Goal: Task Accomplishment & Management: Use online tool/utility

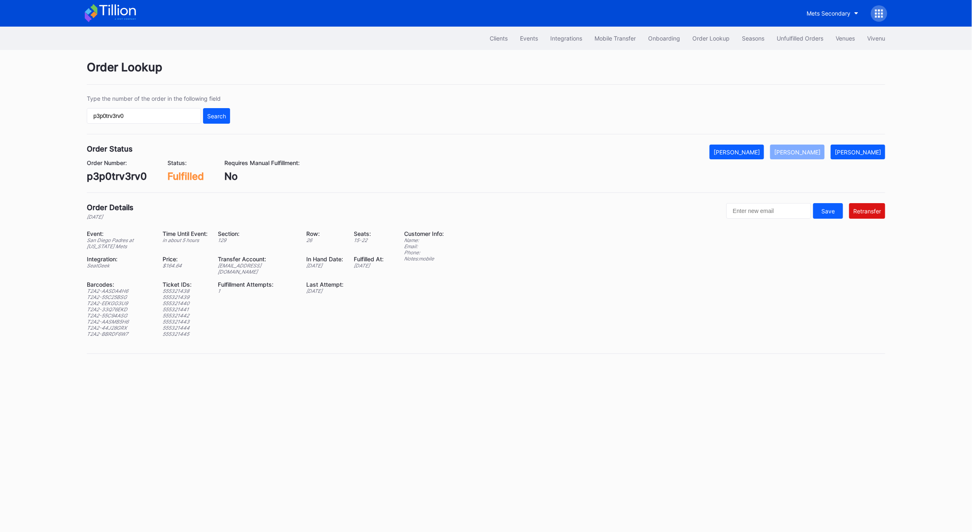
click at [876, 8] on div at bounding box center [879, 13] width 16 height 16
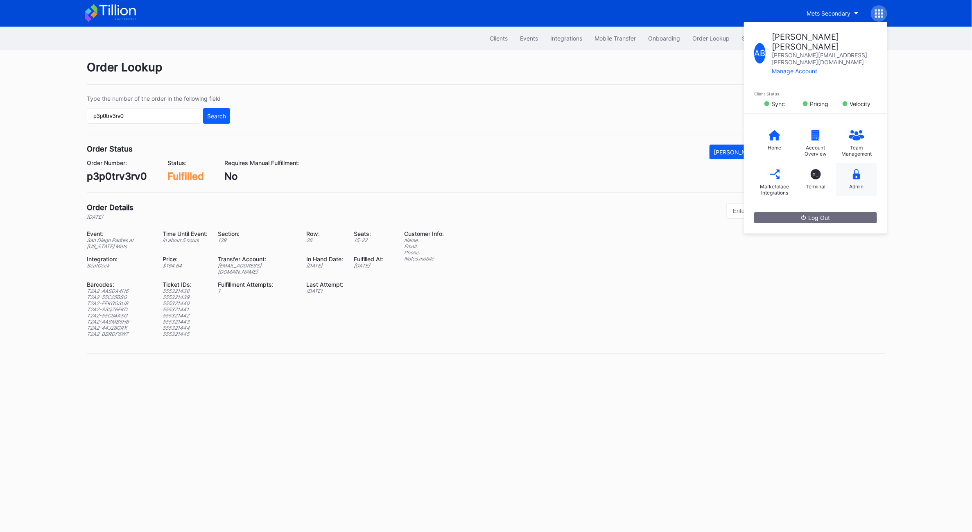
click at [848, 173] on div "Admin" at bounding box center [856, 179] width 41 height 33
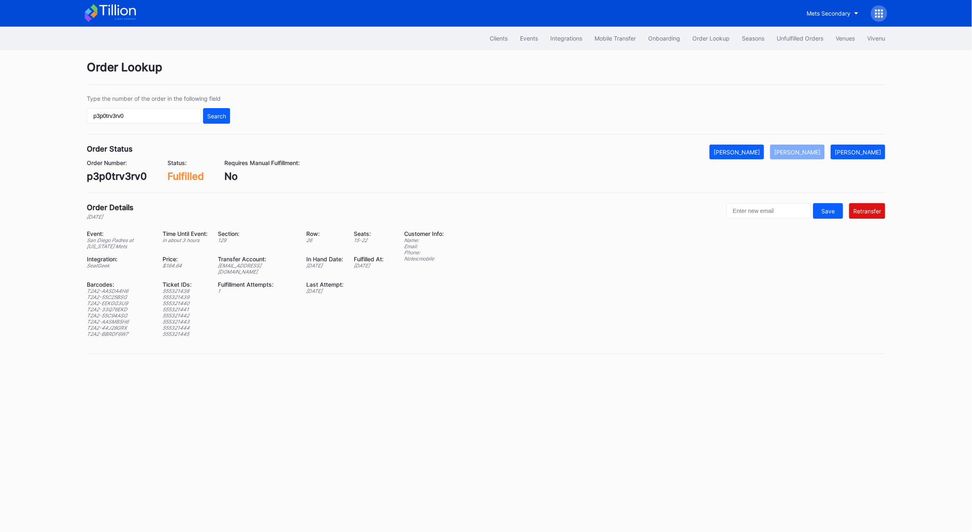
click at [875, 12] on icon at bounding box center [879, 13] width 8 height 8
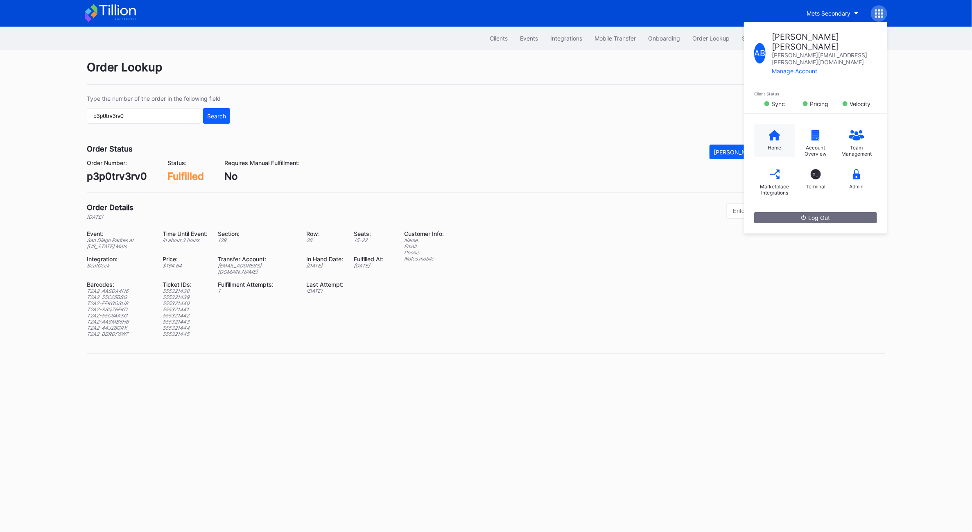
click at [779, 124] on div "Home" at bounding box center [775, 140] width 41 height 33
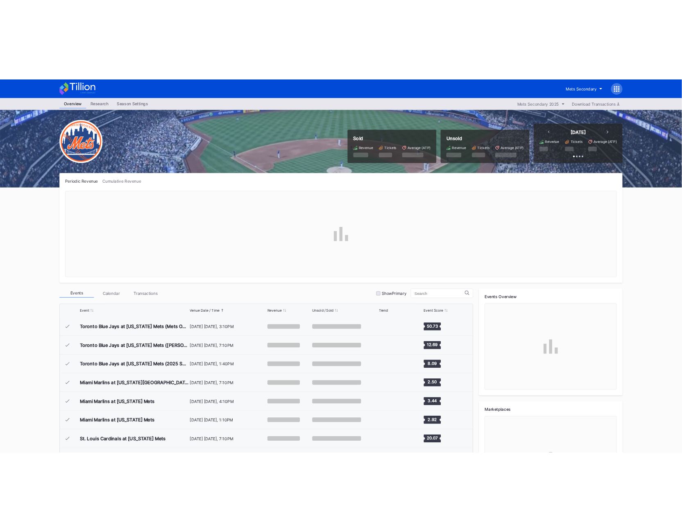
scroll to position [1997, 0]
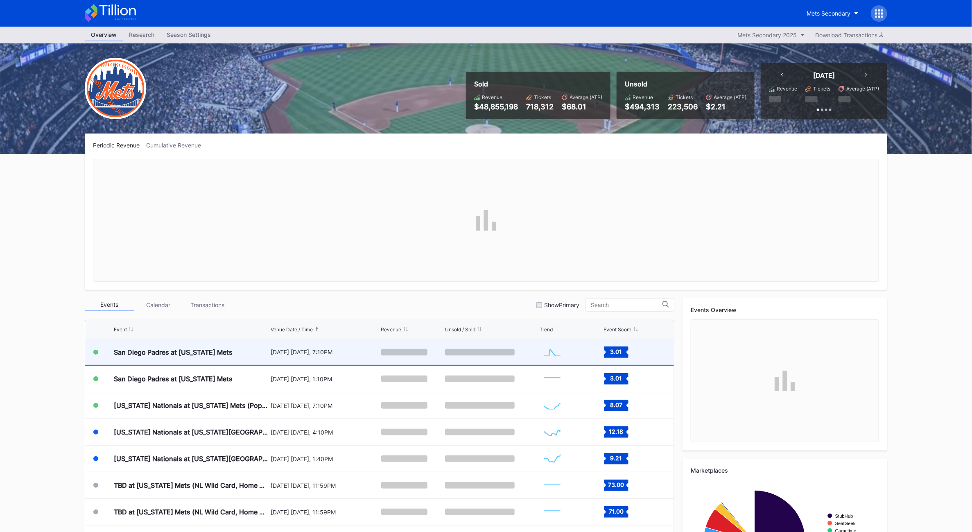
click at [163, 356] on div "San Diego Padres at [US_STATE] Mets" at bounding box center [191, 352] width 155 height 26
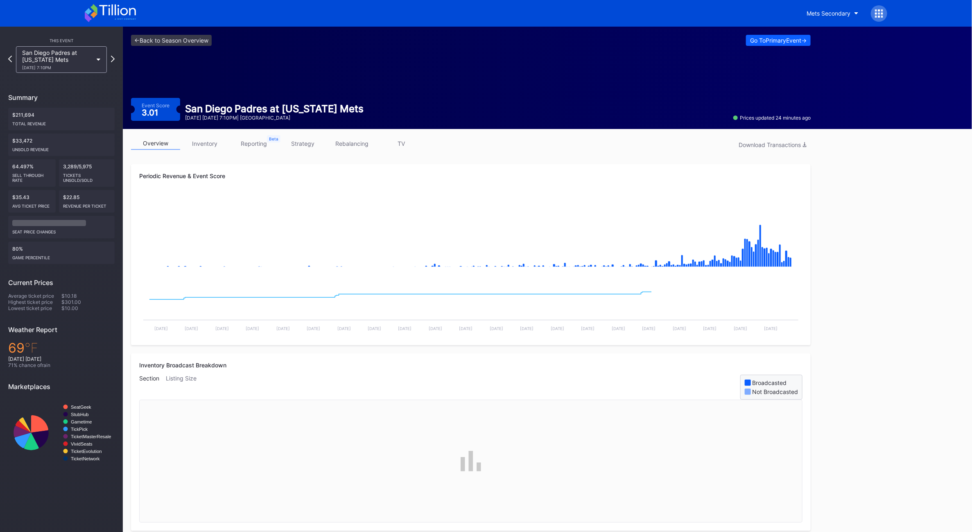
click at [207, 147] on link "inventory" at bounding box center [204, 143] width 49 height 13
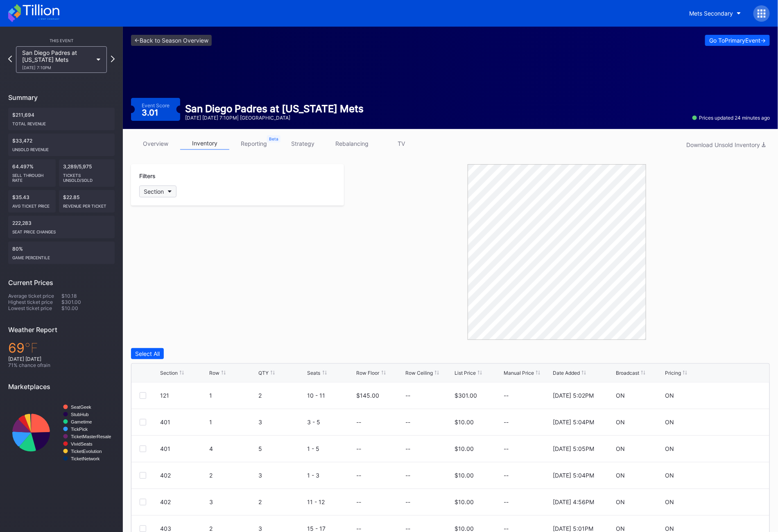
click at [159, 188] on div "Section" at bounding box center [154, 191] width 20 height 7
type input "503"
click at [162, 246] on div "503 Select All 503" at bounding box center [186, 225] width 95 height 47
click at [162, 237] on div "503" at bounding box center [163, 237] width 11 height 7
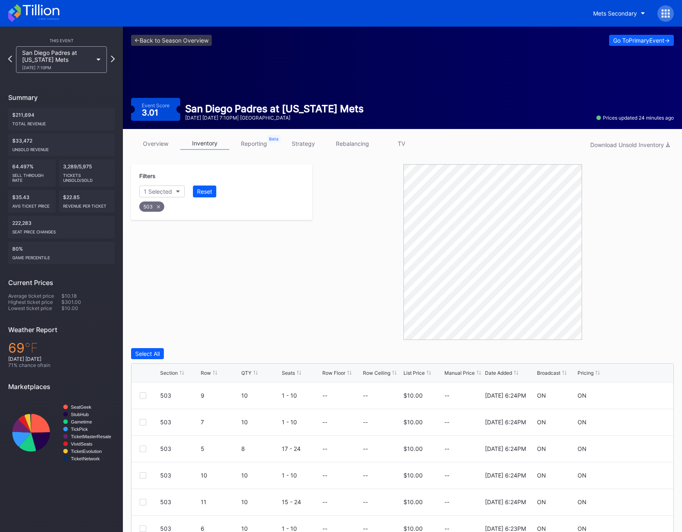
click at [206, 373] on div "Row" at bounding box center [206, 373] width 10 height 6
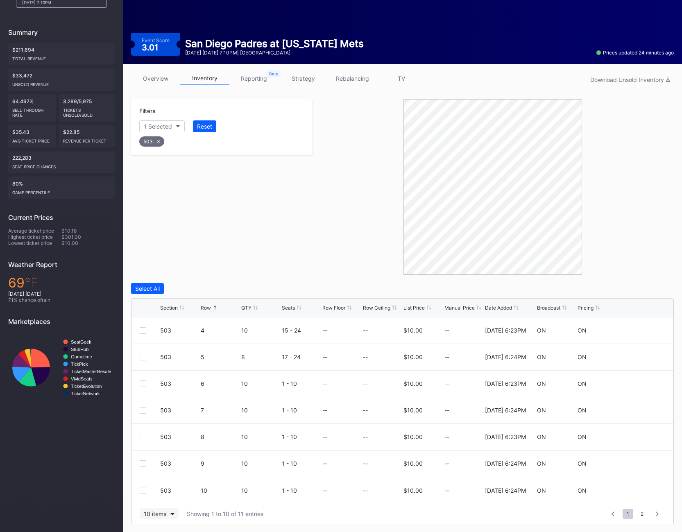
click at [151, 511] on div "10 items" at bounding box center [155, 513] width 23 height 7
click at [157, 494] on div "200 items" at bounding box center [159, 493] width 27 height 7
click at [142, 462] on div at bounding box center [143, 464] width 7 height 7
click at [143, 492] on div at bounding box center [143, 490] width 7 height 7
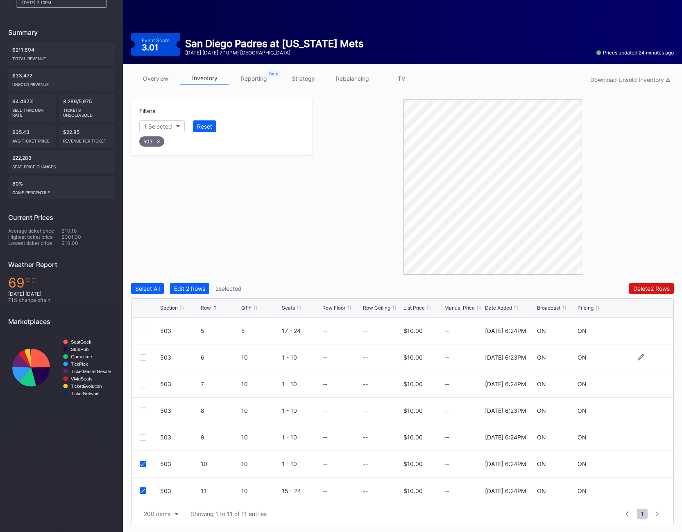
scroll to position [0, 0]
click at [142, 361] on div "503 2 10 15 - 24 -- -- $10.00 -- 4/22/2025 3:24PM ON ON" at bounding box center [402, 357] width 542 height 27
click at [142, 358] on div at bounding box center [143, 357] width 7 height 7
click at [141, 388] on div "503 3 10 6 - 15 -- -- $10.00 -- 2/21/2025 6:23PM ON ON" at bounding box center [402, 384] width 542 height 27
click at [141, 382] on div at bounding box center [143, 384] width 7 height 7
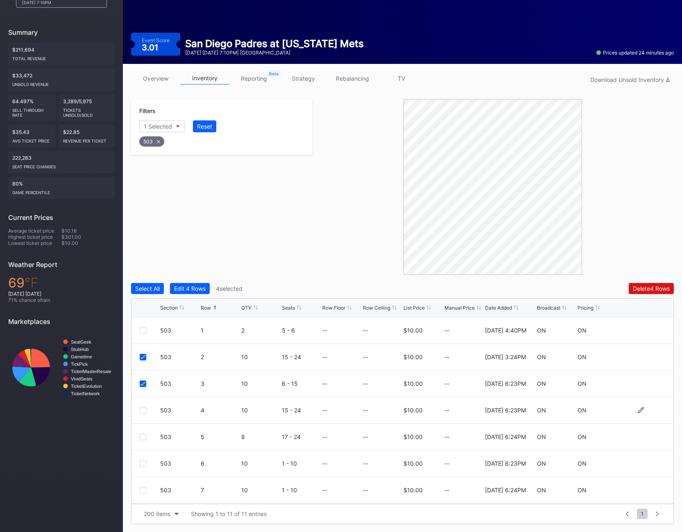
click at [141, 412] on div at bounding box center [143, 410] width 7 height 7
click at [141, 437] on div at bounding box center [143, 437] width 7 height 7
click at [144, 460] on div at bounding box center [143, 463] width 7 height 7
click at [143, 489] on div at bounding box center [143, 490] width 7 height 7
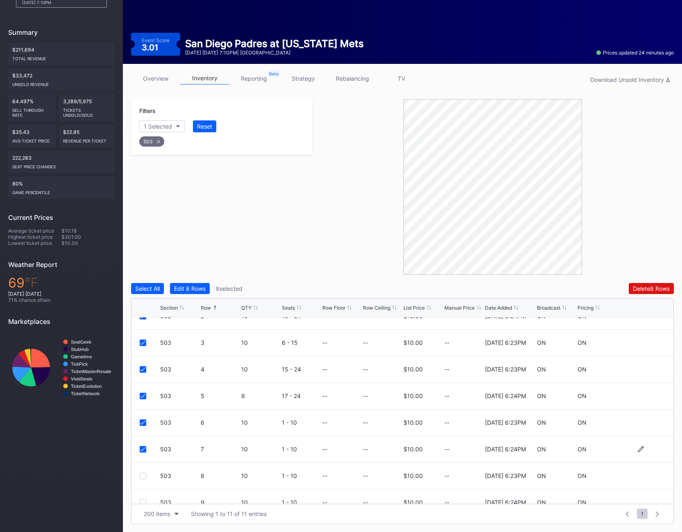
scroll to position [44, 0]
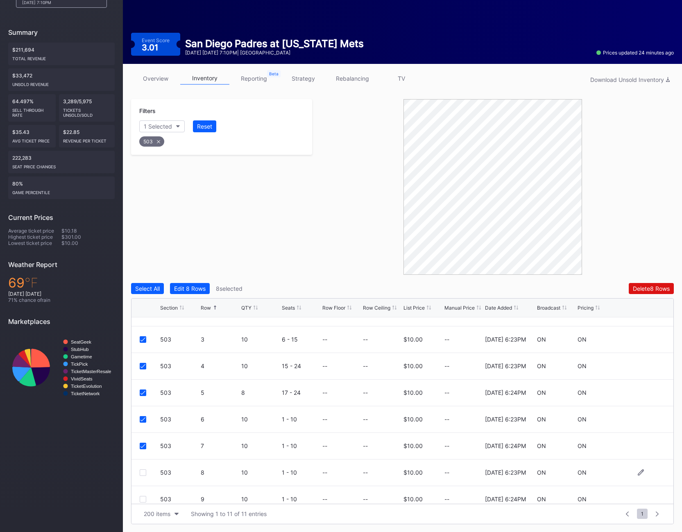
click at [143, 473] on div at bounding box center [143, 472] width 7 height 7
click at [143, 474] on div at bounding box center [143, 472] width 7 height 7
click at [654, 289] on div "Delete 10 Rows" at bounding box center [650, 288] width 40 height 7
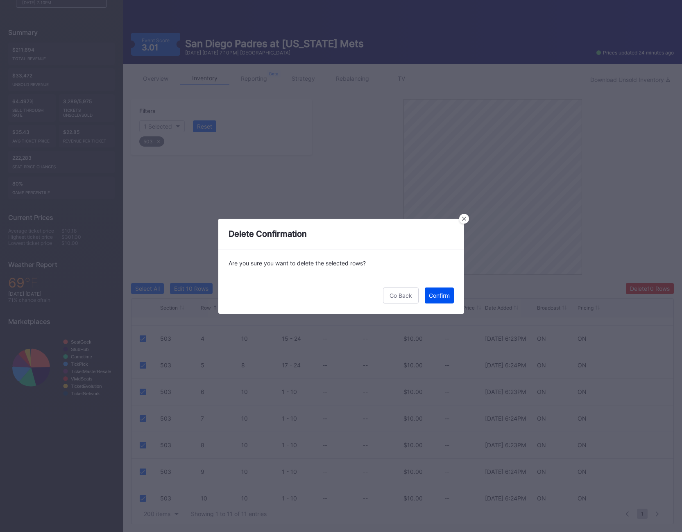
click at [431, 299] on button "Confirm" at bounding box center [439, 296] width 29 height 16
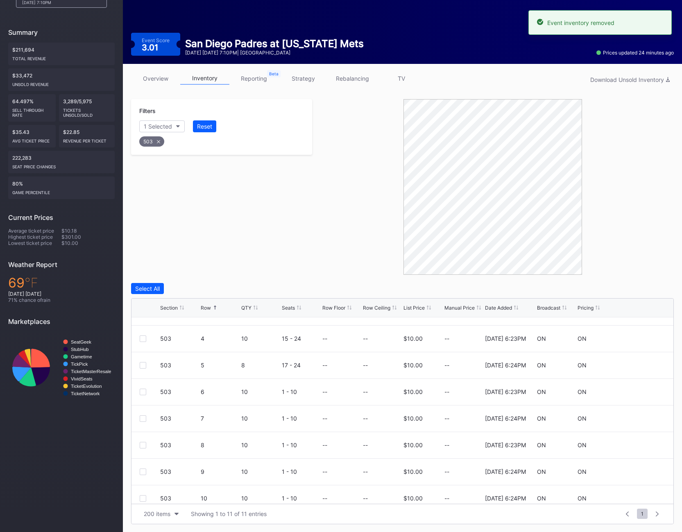
click at [153, 141] on div "503" at bounding box center [151, 141] width 25 height 10
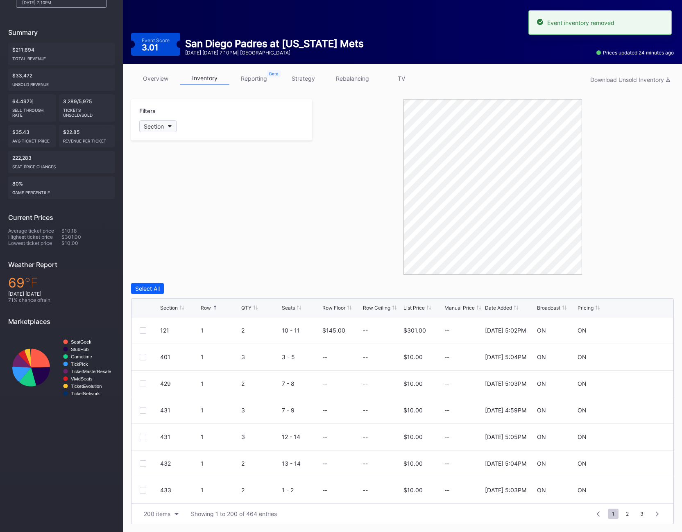
click at [151, 121] on button "Section" at bounding box center [157, 126] width 37 height 12
type input "510"
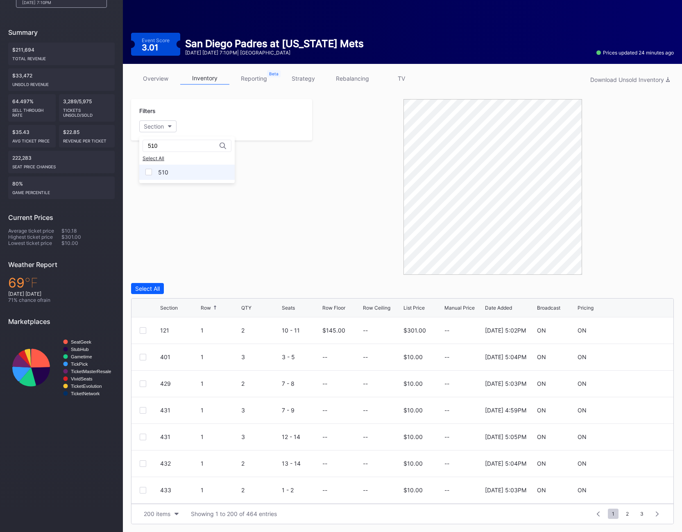
click at [152, 172] on div "510" at bounding box center [186, 172] width 95 height 15
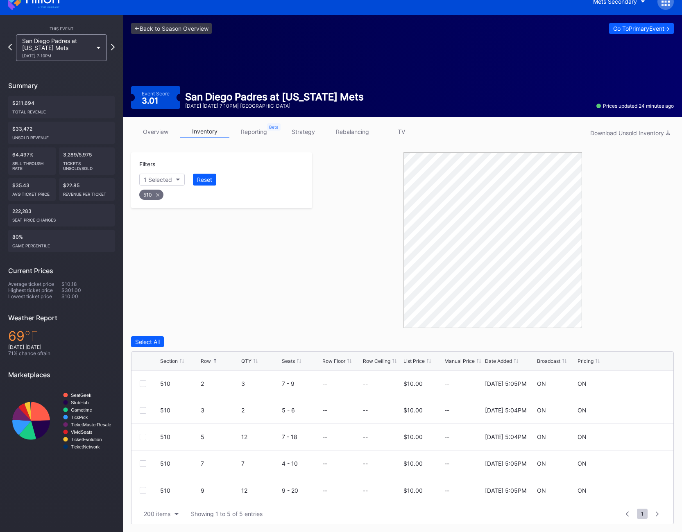
click at [146, 197] on div "510" at bounding box center [151, 195] width 24 height 10
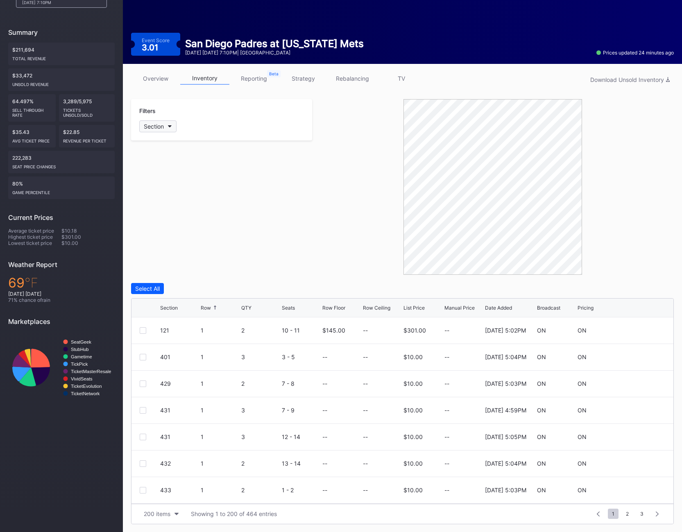
click at [161, 125] on div "Section" at bounding box center [154, 126] width 20 height 7
type input "506"
click at [165, 165] on div "506" at bounding box center [186, 172] width 95 height 15
click at [145, 435] on div at bounding box center [143, 437] width 7 height 7
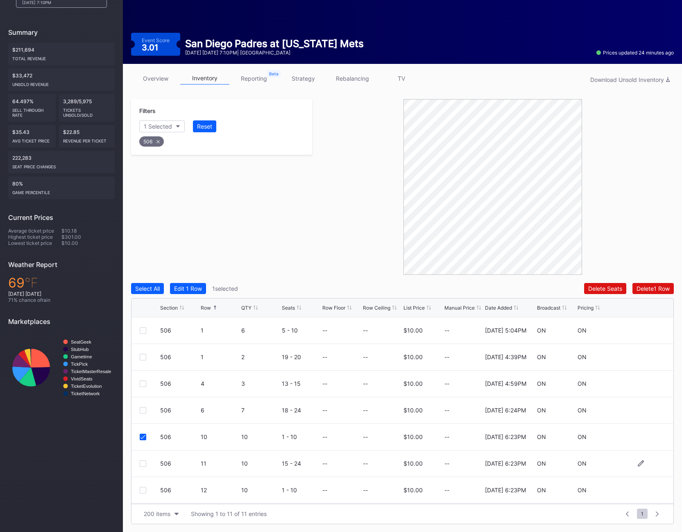
click at [141, 465] on div at bounding box center [143, 463] width 7 height 7
click at [142, 487] on div at bounding box center [143, 490] width 7 height 7
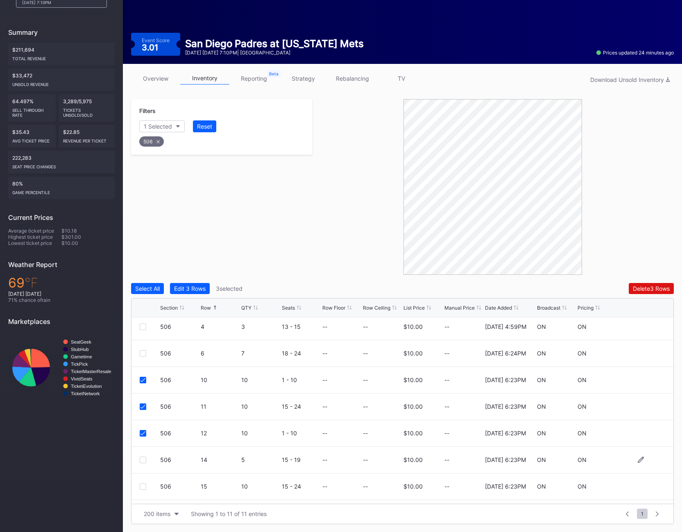
click at [143, 461] on div at bounding box center [143, 460] width 7 height 7
click at [142, 488] on div at bounding box center [143, 486] width 7 height 7
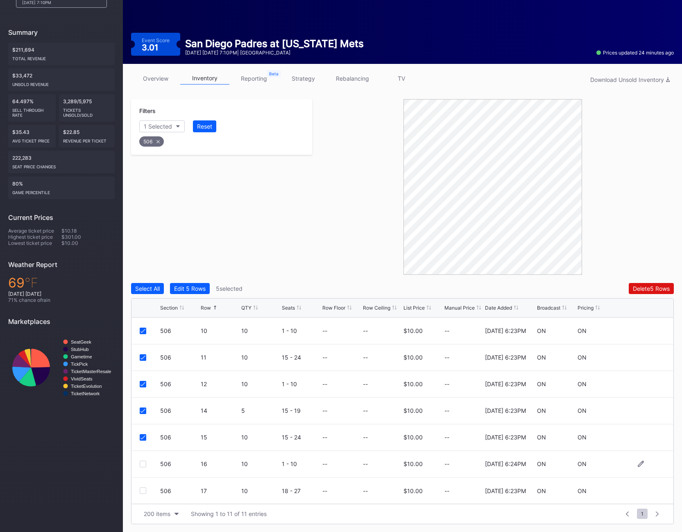
click at [141, 466] on div at bounding box center [143, 464] width 7 height 7
click at [141, 490] on div at bounding box center [143, 490] width 7 height 7
click at [666, 289] on div "Delete 7 Rows" at bounding box center [651, 288] width 36 height 7
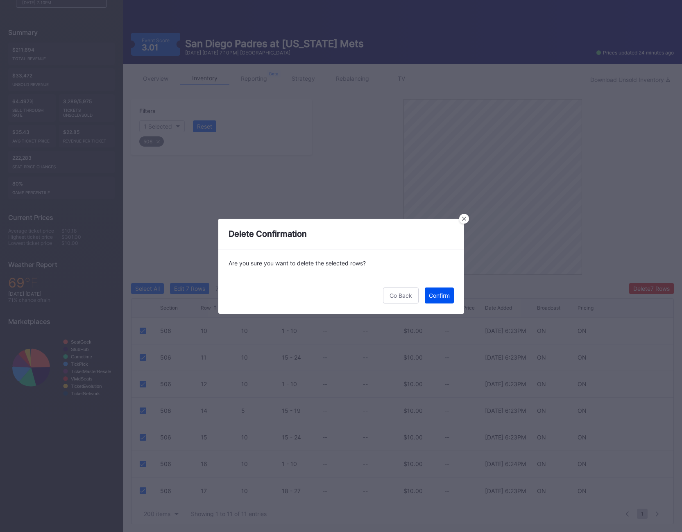
click at [439, 288] on button "Confirm" at bounding box center [439, 296] width 29 height 16
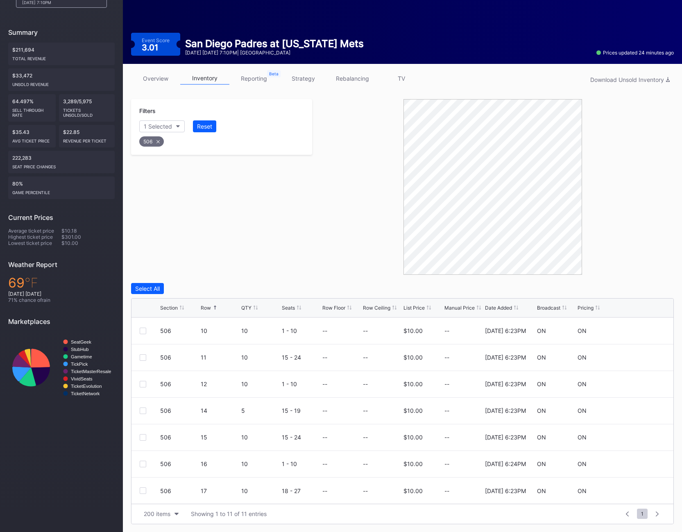
click at [160, 140] on div "506" at bounding box center [151, 141] width 25 height 10
click at [155, 129] on div "Section" at bounding box center [154, 126] width 20 height 7
type input "510"
click at [168, 170] on div "510" at bounding box center [186, 172] width 95 height 15
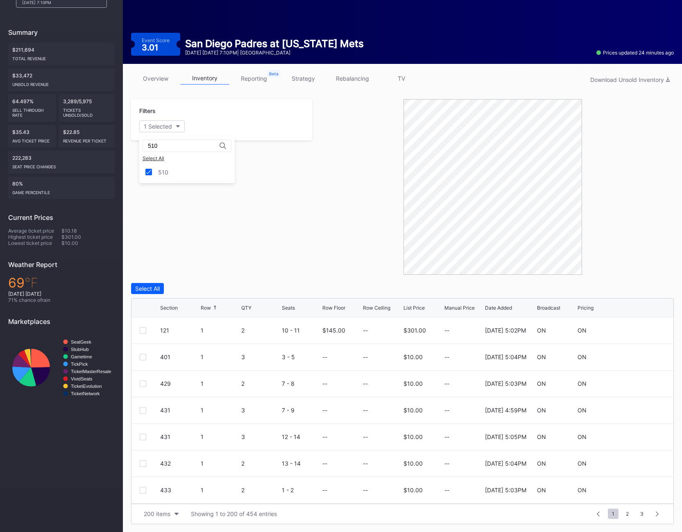
scroll to position [12, 0]
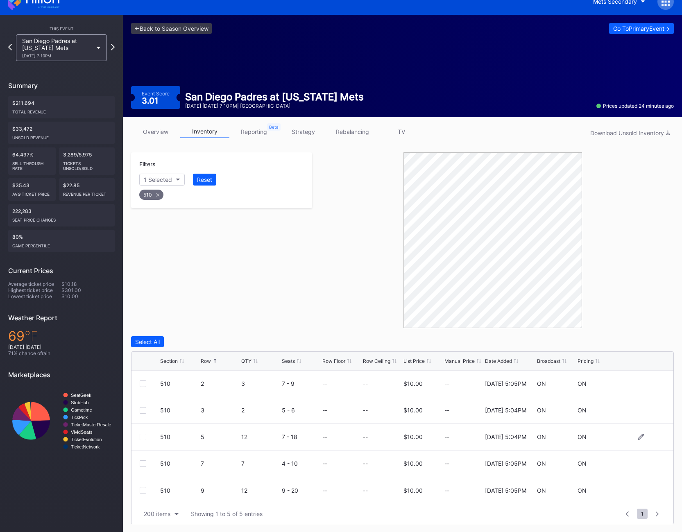
click at [142, 435] on div at bounding box center [143, 437] width 7 height 7
click at [144, 458] on div "510 7 7 4 - 10 -- -- $10.00 -- 11/25/2024 5:05PM ON ON" at bounding box center [402, 464] width 542 height 27
click at [144, 463] on div at bounding box center [143, 463] width 7 height 7
click at [143, 496] on div "510 9 12 9 - 20 -- -- $10.00 -- 11/25/2024 5:05PM ON ON" at bounding box center [402, 490] width 542 height 27
click at [142, 492] on div at bounding box center [143, 490] width 7 height 7
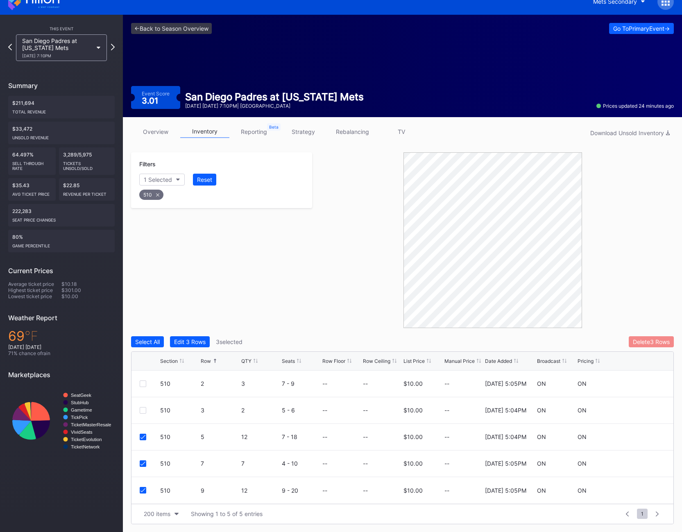
click at [661, 347] on button "Delete 3 Rows" at bounding box center [651, 341] width 45 height 11
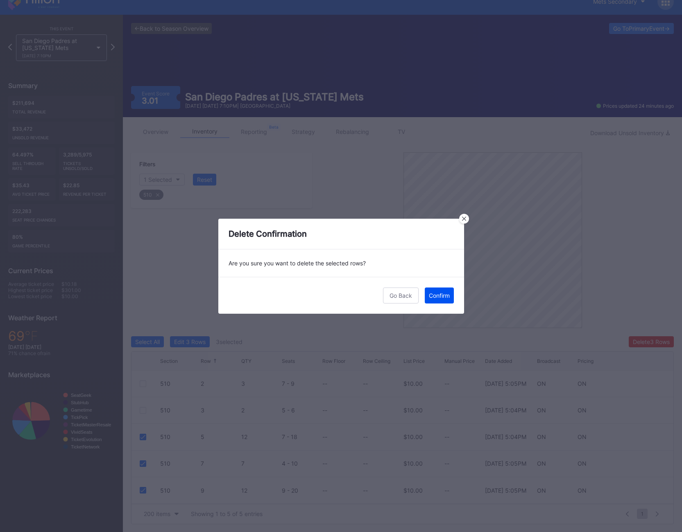
click at [433, 295] on div "Confirm" at bounding box center [439, 295] width 21 height 7
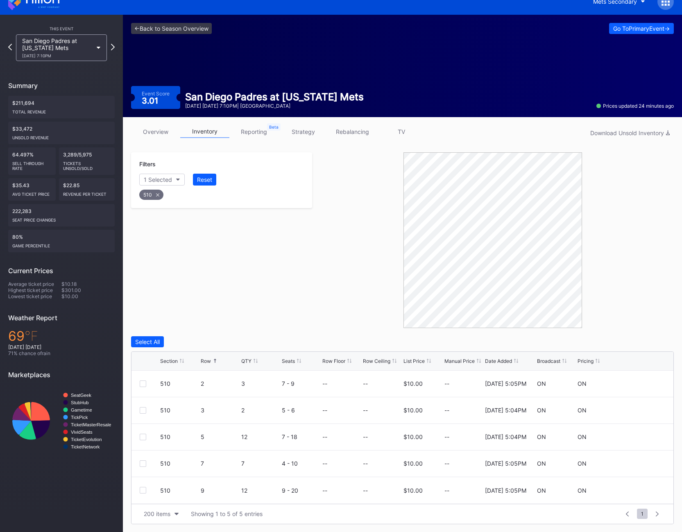
click at [152, 195] on div "510" at bounding box center [151, 195] width 24 height 10
click at [154, 177] on div "Section" at bounding box center [154, 179] width 20 height 7
type input "511"
click at [174, 224] on div "511" at bounding box center [186, 225] width 95 height 15
click at [140, 462] on div at bounding box center [143, 463] width 7 height 7
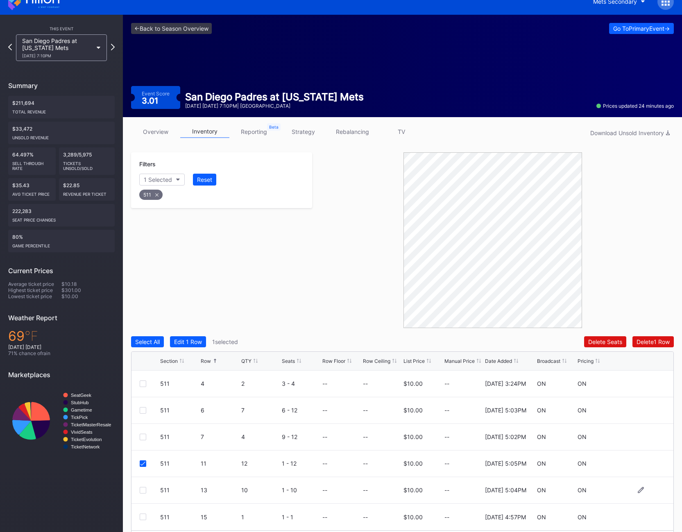
click at [143, 484] on div "511 13 10 1 - 10 -- -- $10.00 -- 11/25/2024 5:04PM ON ON" at bounding box center [402, 490] width 542 height 27
click at [143, 488] on div at bounding box center [143, 490] width 7 height 7
click at [650, 340] on div "Delete 2 Rows" at bounding box center [651, 341] width 36 height 7
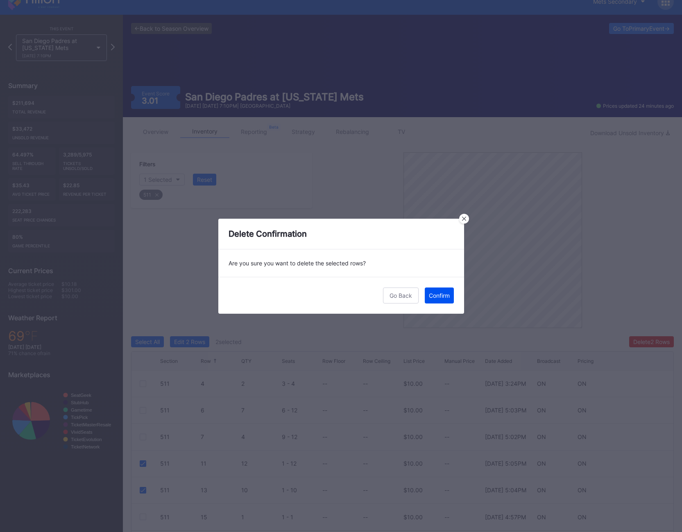
click at [433, 292] on div "Confirm" at bounding box center [439, 295] width 21 height 7
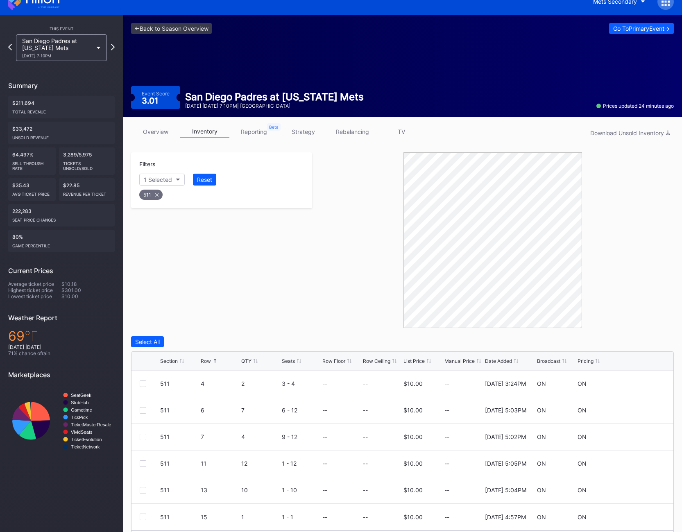
click at [149, 192] on div "511" at bounding box center [150, 195] width 23 height 10
click at [158, 184] on button "Section" at bounding box center [157, 180] width 37 height 12
type input "521"
click at [168, 224] on div "521" at bounding box center [186, 225] width 95 height 15
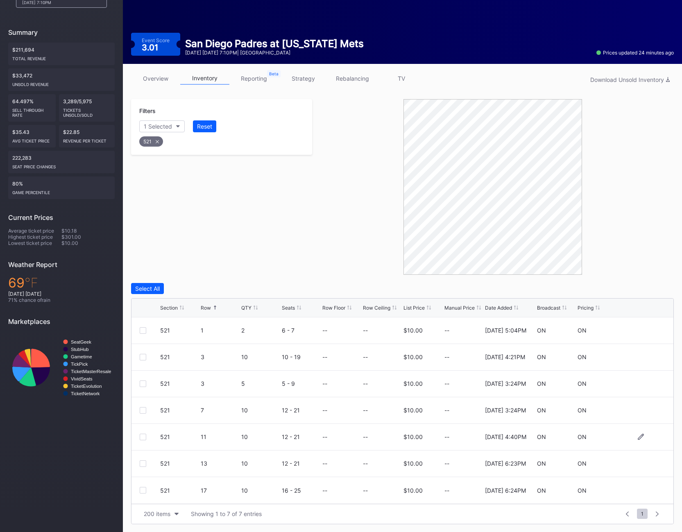
click at [143, 439] on div at bounding box center [143, 437] width 7 height 7
click at [142, 460] on div at bounding box center [143, 463] width 7 height 7
click at [145, 492] on div at bounding box center [143, 490] width 7 height 7
click at [645, 293] on button "Delete 3 Rows" at bounding box center [651, 288] width 45 height 11
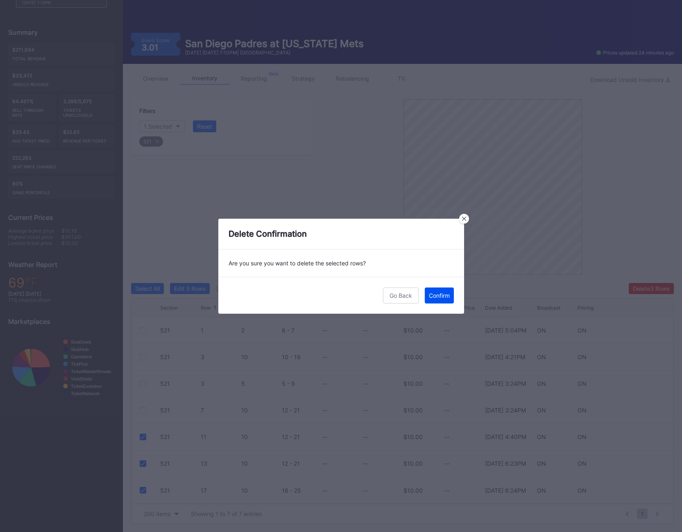
click at [451, 299] on button "Confirm" at bounding box center [439, 296] width 29 height 16
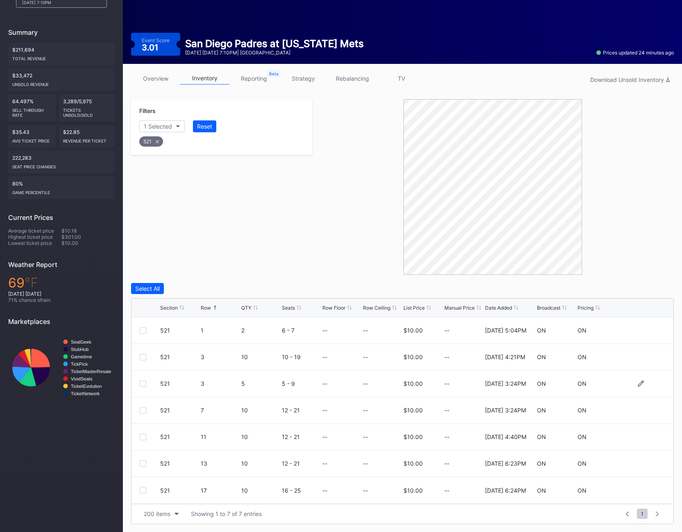
click at [142, 385] on div at bounding box center [143, 384] width 7 height 7
click at [142, 359] on div at bounding box center [143, 357] width 7 height 7
click at [142, 408] on div at bounding box center [143, 410] width 7 height 7
click at [665, 292] on button "Delete 3 Rows" at bounding box center [651, 288] width 45 height 11
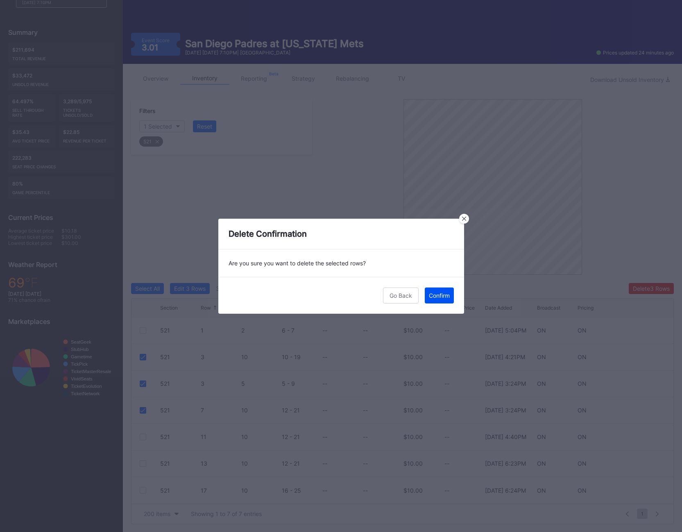
click at [433, 298] on div "Confirm" at bounding box center [439, 295] width 21 height 7
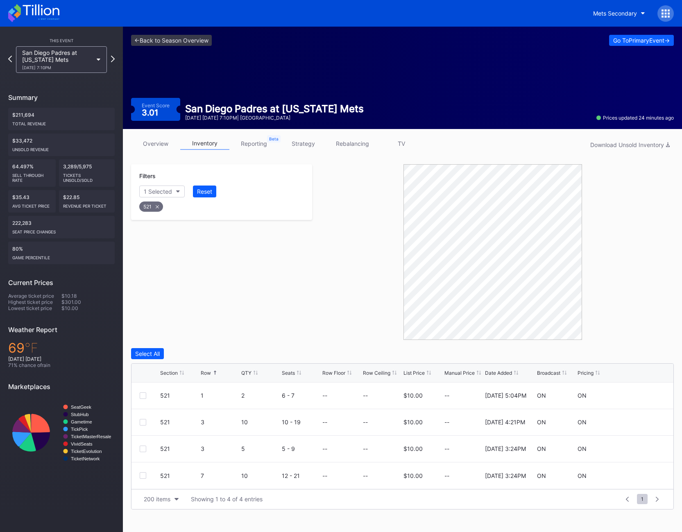
scroll to position [0, 0]
click at [150, 207] on div "521" at bounding box center [151, 207] width 24 height 10
click at [150, 194] on div "Section" at bounding box center [154, 191] width 20 height 7
type input "524"
click at [156, 232] on div "524" at bounding box center [186, 237] width 95 height 15
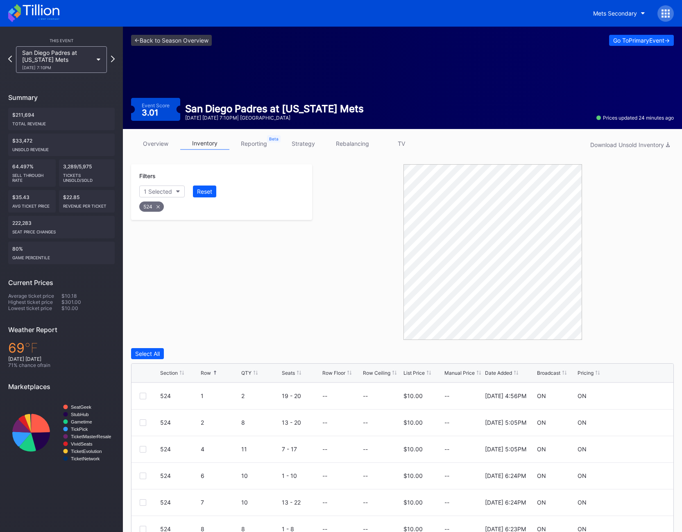
scroll to position [65, 0]
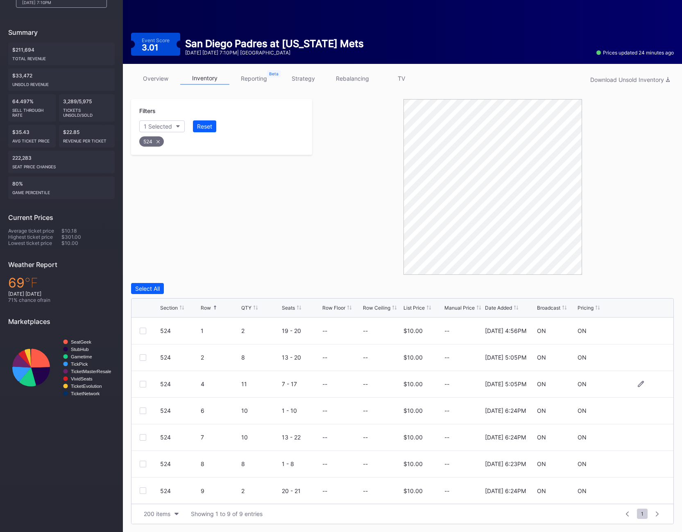
click at [142, 384] on div at bounding box center [143, 384] width 7 height 7
click at [143, 415] on div "524 6 10 1 - 10 -- -- $10.00 -- 2/21/2025 6:24PM ON ON" at bounding box center [402, 411] width 542 height 27
click at [142, 410] on div at bounding box center [143, 411] width 7 height 7
click at [142, 437] on div at bounding box center [143, 437] width 7 height 7
click at [140, 464] on div at bounding box center [143, 464] width 7 height 7
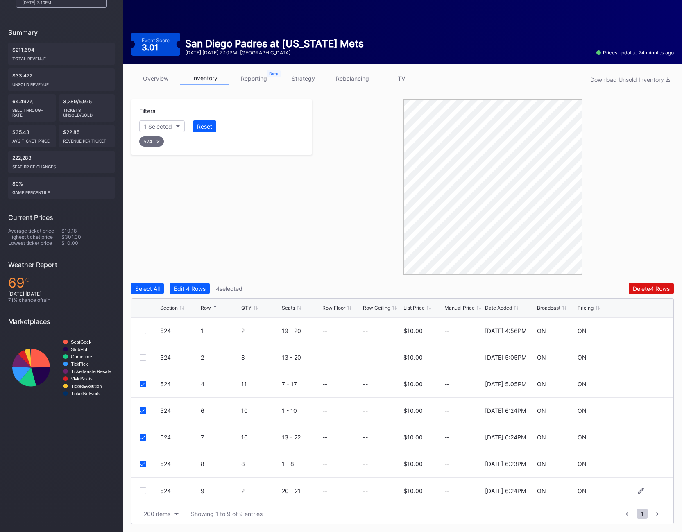
click at [140, 491] on div at bounding box center [143, 490] width 7 height 7
click at [647, 296] on div "Select All Edit 5 Rows 5 selected Delete 5 Rows Section Row QTY Seats Row Floor…" at bounding box center [402, 403] width 543 height 241
click at [647, 290] on div "Delete 5 Rows" at bounding box center [651, 288] width 37 height 7
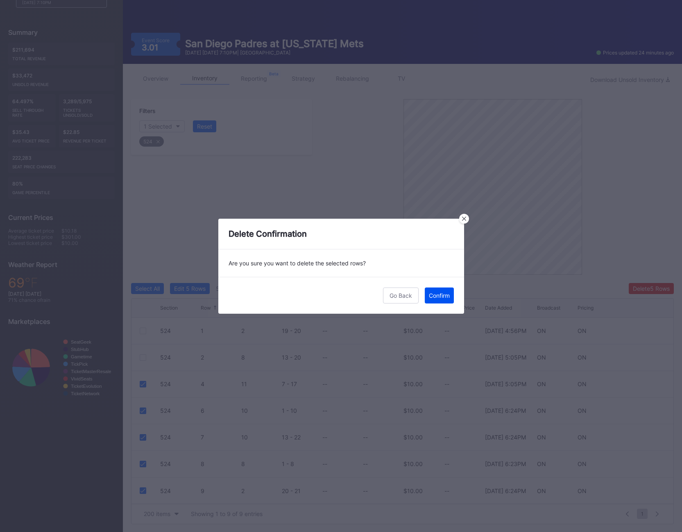
click at [438, 297] on div "Confirm" at bounding box center [439, 295] width 21 height 7
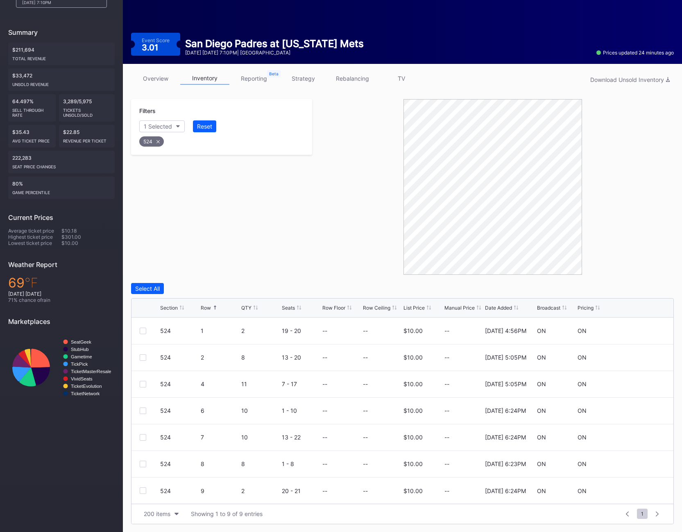
click at [154, 144] on div "524" at bounding box center [151, 141] width 25 height 10
click at [154, 128] on div "Section" at bounding box center [154, 126] width 20 height 7
type input "525"
click at [157, 173] on div "525" at bounding box center [186, 172] width 95 height 15
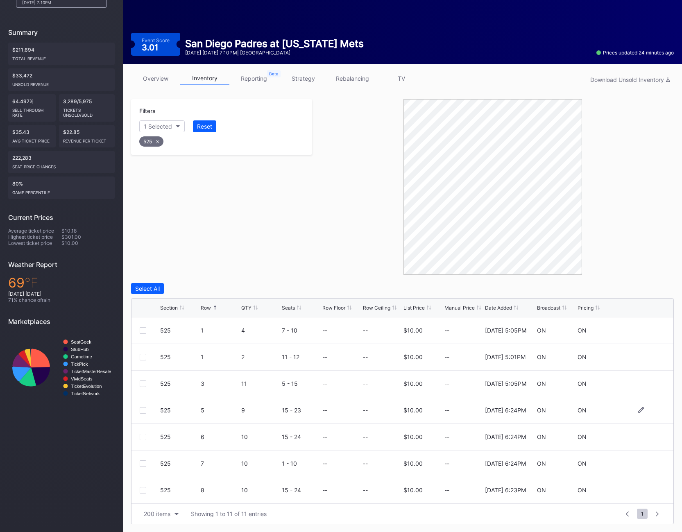
click at [142, 410] on div at bounding box center [143, 410] width 7 height 7
click at [143, 432] on div "525 6 10 15 - 24 -- -- $10.00 -- 2/21/2025 6:24PM ON ON" at bounding box center [402, 437] width 542 height 27
click at [143, 440] on div "525 6 10 15 - 24 -- -- $10.00 -- 2/21/2025 6:24PM ON ON" at bounding box center [402, 437] width 542 height 27
click at [143, 436] on div at bounding box center [143, 437] width 7 height 7
click at [147, 462] on div at bounding box center [150, 463] width 20 height 7
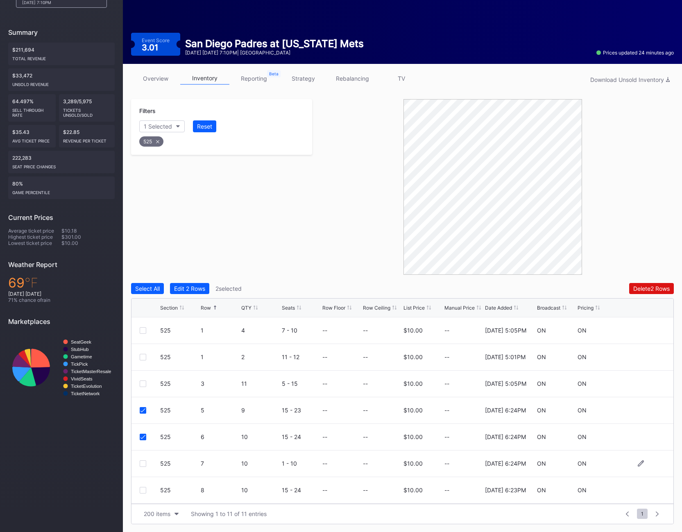
click at [144, 460] on div at bounding box center [143, 463] width 7 height 7
click at [144, 495] on div "525 8 10 15 - 24 -- -- $10.00 -- 2/21/2025 6:23PM ON ON" at bounding box center [402, 490] width 542 height 27
click at [144, 494] on div "525 8 10 15 - 24 -- -- $10.00 -- 2/21/2025 6:23PM ON ON" at bounding box center [402, 490] width 542 height 27
click at [142, 491] on div at bounding box center [143, 490] width 7 height 7
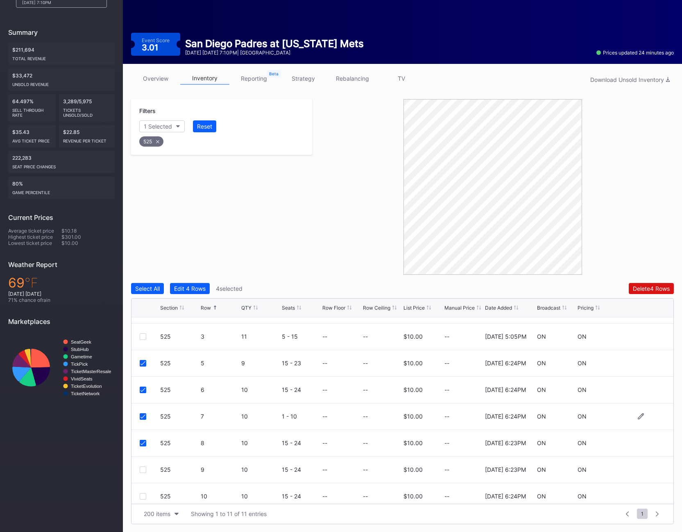
scroll to position [48, 0]
click at [143, 470] on div at bounding box center [143, 468] width 7 height 7
click at [655, 288] on div "Delete 5 Rows" at bounding box center [651, 288] width 37 height 7
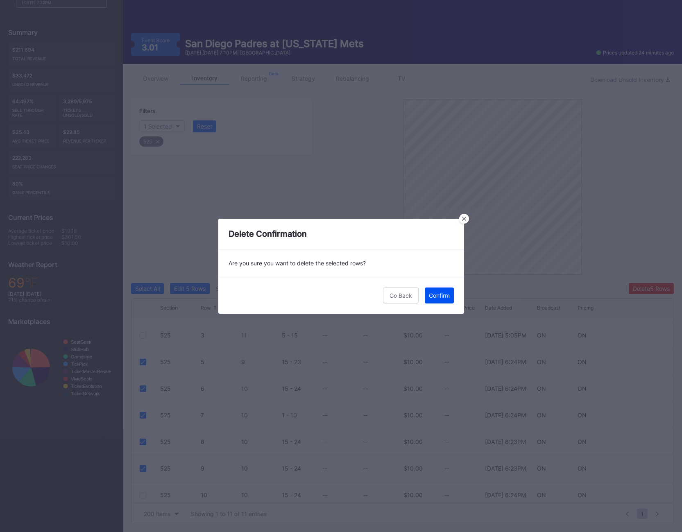
click at [440, 292] on div "Confirm" at bounding box center [439, 295] width 21 height 7
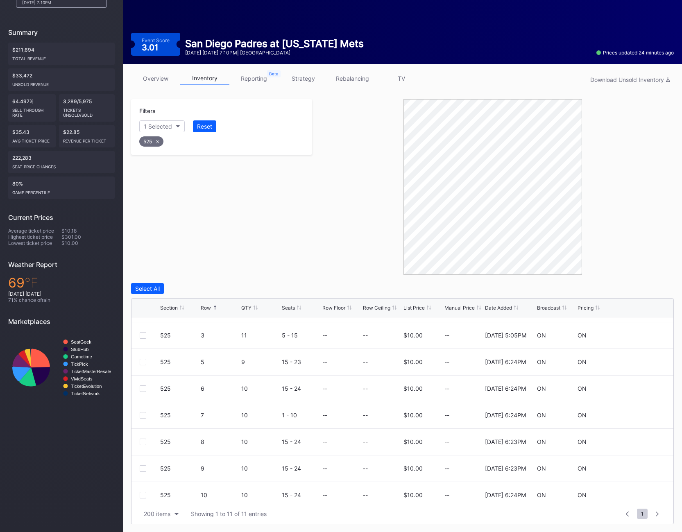
click at [151, 143] on div "525" at bounding box center [151, 141] width 24 height 10
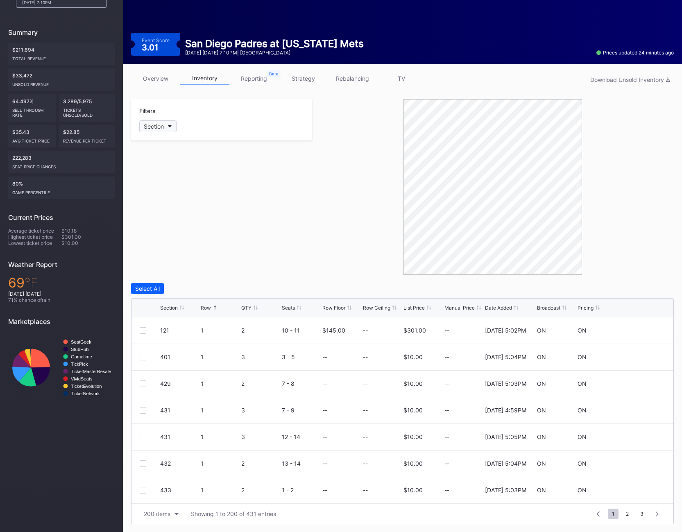
click at [155, 124] on div "Section" at bounding box center [154, 126] width 20 height 7
type input "526"
click at [161, 178] on div "526" at bounding box center [186, 172] width 95 height 15
click at [141, 463] on div at bounding box center [143, 464] width 7 height 7
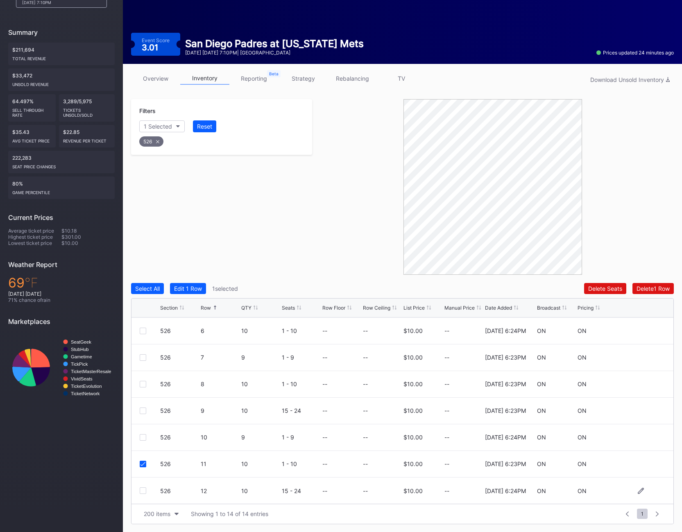
click at [141, 490] on div at bounding box center [143, 490] width 7 height 7
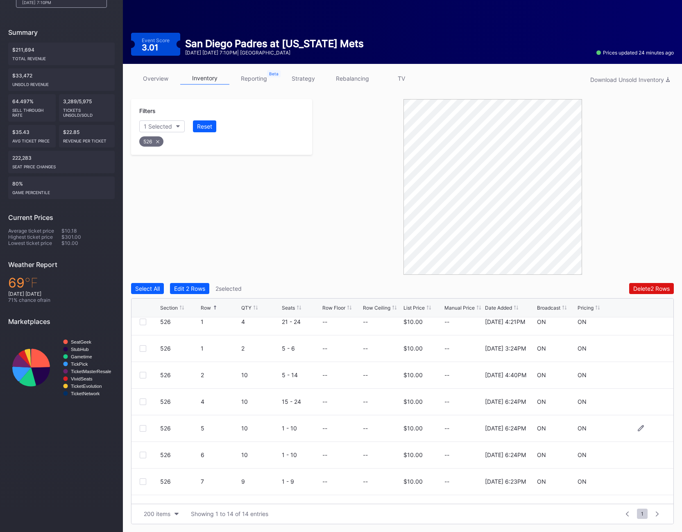
scroll to position [61, 0]
click at [143, 400] on div at bounding box center [143, 402] width 7 height 7
click at [142, 424] on div "526 5 10 1 - 10 -- -- $10.00 -- 2/21/2025 6:24PM ON ON" at bounding box center [402, 429] width 542 height 27
click at [142, 429] on div at bounding box center [143, 429] width 7 height 7
click at [141, 454] on div at bounding box center [143, 455] width 7 height 7
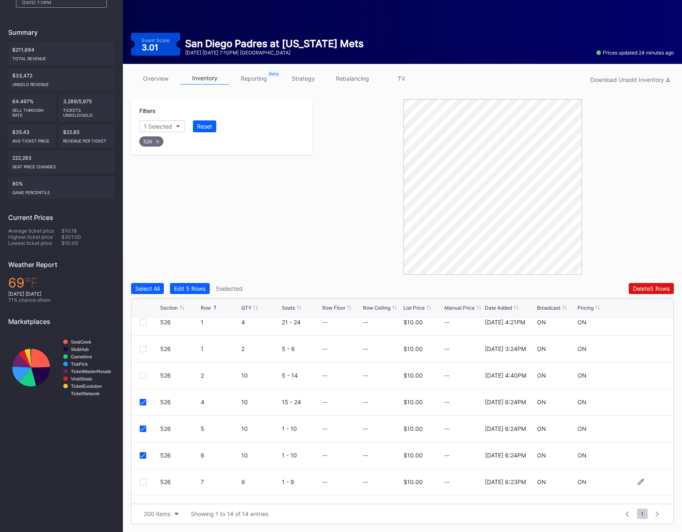
click at [141, 483] on div at bounding box center [143, 482] width 7 height 7
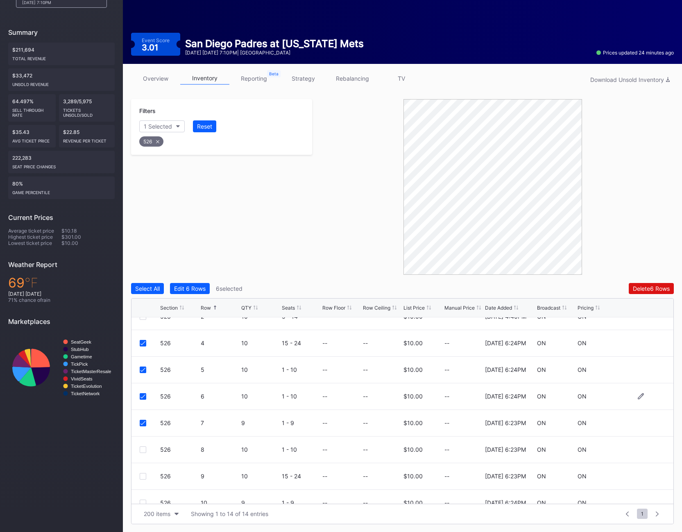
scroll to position [123, 0]
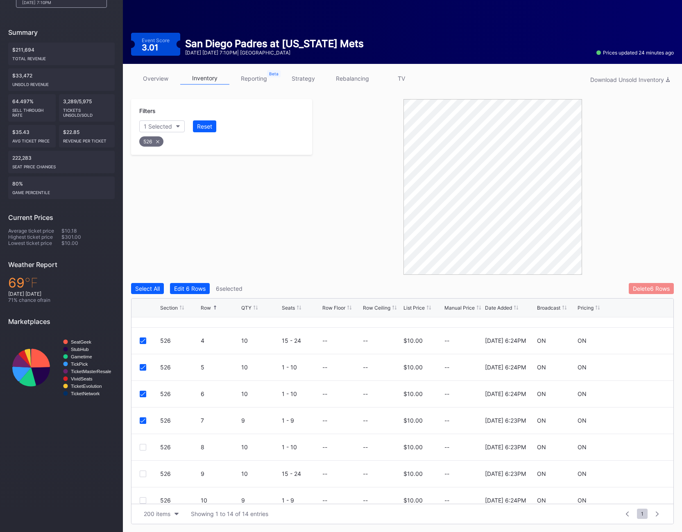
click at [651, 290] on div "Delete 6 Rows" at bounding box center [651, 288] width 37 height 7
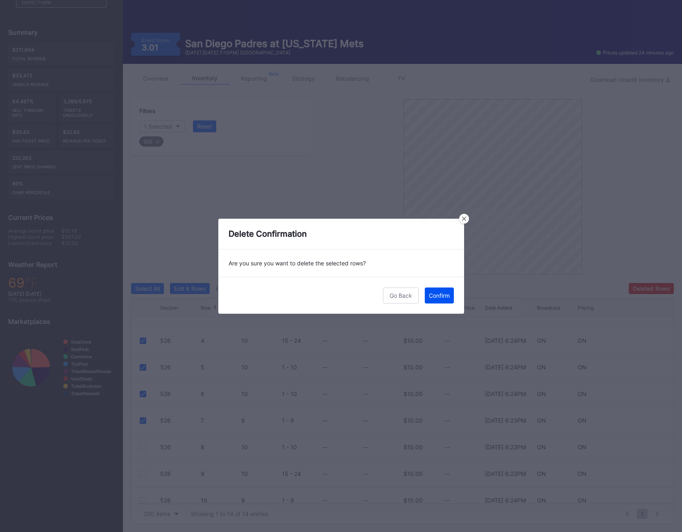
click at [439, 295] on div "Confirm" at bounding box center [439, 295] width 21 height 7
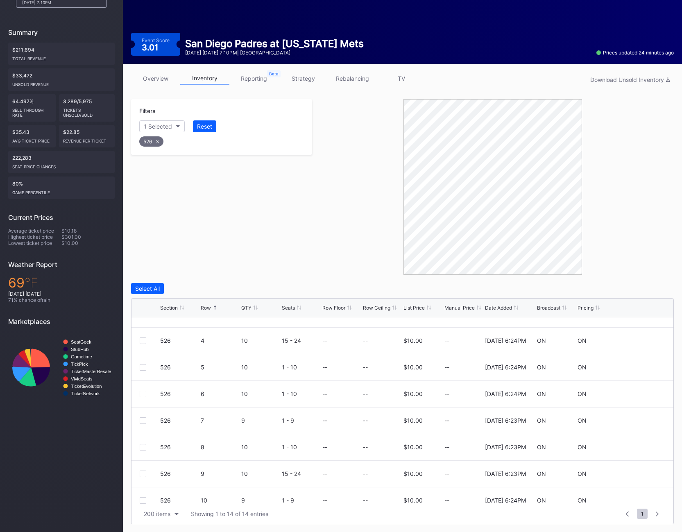
click at [149, 139] on div "526" at bounding box center [151, 141] width 24 height 10
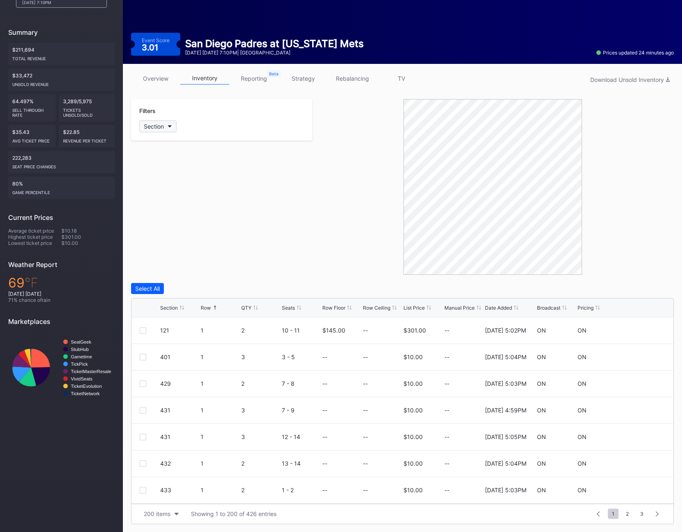
click at [150, 120] on button "Section" at bounding box center [157, 126] width 37 height 12
type input "528"
click at [172, 174] on div "528" at bounding box center [186, 172] width 95 height 15
click at [145, 384] on div at bounding box center [143, 384] width 7 height 7
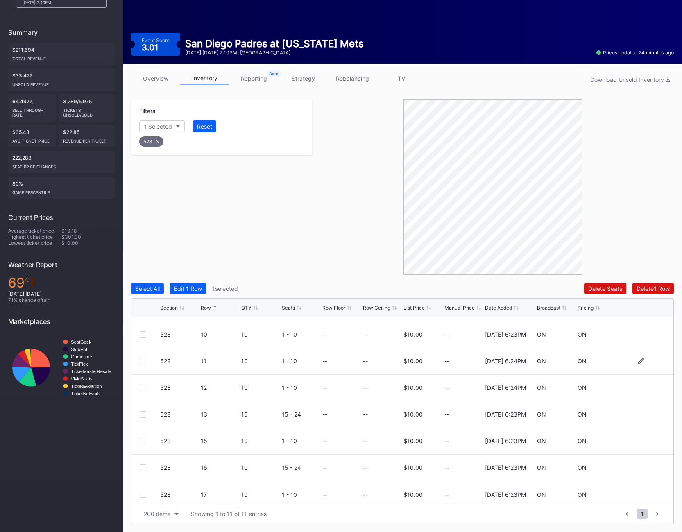
scroll to position [102, 0]
click at [141, 337] on div at bounding box center [143, 335] width 7 height 7
click at [141, 362] on div at bounding box center [143, 361] width 7 height 7
click at [143, 391] on div at bounding box center [143, 388] width 7 height 7
click at [142, 412] on div at bounding box center [143, 415] width 7 height 7
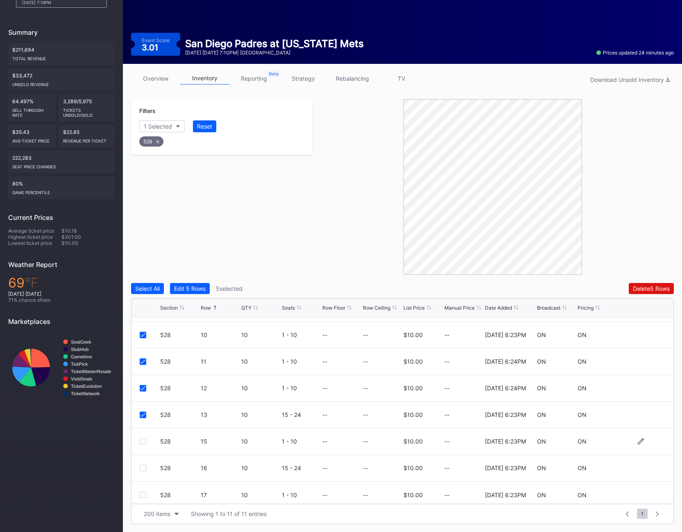
click at [141, 440] on div at bounding box center [143, 441] width 7 height 7
click at [143, 469] on div at bounding box center [143, 468] width 7 height 7
click at [647, 282] on div "Filters 1 Selected Reset 528 Select All Edit 7 Rows 7 selected Delete 7 Rows Se…" at bounding box center [402, 311] width 543 height 425
click at [645, 288] on div "Delete 7 Rows" at bounding box center [651, 288] width 36 height 7
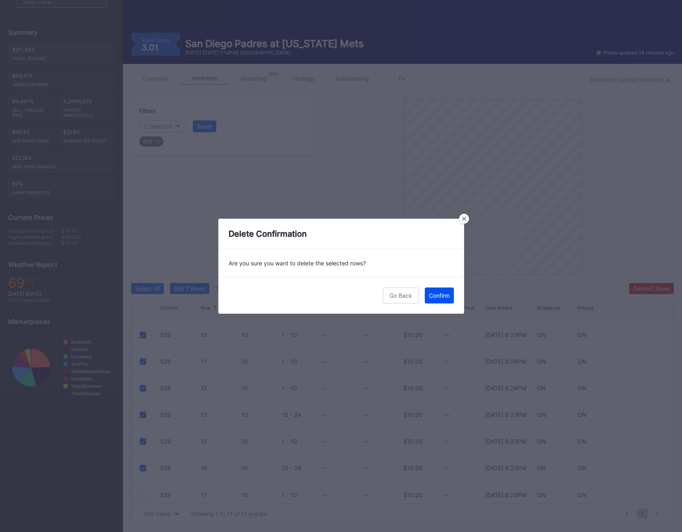
click at [446, 296] on div "Confirm" at bounding box center [439, 295] width 21 height 7
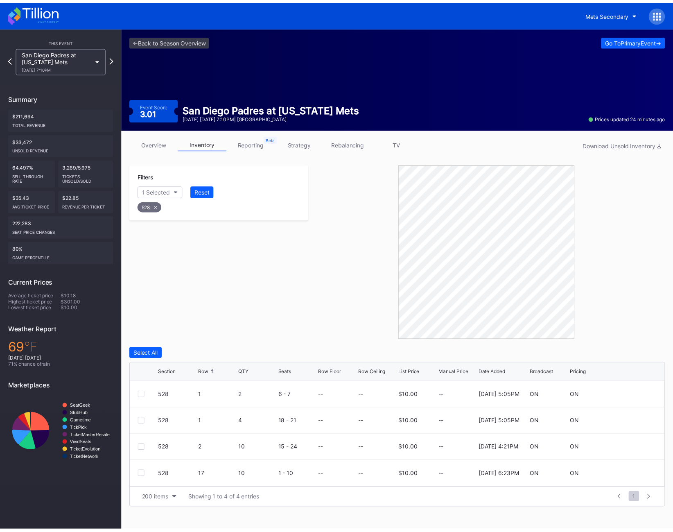
scroll to position [0, 0]
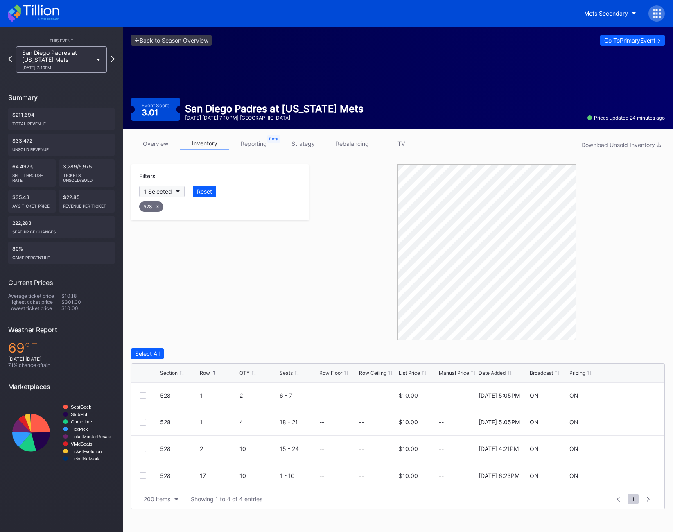
click at [161, 197] on button "1 Selected" at bounding box center [161, 192] width 45 height 12
click at [648, 17] on div "Mets Secondary" at bounding box center [621, 13] width 87 height 16
click at [659, 17] on icon at bounding box center [660, 17] width 2 height 2
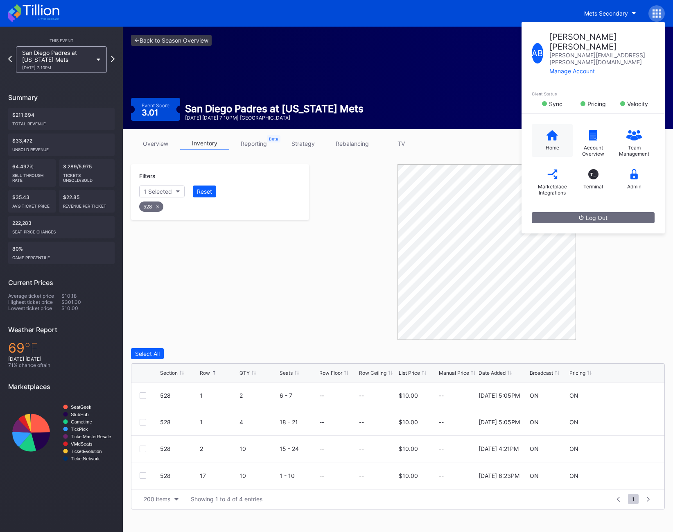
click at [546, 145] on div "Home" at bounding box center [553, 148] width 14 height 6
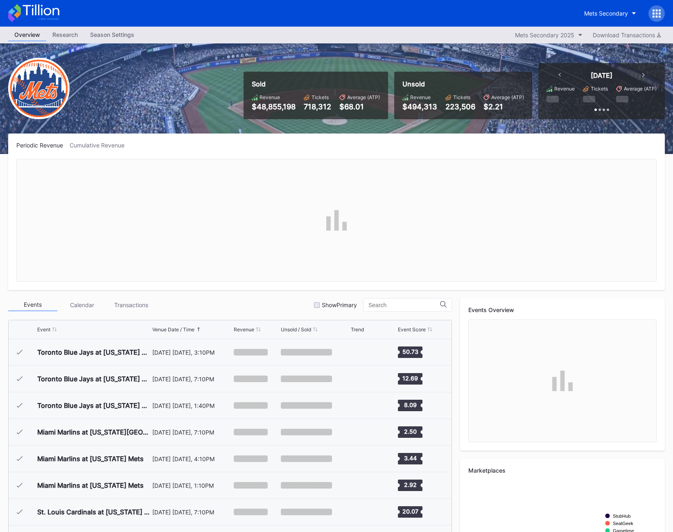
scroll to position [1997, 0]
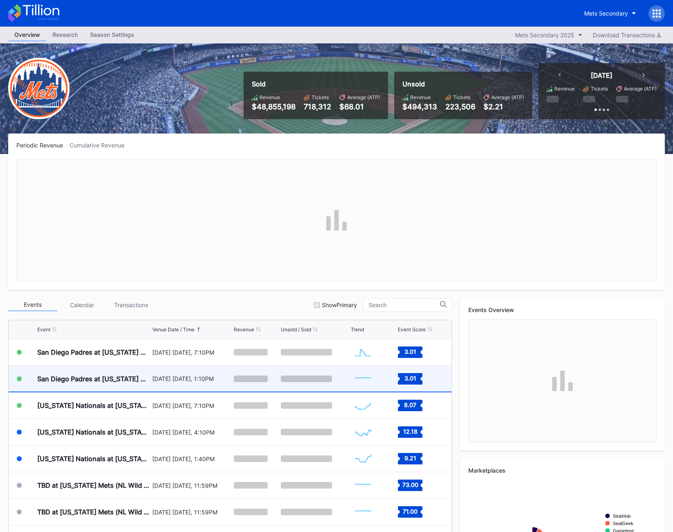
click at [69, 387] on div "San Diego Padres at [US_STATE] Mets" at bounding box center [93, 379] width 113 height 26
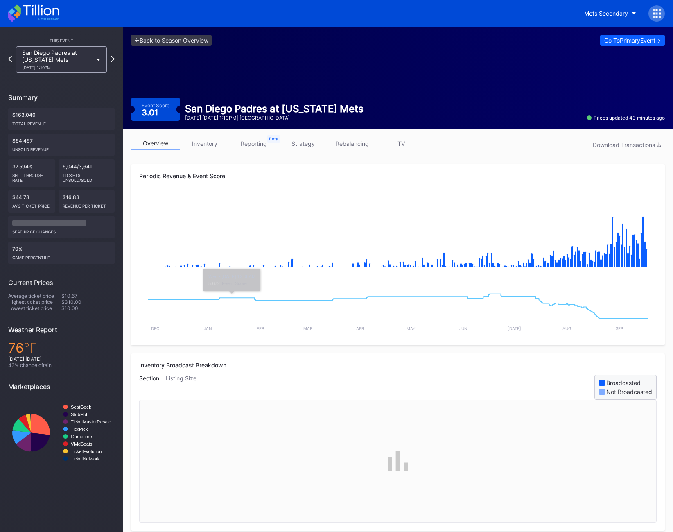
click at [214, 143] on link "inventory" at bounding box center [204, 143] width 49 height 13
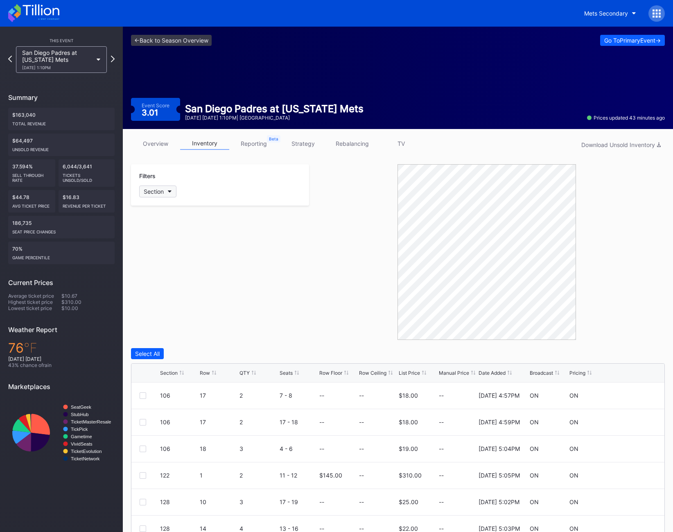
click at [157, 191] on div "Section" at bounding box center [154, 191] width 20 height 7
click at [144, 191] on div "Section" at bounding box center [154, 191] width 20 height 7
type input "128"
click at [163, 241] on div "128" at bounding box center [186, 237] width 95 height 15
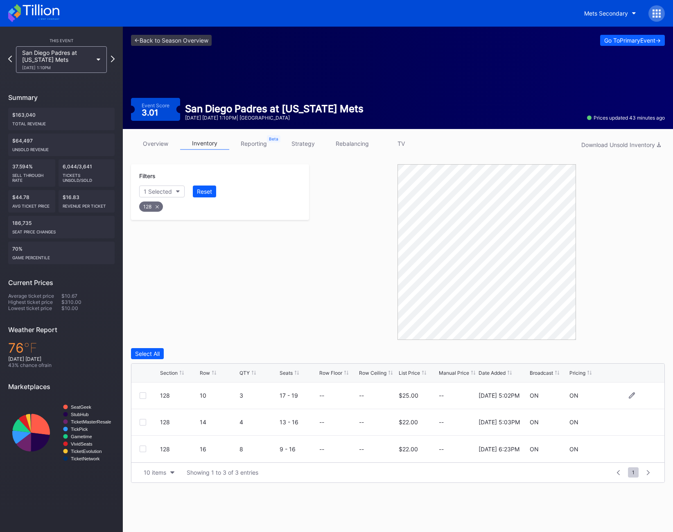
click at [141, 397] on div at bounding box center [143, 395] width 7 height 7
click at [142, 419] on div at bounding box center [143, 422] width 7 height 7
click at [141, 449] on div at bounding box center [143, 449] width 7 height 7
click at [646, 348] on button "Delete 3 Rows" at bounding box center [642, 353] width 45 height 11
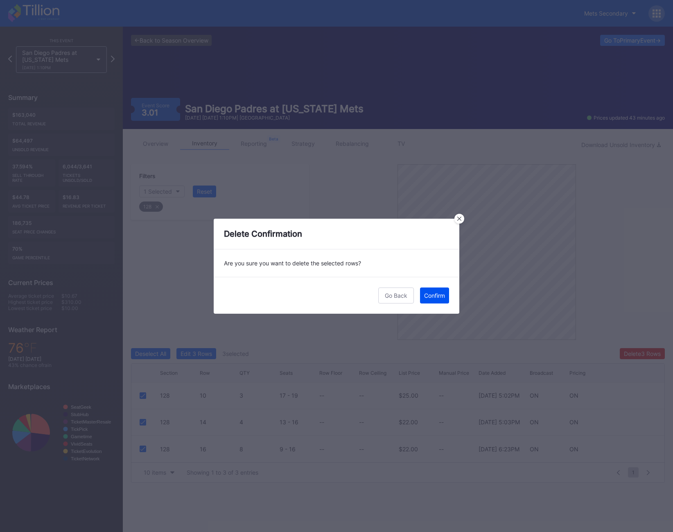
click at [428, 299] on button "Confirm" at bounding box center [434, 296] width 29 height 16
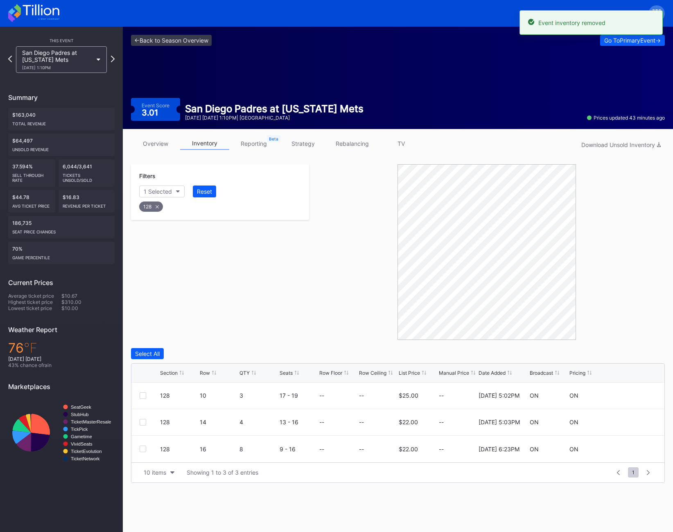
click at [154, 211] on div "128" at bounding box center [151, 207] width 24 height 10
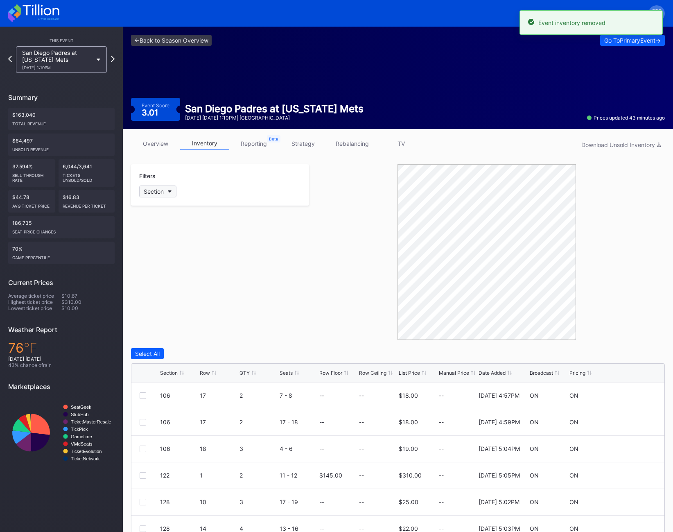
click at [154, 195] on div "Section" at bounding box center [154, 191] width 20 height 7
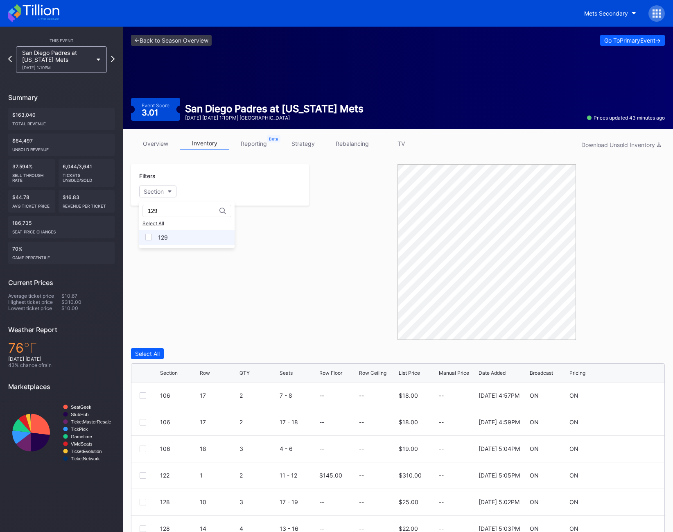
type input "129"
click at [160, 237] on div "129" at bounding box center [163, 237] width 10 height 7
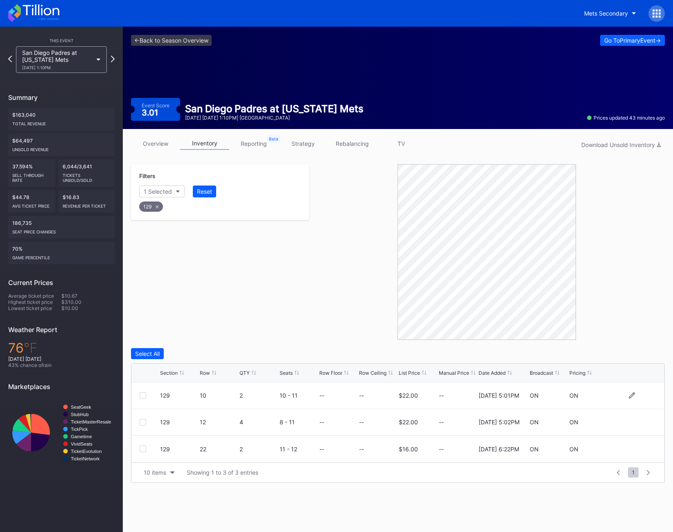
click at [143, 391] on div "129 10 2 10 - 11 -- -- $22.00 -- 11/25/2024 5:01PM ON ON" at bounding box center [397, 396] width 533 height 27
click at [142, 394] on div at bounding box center [143, 395] width 7 height 7
click at [638, 356] on div "Delete 1 Row" at bounding box center [644, 353] width 33 height 7
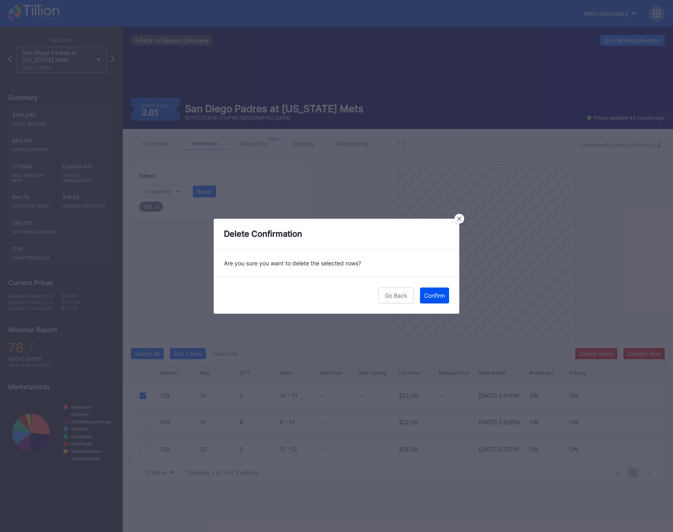
click at [431, 299] on button "Confirm" at bounding box center [434, 296] width 29 height 16
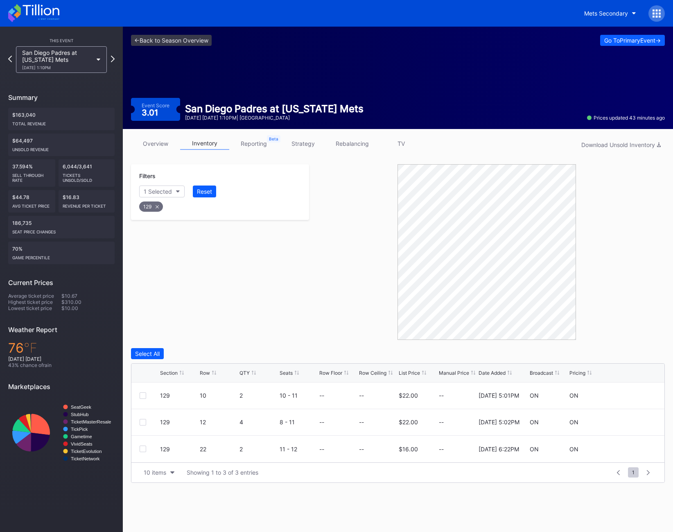
click at [152, 207] on div "129" at bounding box center [151, 207] width 24 height 10
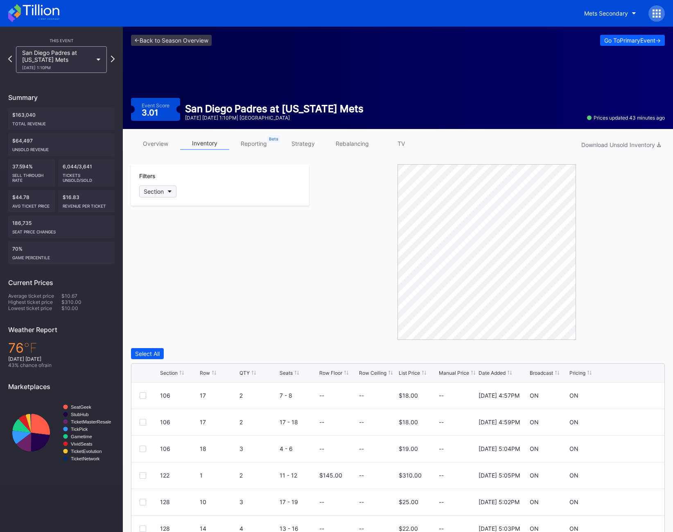
click at [153, 189] on div "Section" at bounding box center [154, 191] width 20 height 7
type input "132"
click at [165, 241] on div "132" at bounding box center [186, 237] width 95 height 15
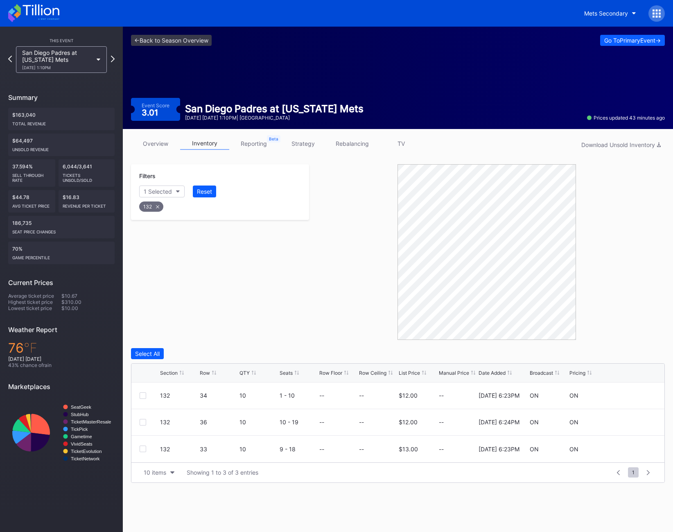
click at [207, 378] on div "Section Row QTY Seats Row Floor Row Ceiling List Price Manual Price Date Added …" at bounding box center [397, 373] width 533 height 19
click at [204, 365] on div "Section Row QTY Seats Row Floor Row Ceiling List Price Manual Price Date Added …" at bounding box center [397, 373] width 533 height 19
click at [204, 370] on div "Row" at bounding box center [205, 373] width 10 height 6
click at [141, 396] on div at bounding box center [143, 395] width 7 height 7
click at [141, 423] on div at bounding box center [143, 422] width 7 height 7
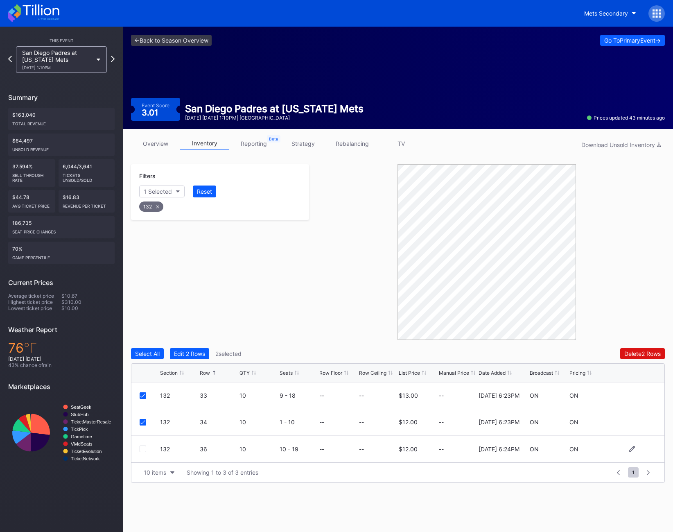
click at [142, 450] on div at bounding box center [143, 449] width 7 height 7
click at [637, 354] on div "Delete 3 Rows" at bounding box center [642, 353] width 37 height 7
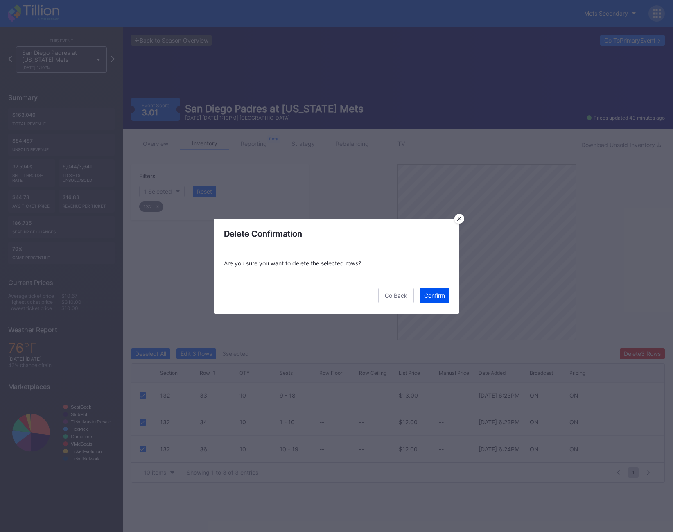
click at [441, 301] on button "Confirm" at bounding box center [434, 296] width 29 height 16
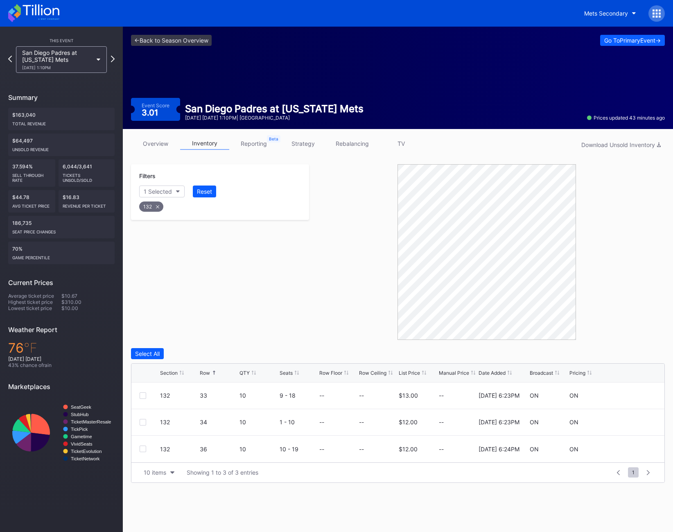
click at [149, 211] on div "132" at bounding box center [151, 207] width 24 height 10
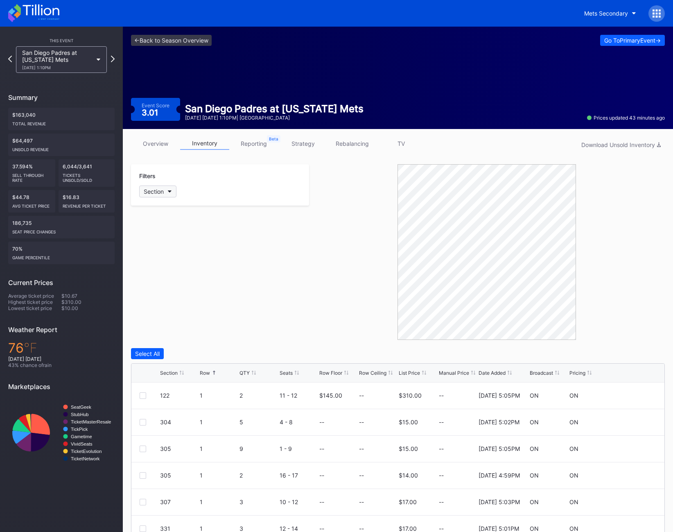
click at [150, 195] on div "Section" at bounding box center [154, 191] width 20 height 7
type input "134"
click at [158, 235] on div "134" at bounding box center [163, 237] width 10 height 7
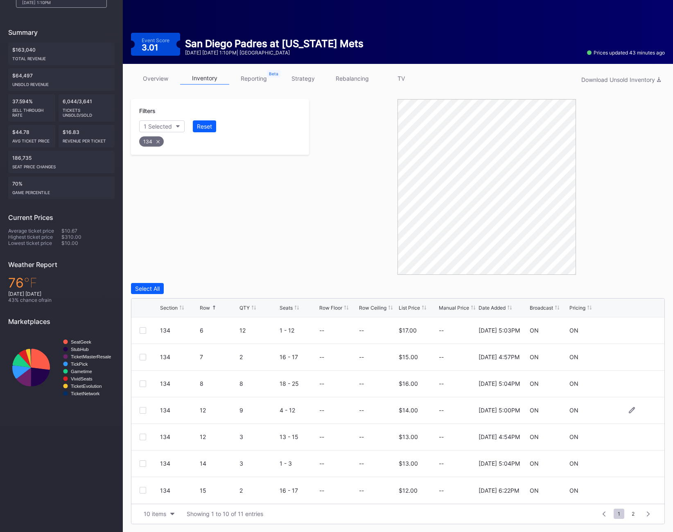
click at [143, 410] on div at bounding box center [143, 410] width 7 height 7
click at [641, 291] on div "Delete 1 Row" at bounding box center [644, 288] width 33 height 7
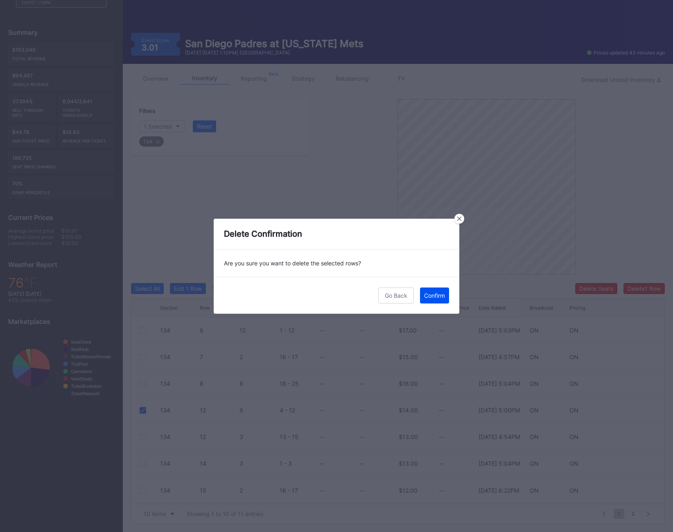
click at [435, 299] on div "Confirm" at bounding box center [434, 295] width 21 height 7
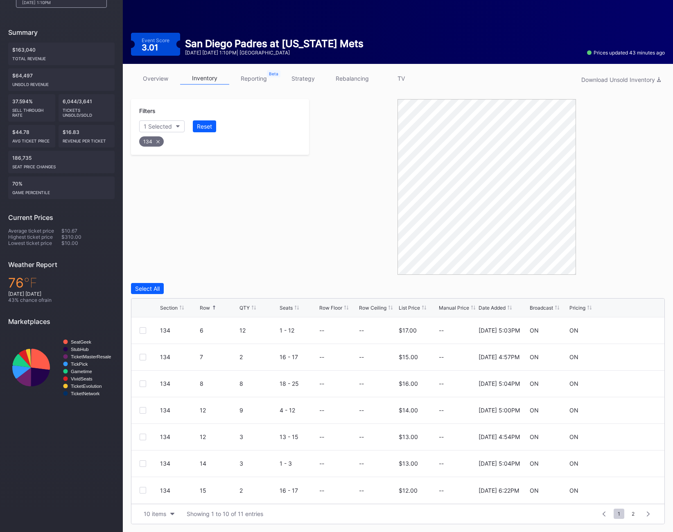
click at [154, 146] on div "134" at bounding box center [151, 141] width 25 height 10
click at [150, 129] on div "Section" at bounding box center [154, 126] width 20 height 7
type input "135"
click at [158, 172] on div "135" at bounding box center [163, 172] width 10 height 7
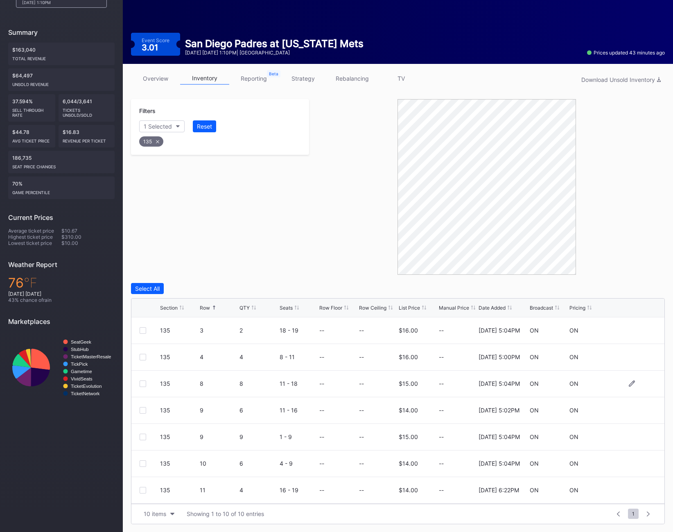
click at [140, 385] on div at bounding box center [143, 384] width 7 height 7
click at [146, 412] on div at bounding box center [143, 410] width 7 height 7
click at [142, 434] on div at bounding box center [143, 437] width 7 height 7
click at [142, 462] on div at bounding box center [143, 463] width 7 height 7
click at [145, 484] on div "135 11 4 16 - 19 -- -- $14.00 -- 2/21/2025 6:22PM ON ON" at bounding box center [397, 490] width 533 height 27
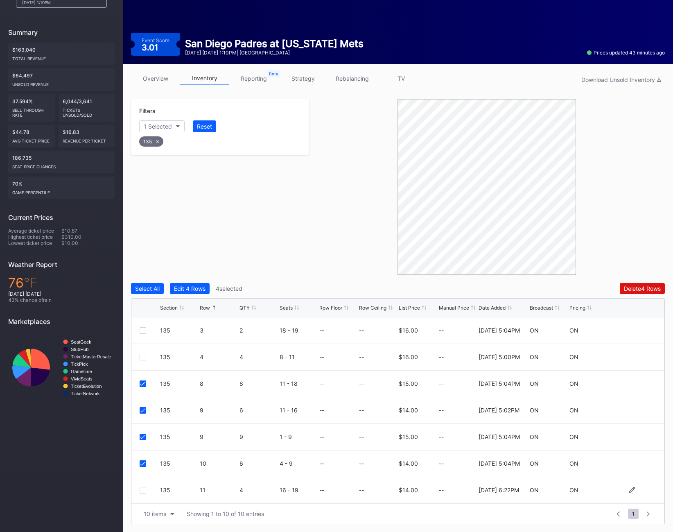
click at [144, 488] on div at bounding box center [143, 490] width 7 height 7
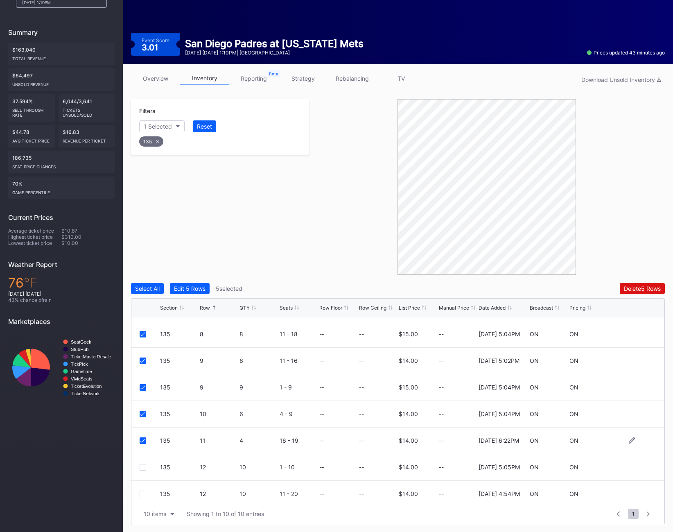
scroll to position [80, 0]
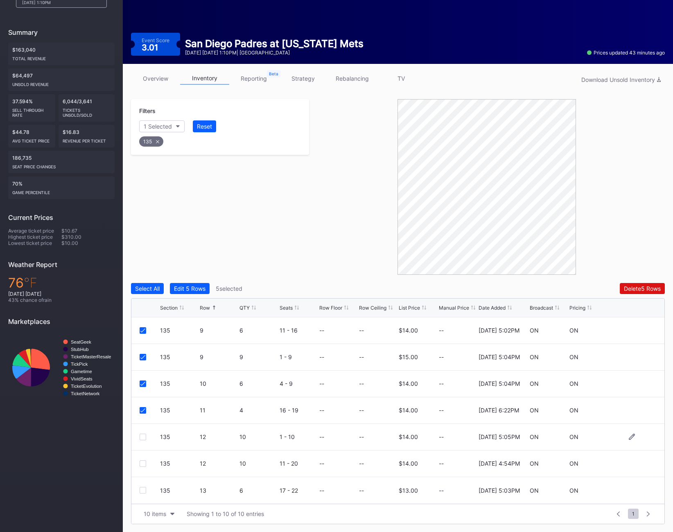
click at [142, 440] on div at bounding box center [143, 437] width 7 height 7
click at [142, 467] on div "135 12 10 11 - 20 -- -- $14.00 -- 4/1/2025 4:54PM ON ON" at bounding box center [397, 464] width 533 height 27
click at [142, 466] on div at bounding box center [143, 463] width 7 height 7
click at [626, 289] on div "Delete 7 Rows" at bounding box center [643, 288] width 36 height 7
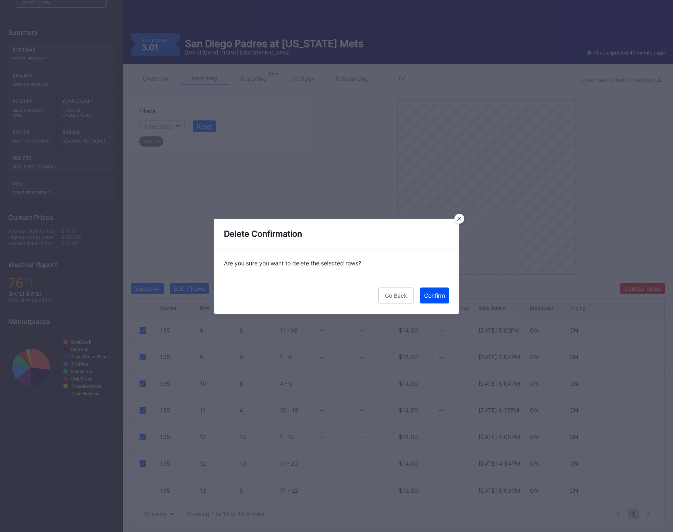
click at [433, 292] on div "Confirm" at bounding box center [434, 295] width 21 height 7
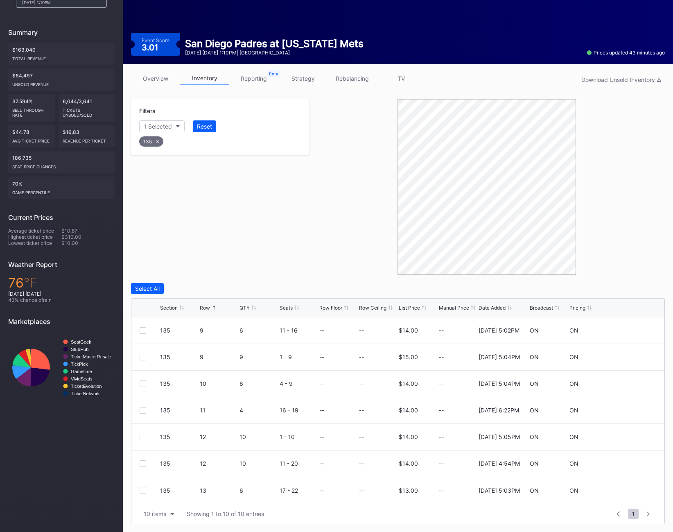
click at [149, 140] on div "135" at bounding box center [151, 141] width 24 height 10
click at [155, 124] on div "Section" at bounding box center [154, 126] width 20 height 7
type input "136"
click at [164, 175] on div "136" at bounding box center [163, 172] width 10 height 7
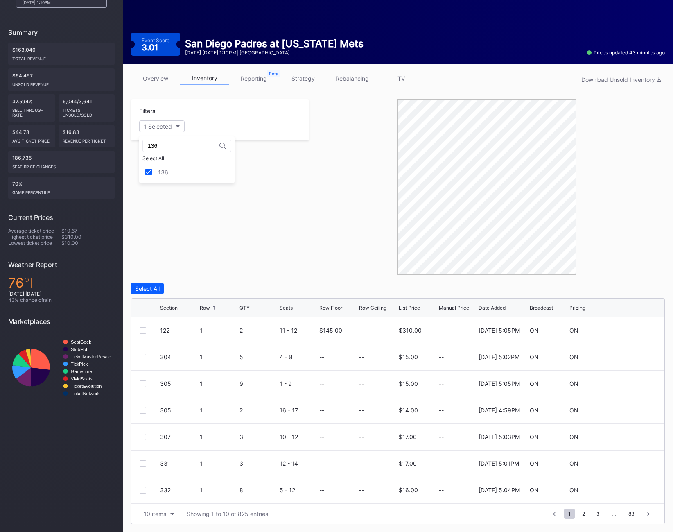
scroll to position [38, 0]
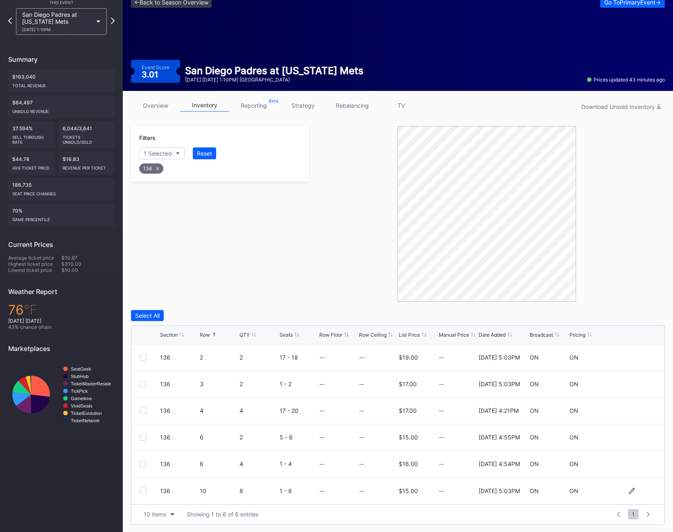
click at [144, 490] on div at bounding box center [143, 490] width 7 height 7
click at [152, 163] on div "136" at bounding box center [151, 168] width 24 height 10
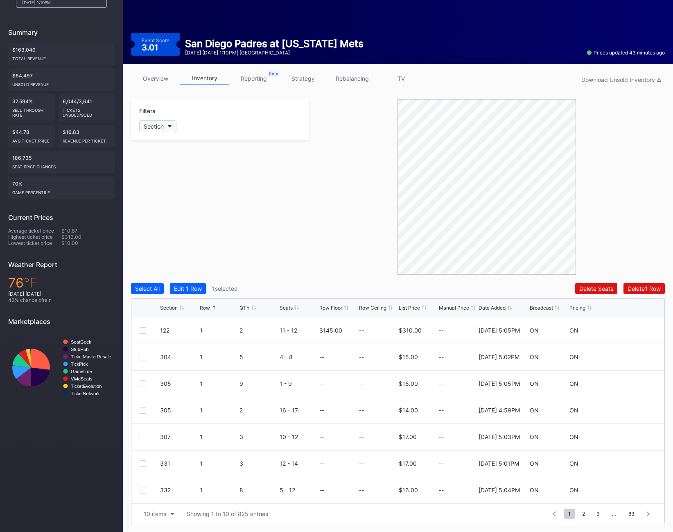
click at [156, 127] on div "Section" at bounding box center [154, 126] width 20 height 7
type input "138"
click at [154, 170] on div "138" at bounding box center [186, 172] width 95 height 15
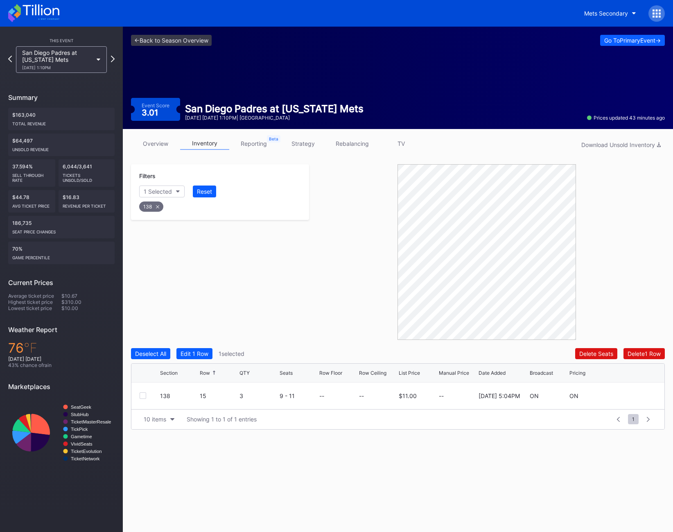
scroll to position [0, 0]
click at [144, 396] on div at bounding box center [143, 395] width 7 height 7
click at [150, 209] on div "138" at bounding box center [151, 207] width 24 height 10
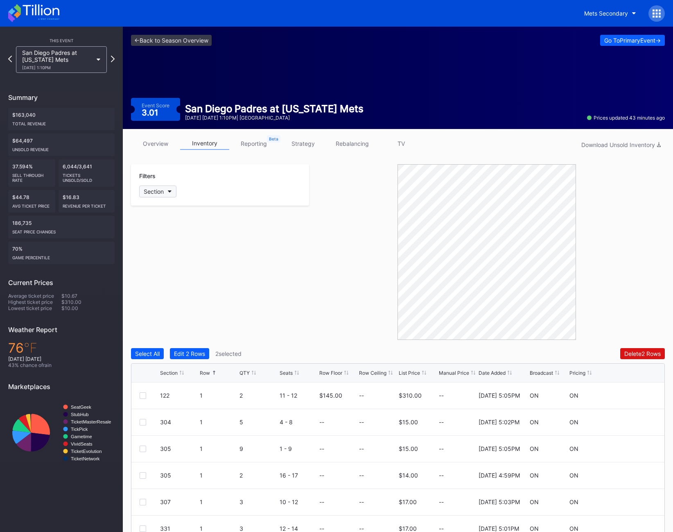
click at [149, 196] on button "Section" at bounding box center [157, 192] width 37 height 12
type input "139"
click at [170, 238] on div "139" at bounding box center [186, 237] width 95 height 15
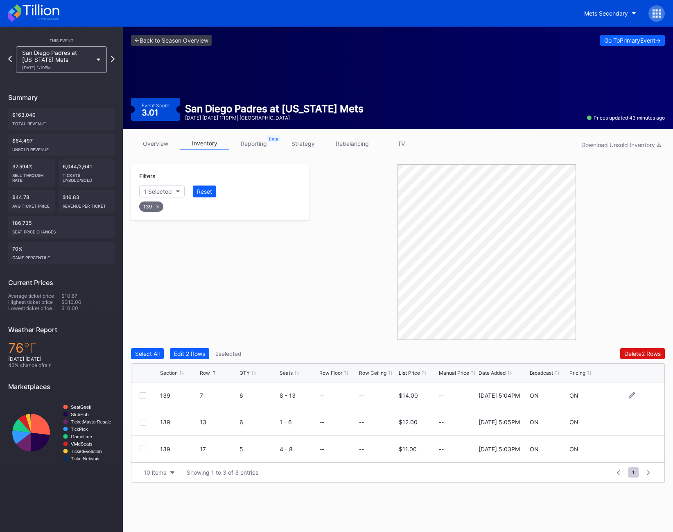
click at [143, 392] on div "139 7 6 8 - 13 -- -- $14.00 -- 11/25/2024 5:04PM ON ON" at bounding box center [397, 396] width 533 height 27
click at [143, 400] on div "139 7 6 8 - 13 -- -- $14.00 -- 11/25/2024 5:04PM ON ON" at bounding box center [397, 396] width 533 height 27
click at [143, 395] on div at bounding box center [143, 395] width 7 height 7
click at [144, 419] on div at bounding box center [143, 422] width 7 height 7
click at [145, 452] on div at bounding box center [143, 449] width 7 height 7
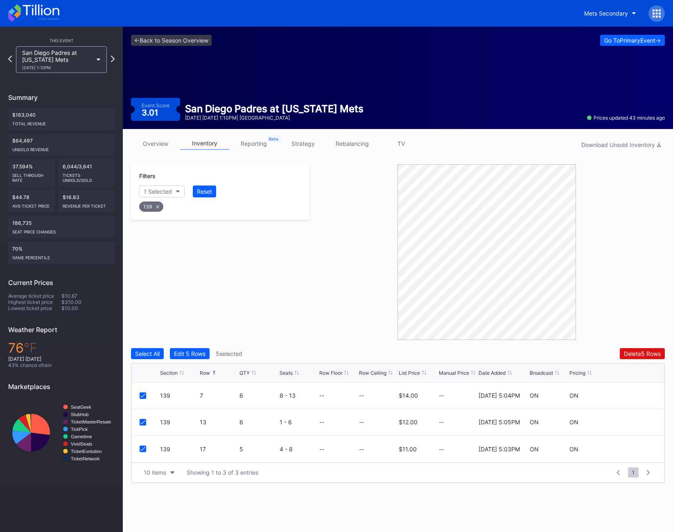
click at [156, 204] on div "139" at bounding box center [151, 207] width 24 height 10
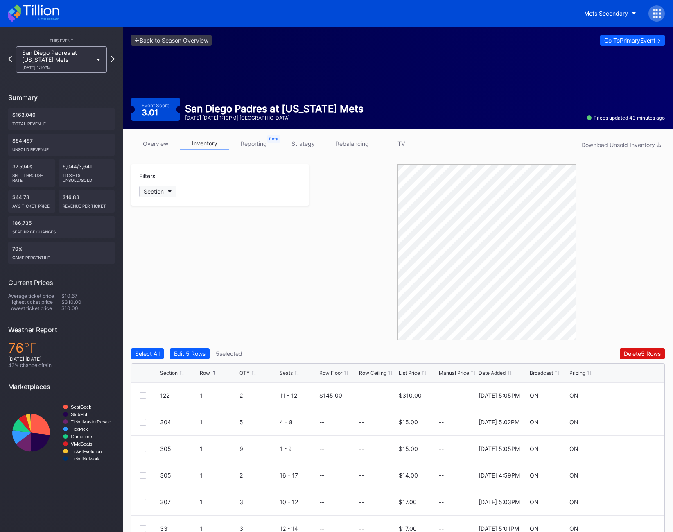
click at [151, 187] on button "Section" at bounding box center [157, 192] width 37 height 12
type input "140"
click at [164, 244] on div "140" at bounding box center [186, 237] width 95 height 15
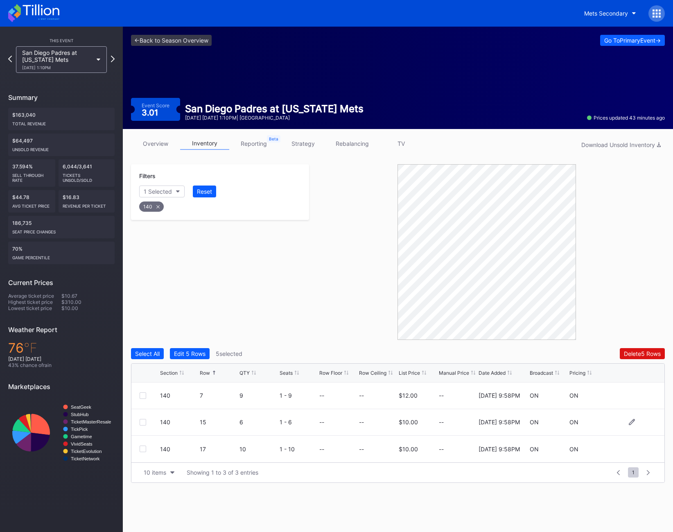
click at [140, 422] on div at bounding box center [143, 422] width 7 height 7
click at [141, 449] on div at bounding box center [143, 449] width 7 height 7
click at [153, 208] on div "140" at bounding box center [151, 207] width 25 height 10
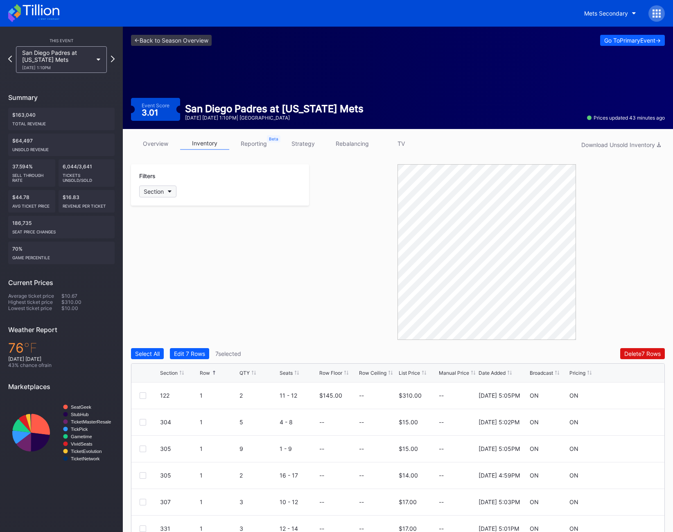
click at [151, 194] on div "Section" at bounding box center [154, 191] width 20 height 7
type input "302"
click at [159, 237] on div "302" at bounding box center [163, 237] width 11 height 7
click at [141, 424] on div at bounding box center [143, 422] width 7 height 7
click at [158, 207] on icon at bounding box center [158, 206] width 3 height 3
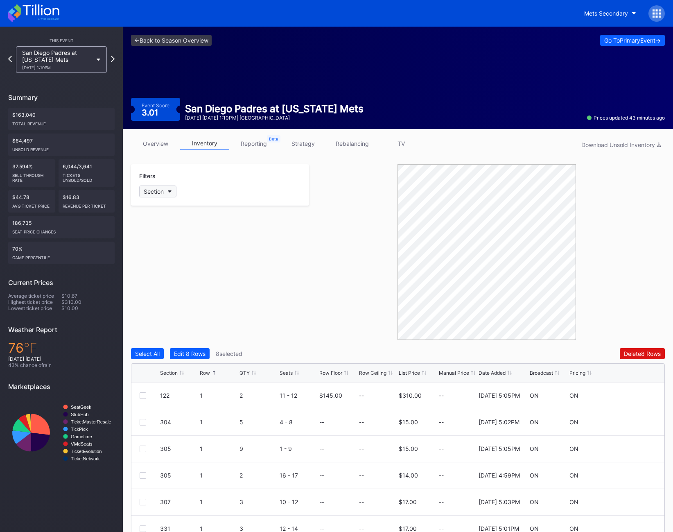
click at [154, 189] on div "Section" at bounding box center [154, 191] width 20 height 7
type input "303"
click at [182, 239] on div "303" at bounding box center [186, 237] width 95 height 15
click at [141, 394] on div at bounding box center [143, 395] width 7 height 7
click at [141, 416] on div "303 3 6 3 - 8 -- -- $12.00 -- 11/25/2024 5:02PM ON ON" at bounding box center [397, 422] width 533 height 27
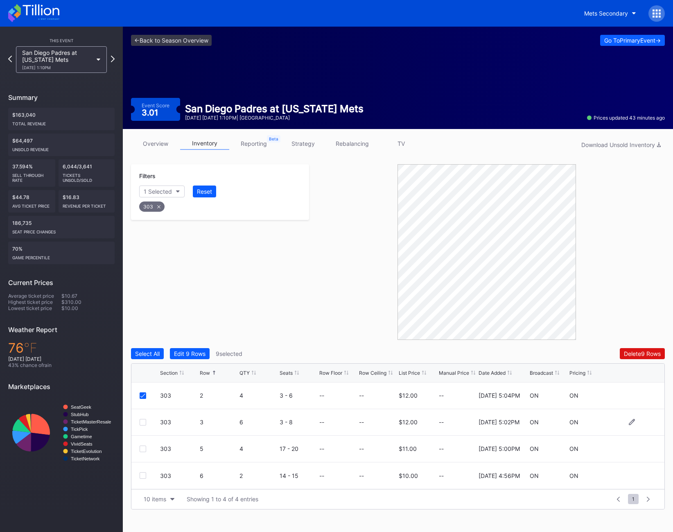
click at [141, 423] on div at bounding box center [143, 422] width 7 height 7
click at [141, 448] on div at bounding box center [143, 449] width 7 height 7
click at [143, 476] on div at bounding box center [143, 475] width 7 height 7
click at [158, 210] on div "303" at bounding box center [151, 207] width 25 height 10
click at [153, 189] on div "Section" at bounding box center [154, 191] width 20 height 7
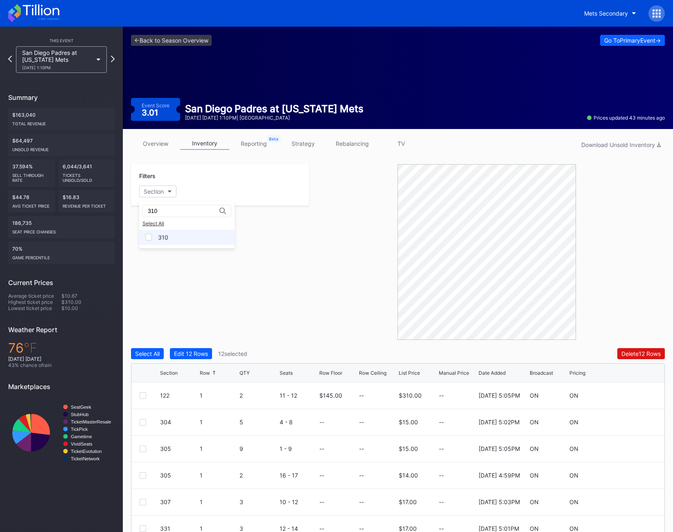
type input "310"
click at [168, 235] on div "310" at bounding box center [186, 237] width 95 height 15
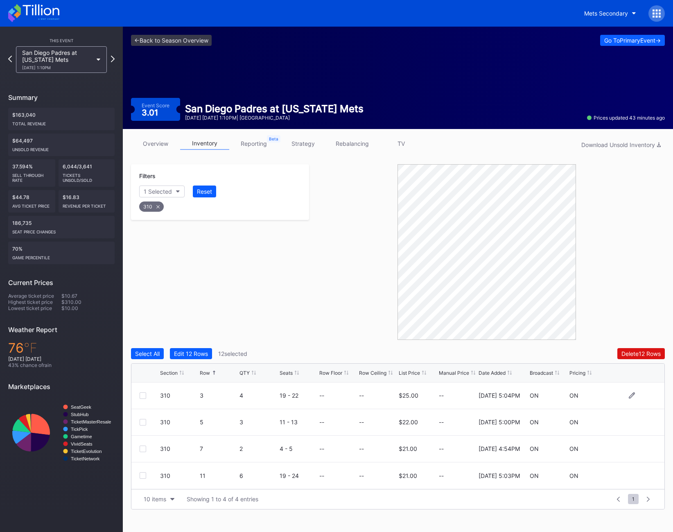
click at [139, 396] on div "310 3 4 19 - 22 -- -- $25.00 -- 11/25/2024 5:04PM ON ON" at bounding box center [397, 396] width 533 height 27
click at [144, 396] on div at bounding box center [143, 395] width 7 height 7
click at [143, 478] on div at bounding box center [143, 475] width 7 height 7
click at [158, 209] on div "310" at bounding box center [151, 207] width 25 height 10
click at [158, 190] on div "Section" at bounding box center [154, 191] width 20 height 7
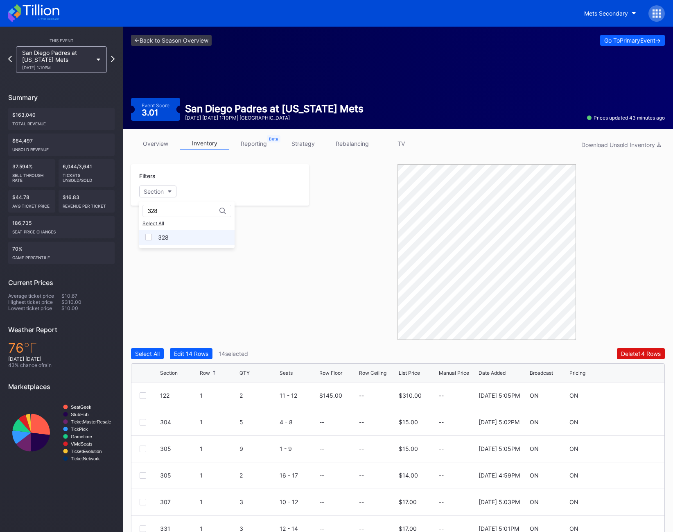
type input "328"
click at [172, 239] on div "328" at bounding box center [186, 237] width 95 height 15
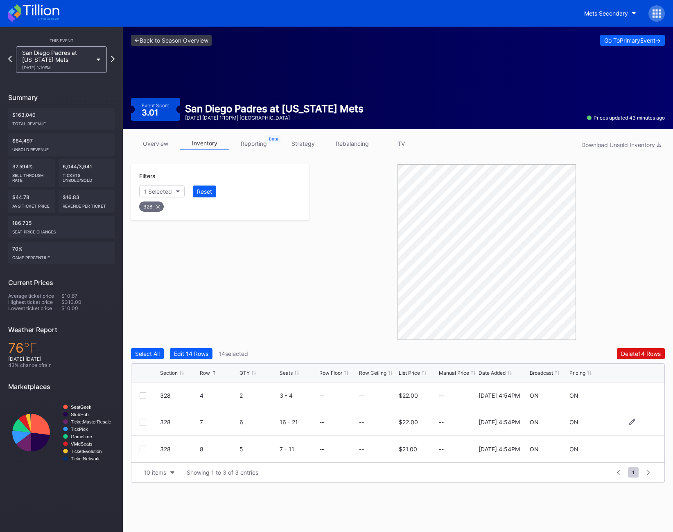
click at [142, 423] on div at bounding box center [143, 422] width 7 height 7
click at [142, 450] on div at bounding box center [143, 449] width 7 height 7
click at [159, 206] on icon at bounding box center [157, 206] width 3 height 3
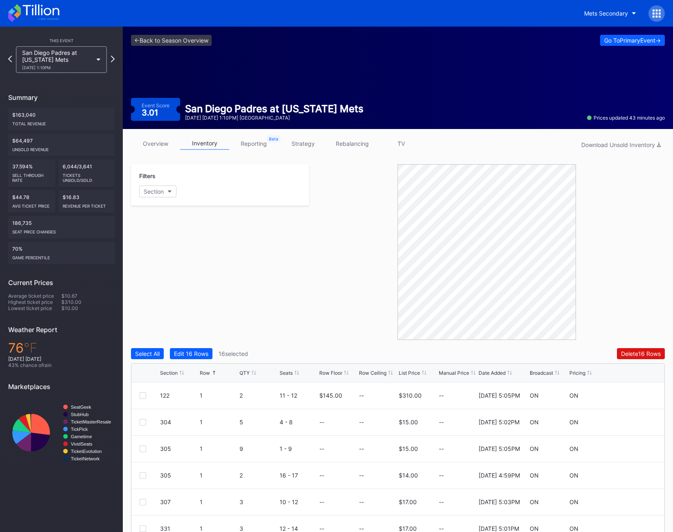
click at [155, 197] on div "Filters Section" at bounding box center [220, 184] width 178 height 41
click at [155, 194] on div "Section" at bounding box center [154, 191] width 20 height 7
type input "329"
click at [175, 233] on div "329" at bounding box center [186, 237] width 95 height 15
click at [148, 390] on div "329 3 4 7 - 10 -- -- $19.00 -- 11/25/2024 5:05PM ON ON" at bounding box center [397, 396] width 533 height 27
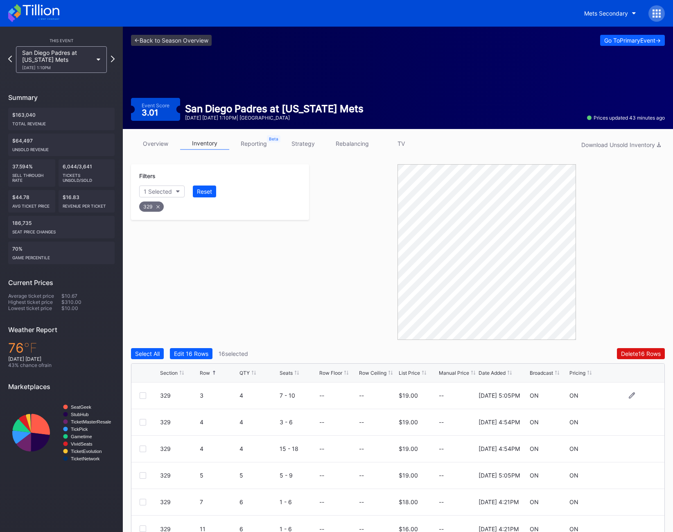
click at [144, 396] on div at bounding box center [143, 395] width 7 height 7
click at [144, 419] on div at bounding box center [143, 422] width 7 height 7
click at [143, 448] on div at bounding box center [143, 449] width 7 height 7
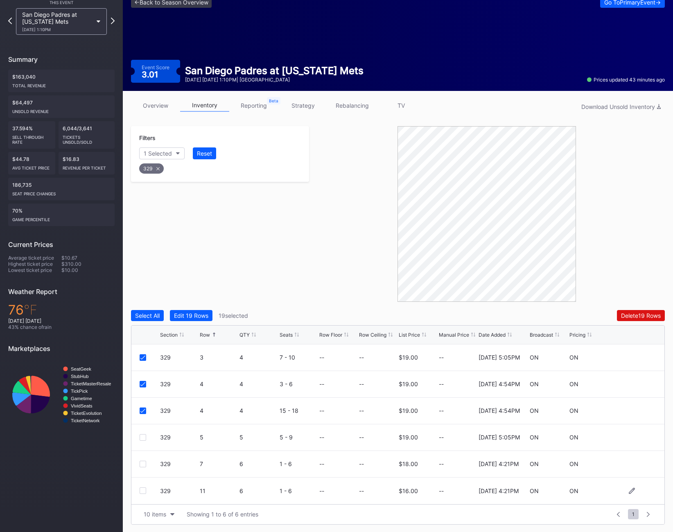
click at [146, 489] on div at bounding box center [150, 490] width 20 height 7
click at [141, 489] on div at bounding box center [143, 490] width 7 height 7
click at [153, 168] on div "329" at bounding box center [151, 168] width 25 height 10
click at [160, 148] on button "Section" at bounding box center [157, 153] width 37 height 12
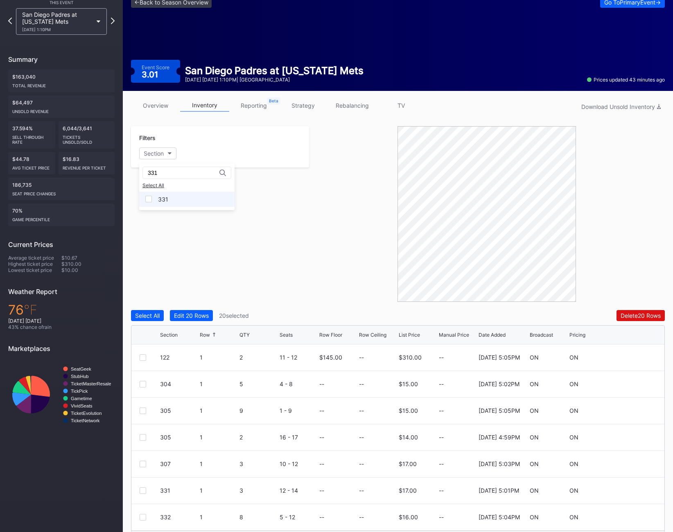
type input "331"
click at [157, 195] on div "331" at bounding box center [186, 199] width 95 height 15
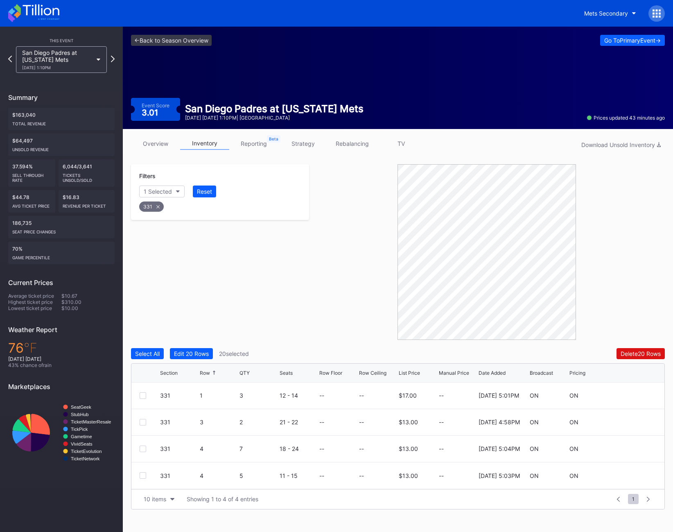
scroll to position [0, 0]
click at [143, 447] on div at bounding box center [143, 449] width 7 height 7
click at [143, 479] on div "331 4 5 11 - 15 -- -- $13.00 -- 11/25/2024 5:03PM ON ON" at bounding box center [397, 475] width 533 height 27
click at [141, 474] on div at bounding box center [143, 475] width 7 height 7
click at [156, 205] on icon at bounding box center [157, 206] width 3 height 3
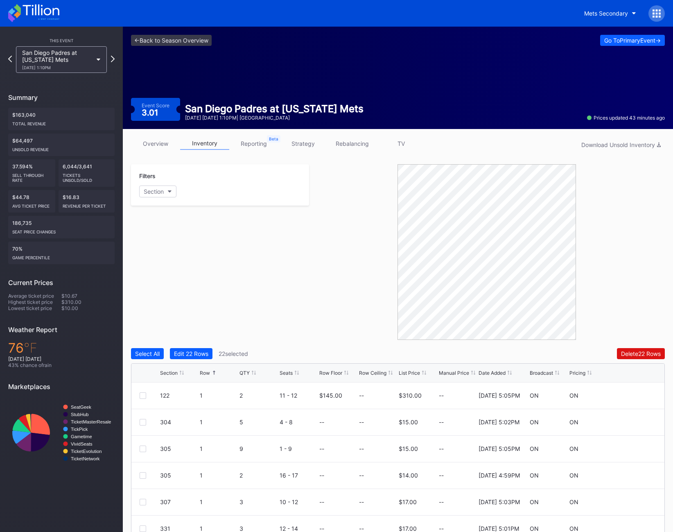
click at [155, 185] on div "Filters Section" at bounding box center [220, 184] width 178 height 41
click at [152, 192] on div "Section" at bounding box center [154, 191] width 20 height 7
type input "332"
click at [172, 238] on div "332" at bounding box center [186, 237] width 95 height 15
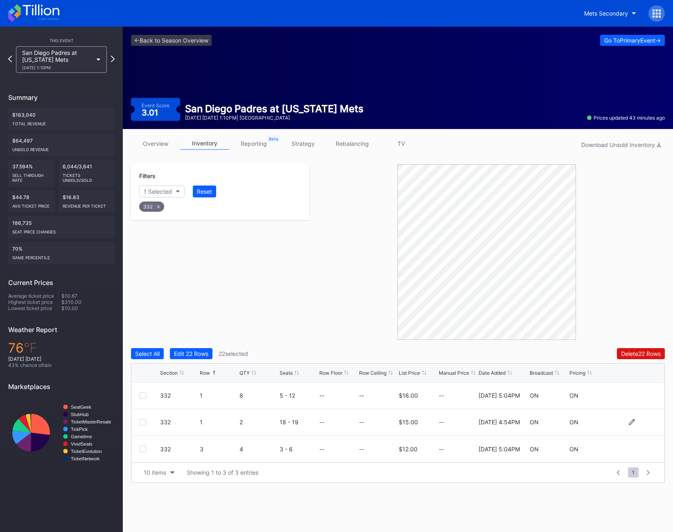
click at [150, 423] on div at bounding box center [150, 422] width 20 height 7
click at [145, 421] on div at bounding box center [143, 422] width 7 height 7
click at [143, 444] on div "332 3 4 3 - 6 -- -- $12.00 -- 11/25/2024 5:04PM ON ON" at bounding box center [397, 449] width 533 height 27
click at [143, 451] on div at bounding box center [143, 449] width 7 height 7
click at [155, 206] on div "332" at bounding box center [151, 207] width 25 height 10
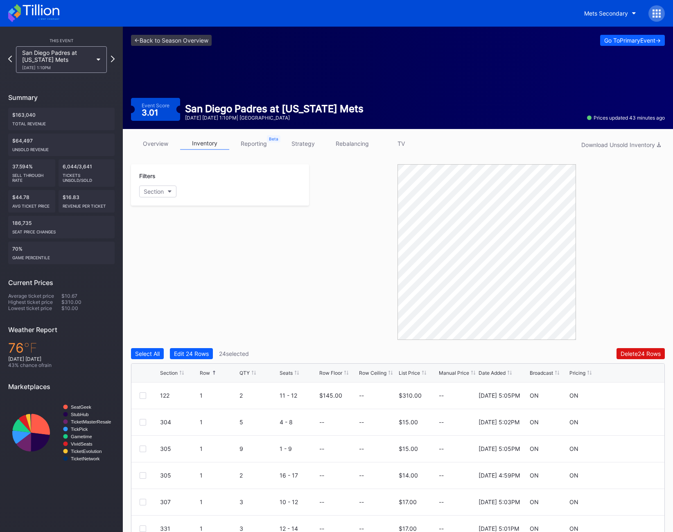
click at [154, 184] on div "Filters Section" at bounding box center [220, 184] width 178 height 41
click at [150, 198] on div "Filters Section" at bounding box center [220, 184] width 178 height 41
click at [150, 193] on div "Section" at bounding box center [154, 191] width 20 height 7
type input "334"
click at [168, 236] on div "334" at bounding box center [163, 237] width 11 height 7
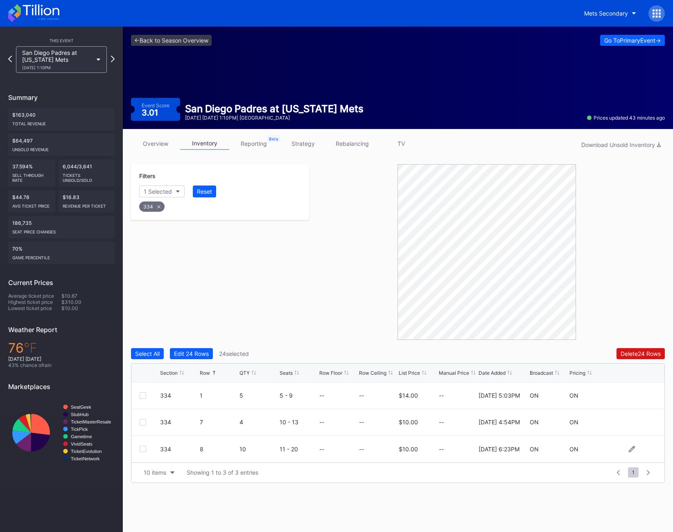
click at [142, 451] on div at bounding box center [143, 449] width 7 height 7
click at [153, 212] on div "334" at bounding box center [220, 204] width 164 height 17
click at [153, 204] on div "334" at bounding box center [151, 207] width 25 height 10
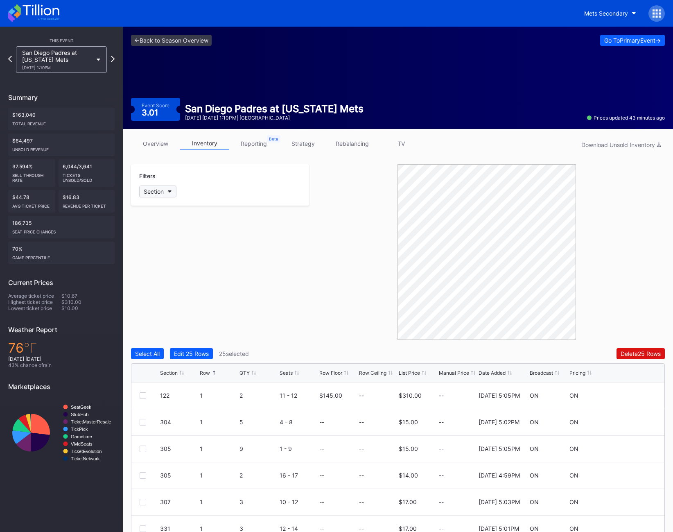
click at [159, 192] on div "Section" at bounding box center [154, 191] width 20 height 7
type input "335"
click at [166, 235] on div "335" at bounding box center [163, 237] width 11 height 7
click at [141, 450] on div at bounding box center [143, 449] width 7 height 7
click at [141, 465] on div "335 11 10 1 - 10 -- -- $10.00 -- 4/1/2025 4:54PM ON ON" at bounding box center [397, 475] width 533 height 27
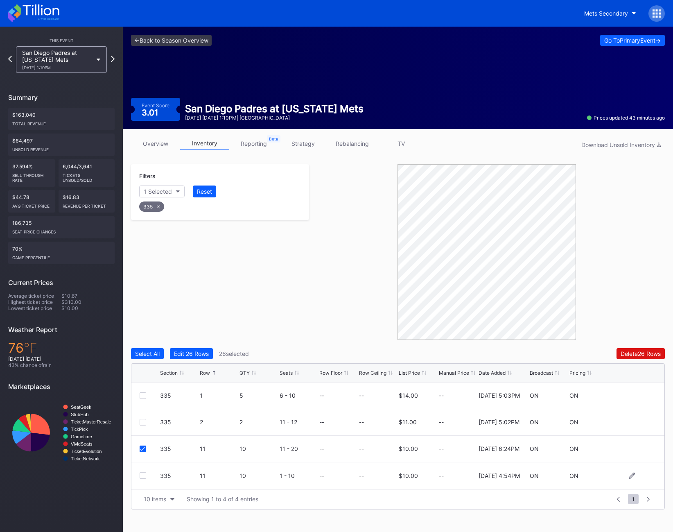
click at [143, 474] on div at bounding box center [143, 475] width 7 height 7
click at [148, 207] on div "335" at bounding box center [151, 207] width 25 height 10
click at [145, 188] on div "Section" at bounding box center [154, 191] width 20 height 7
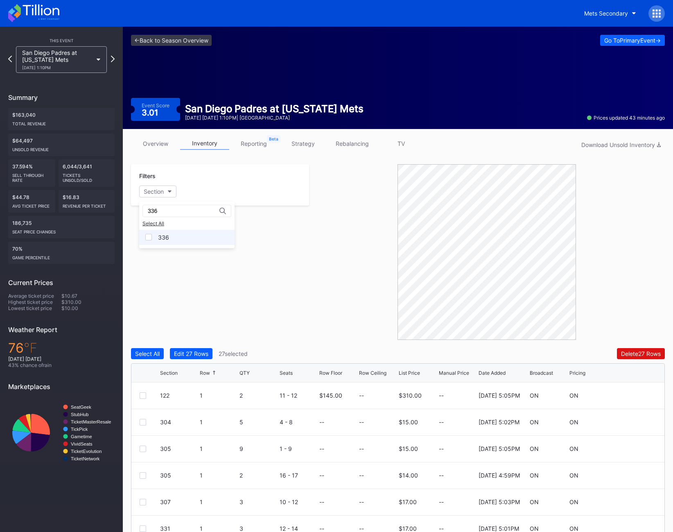
type input "336"
click at [168, 237] on div "336" at bounding box center [163, 237] width 11 height 7
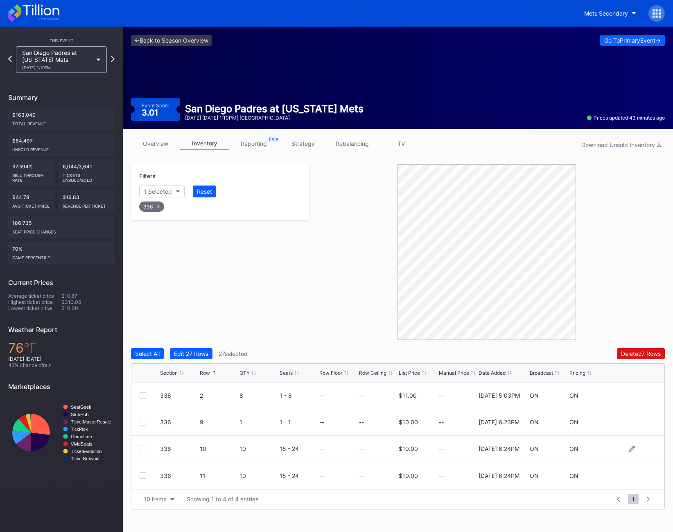
click at [143, 446] on div at bounding box center [143, 449] width 7 height 7
click at [142, 479] on div "336 11 10 15 - 24 -- -- $10.00 -- 2/21/2025 6:24PM ON ON" at bounding box center [397, 475] width 533 height 27
click at [142, 476] on div at bounding box center [143, 475] width 7 height 7
click at [150, 202] on div "336" at bounding box center [151, 207] width 25 height 10
click at [152, 190] on div "Section" at bounding box center [154, 191] width 20 height 7
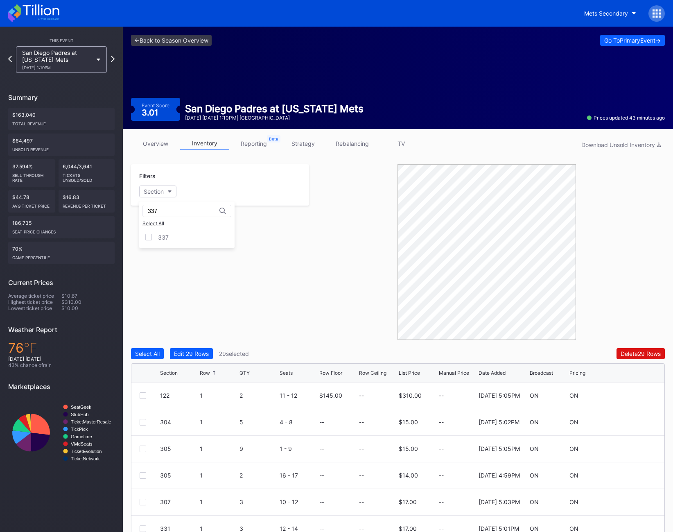
type input "337"
click at [160, 229] on div "337 Select All 337" at bounding box center [186, 225] width 95 height 47
click at [160, 235] on div "337" at bounding box center [163, 237] width 11 height 7
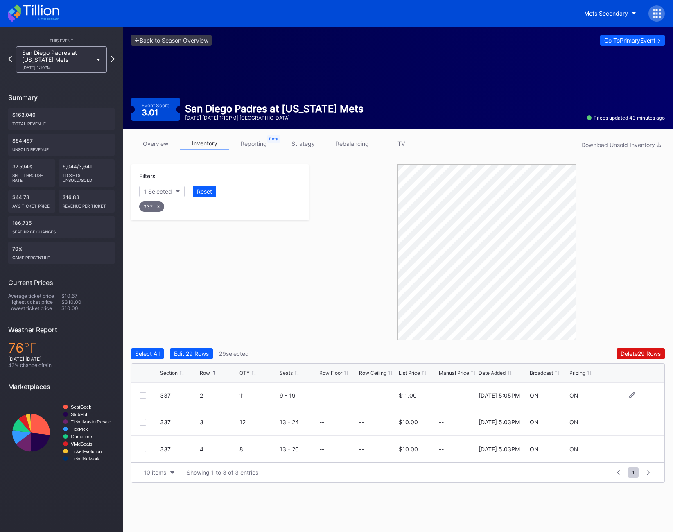
click at [143, 394] on div at bounding box center [143, 395] width 7 height 7
click at [142, 423] on div at bounding box center [143, 422] width 7 height 7
click at [158, 209] on div "337" at bounding box center [151, 207] width 25 height 10
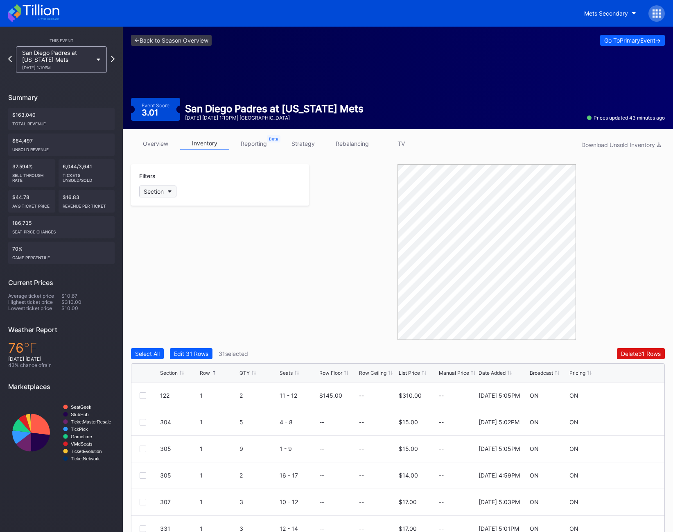
click at [158, 188] on div "Section" at bounding box center [154, 191] width 20 height 7
type input "338"
click at [157, 245] on div "338" at bounding box center [186, 237] width 95 height 15
click at [139, 449] on div "338 5 7 15 - 21 -- -- $10.00 -- 4/1/2025 4:54PM ON ON" at bounding box center [397, 449] width 533 height 27
click at [145, 449] on div at bounding box center [143, 449] width 7 height 7
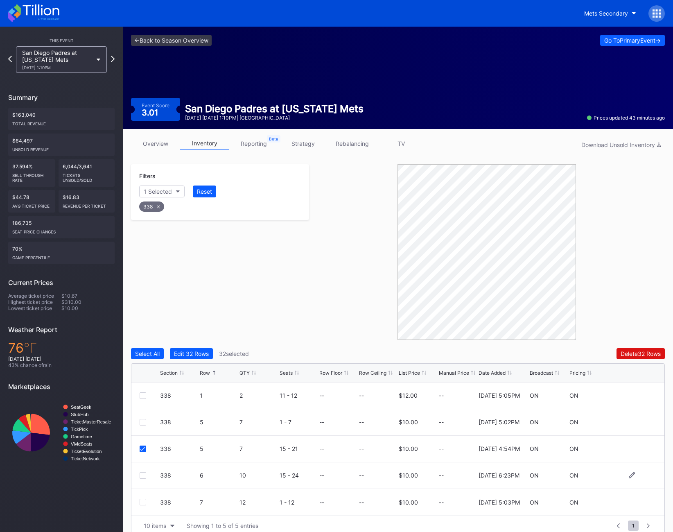
click at [144, 476] on div at bounding box center [143, 475] width 7 height 7
click at [145, 502] on div at bounding box center [143, 502] width 7 height 7
click at [152, 206] on div "338" at bounding box center [151, 207] width 25 height 10
click at [157, 190] on div "Section" at bounding box center [154, 191] width 20 height 7
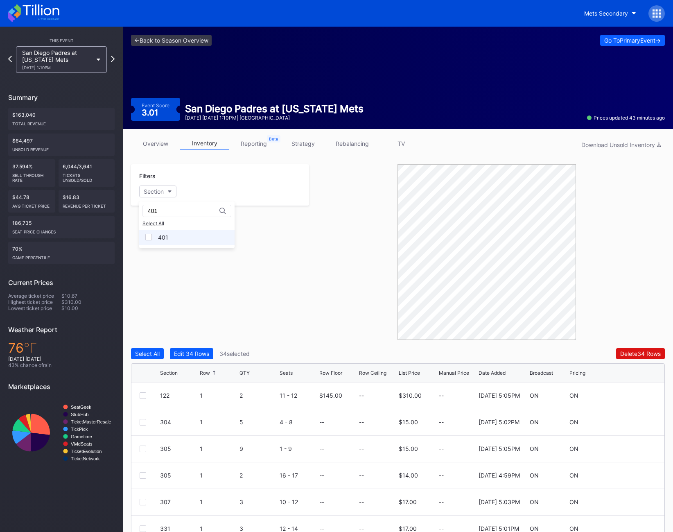
type input "401"
click at [155, 241] on div "401" at bounding box center [186, 237] width 95 height 15
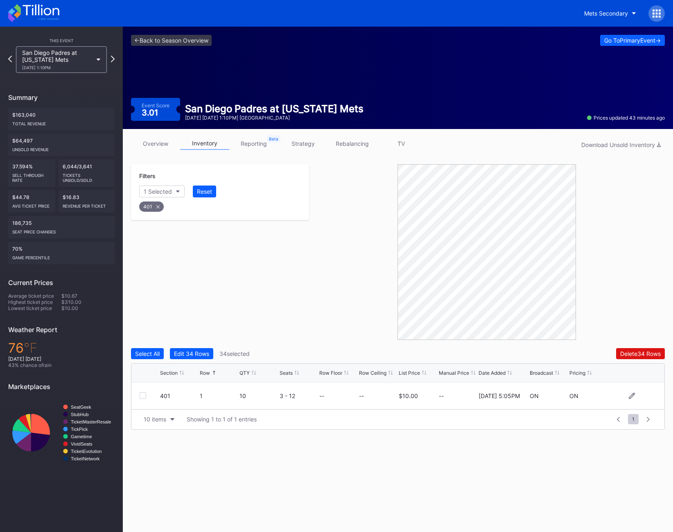
click at [143, 397] on div at bounding box center [143, 395] width 7 height 7
click at [152, 212] on div "401" at bounding box center [220, 204] width 164 height 17
click at [152, 204] on div "401" at bounding box center [151, 207] width 25 height 10
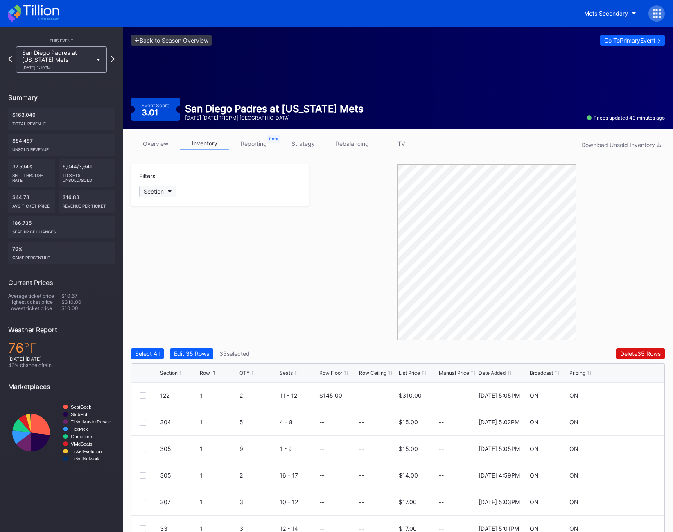
click at [150, 190] on div "Section" at bounding box center [154, 191] width 20 height 7
type input "403"
click at [165, 237] on div "403" at bounding box center [163, 237] width 11 height 7
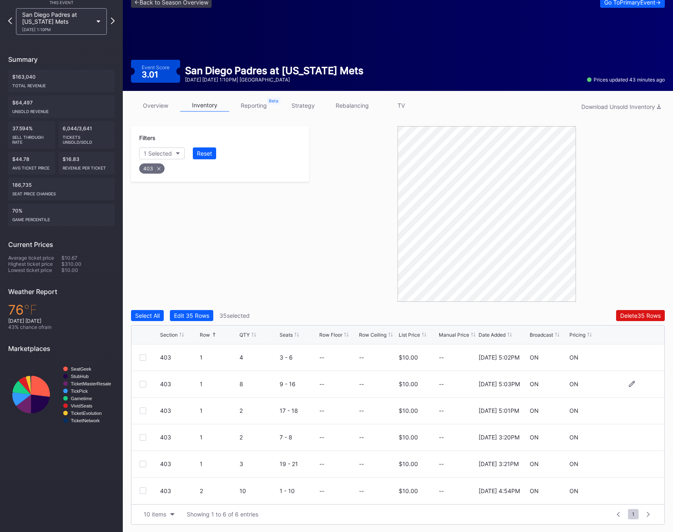
click at [147, 381] on div at bounding box center [150, 384] width 20 height 7
click at [145, 381] on div at bounding box center [143, 384] width 7 height 7
click at [141, 491] on div at bounding box center [143, 490] width 7 height 7
click at [171, 519] on button "10 items" at bounding box center [159, 514] width 39 height 11
click at [159, 496] on div "200 items" at bounding box center [159, 493] width 27 height 7
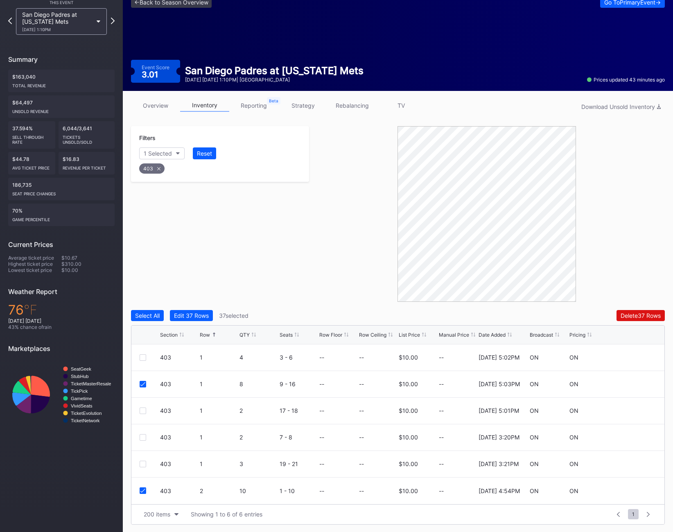
click at [637, 309] on div "Filters 1 Selected Reset 403 Select All Edit 37 Rows 37 selected Delete 37 Rows…" at bounding box center [398, 325] width 534 height 399
click at [633, 309] on div "Filters 1 Selected Reset 403 Select All Edit 37 Rows 37 selected Delete 37 Rows…" at bounding box center [398, 325] width 534 height 399
click at [633, 314] on div "Delete 37 Rows" at bounding box center [641, 315] width 40 height 7
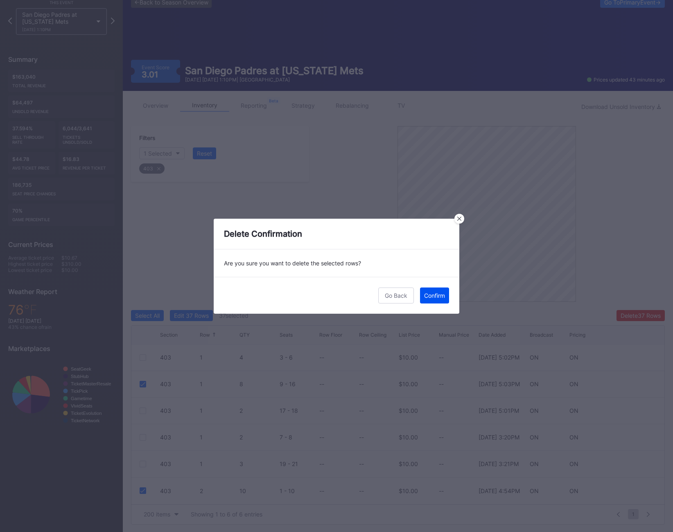
click at [440, 294] on div "Confirm" at bounding box center [434, 295] width 21 height 7
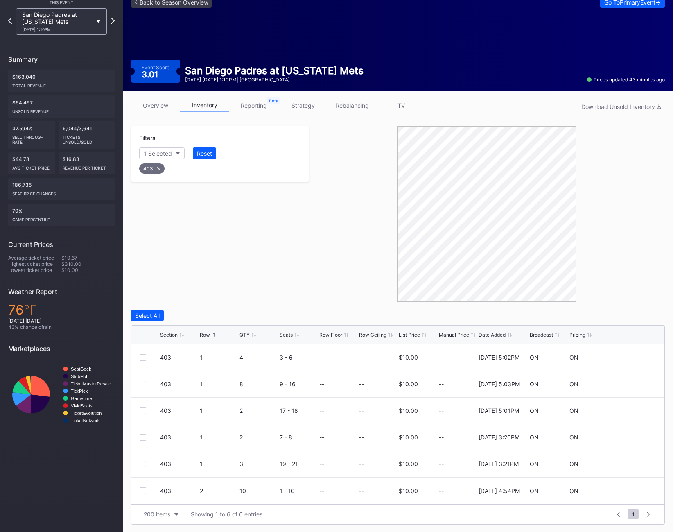
click at [156, 168] on div "403" at bounding box center [151, 168] width 25 height 10
click at [152, 158] on button "Section" at bounding box center [157, 153] width 37 height 12
type input "404"
click at [168, 192] on div "404" at bounding box center [186, 199] width 95 height 15
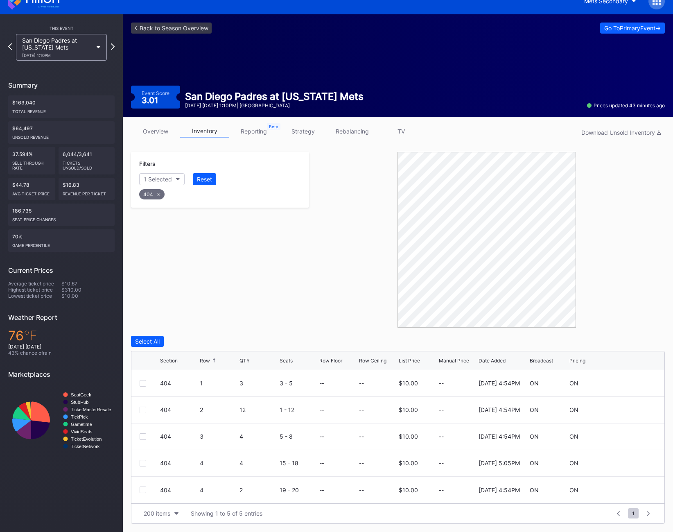
scroll to position [12, 0]
click at [141, 408] on div at bounding box center [143, 410] width 7 height 7
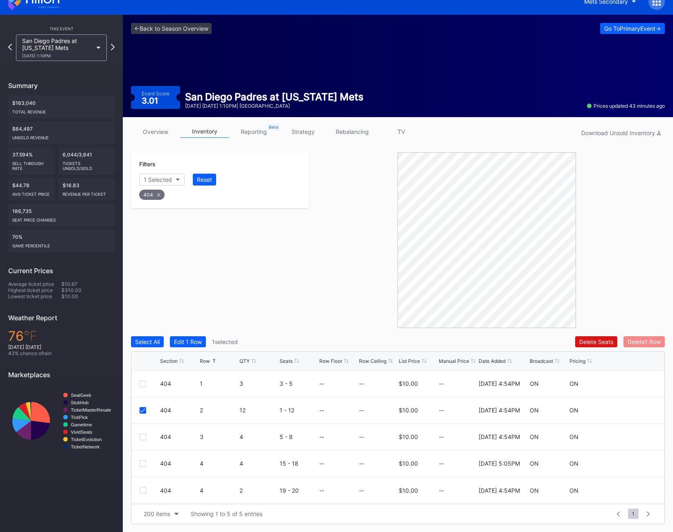
click at [644, 338] on div "Delete 1 Row" at bounding box center [644, 341] width 33 height 7
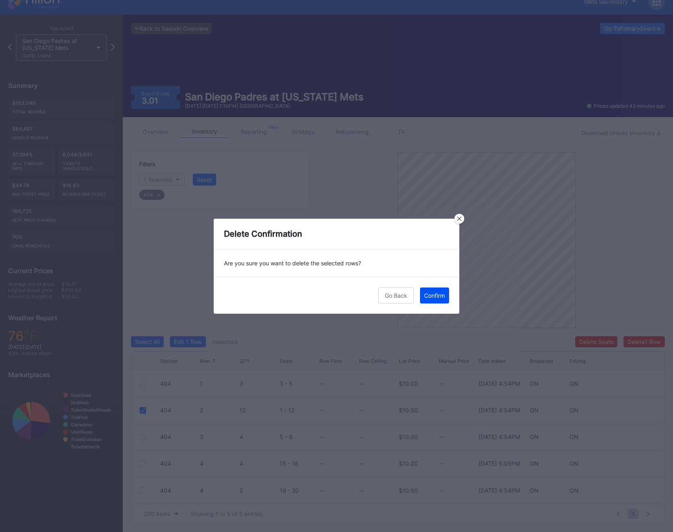
click at [432, 298] on div "Confirm" at bounding box center [434, 295] width 21 height 7
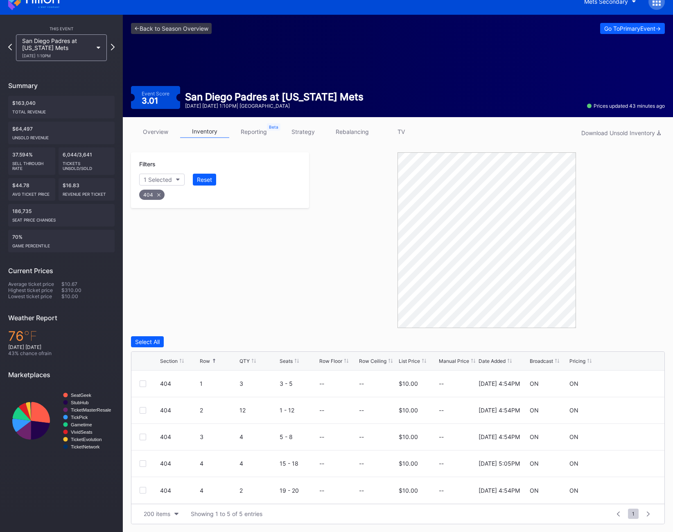
click at [154, 195] on div "404" at bounding box center [151, 195] width 25 height 10
click at [155, 177] on div "Section" at bounding box center [154, 179] width 20 height 7
type input "425"
click at [154, 229] on div "425" at bounding box center [186, 225] width 95 height 15
click at [142, 437] on div at bounding box center [143, 437] width 7 height 7
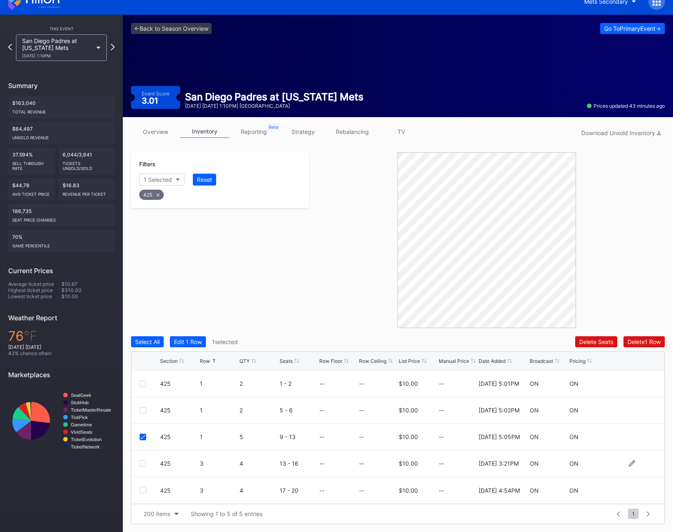
click at [144, 462] on div at bounding box center [143, 463] width 7 height 7
click at [143, 489] on div at bounding box center [143, 490] width 7 height 7
click at [154, 196] on div "425" at bounding box center [151, 195] width 25 height 10
click at [155, 182] on div "Section" at bounding box center [154, 179] width 20 height 7
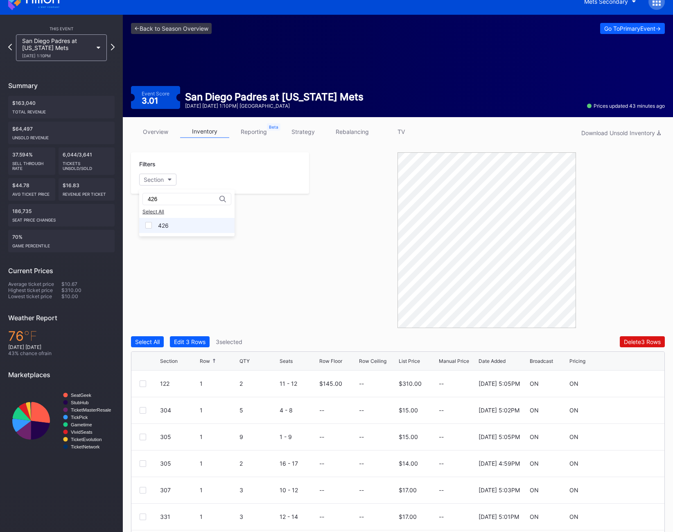
type input "426"
click at [163, 223] on div "426" at bounding box center [163, 225] width 11 height 7
click at [145, 409] on div at bounding box center [143, 410] width 7 height 7
click at [145, 437] on div at bounding box center [143, 437] width 7 height 7
click at [159, 193] on icon at bounding box center [157, 194] width 3 height 3
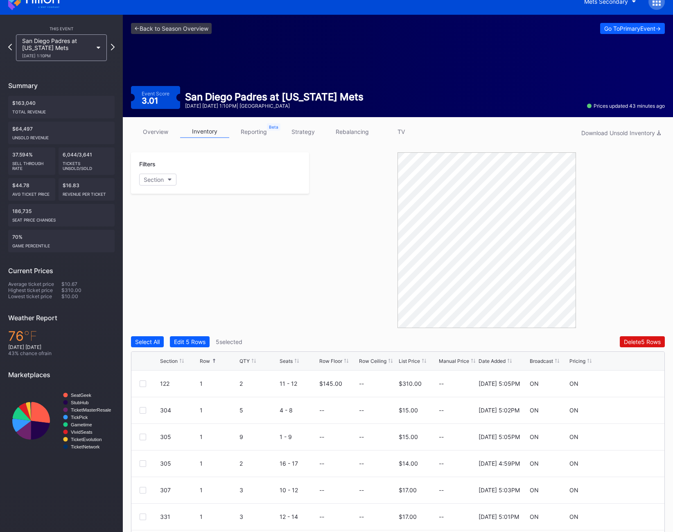
click at [159, 173] on div "Filters Section" at bounding box center [220, 172] width 178 height 41
click at [158, 181] on div "Section" at bounding box center [154, 179] width 20 height 7
type input "5"
type input "2"
type input "433"
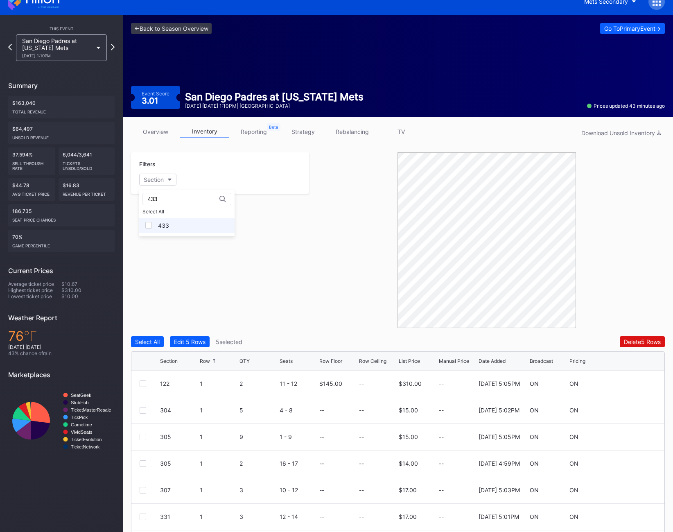
click at [168, 230] on div "433" at bounding box center [186, 225] width 95 height 15
click at [145, 436] on div at bounding box center [143, 437] width 7 height 7
click at [141, 465] on div at bounding box center [143, 463] width 7 height 7
click at [143, 491] on div at bounding box center [143, 490] width 7 height 7
click at [143, 510] on div "433 3 10 13 - 22 -- -- $10.00 -- 2/21/2025 9:26PM ON ON" at bounding box center [397, 517] width 533 height 27
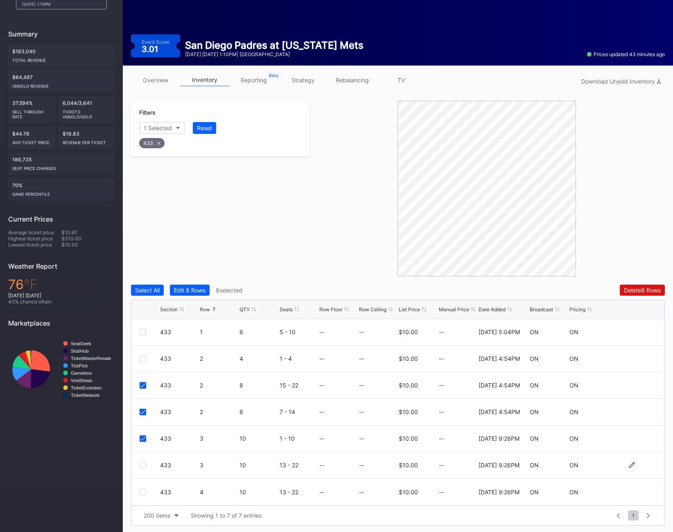
scroll to position [65, 0]
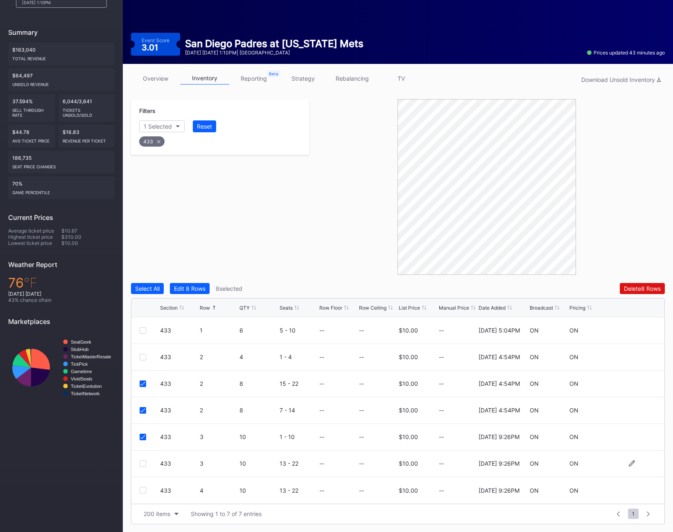
click at [142, 464] on div at bounding box center [143, 463] width 7 height 7
click at [143, 490] on div at bounding box center [143, 490] width 7 height 7
click at [623, 287] on div "Delete 10 Rows" at bounding box center [641, 288] width 40 height 7
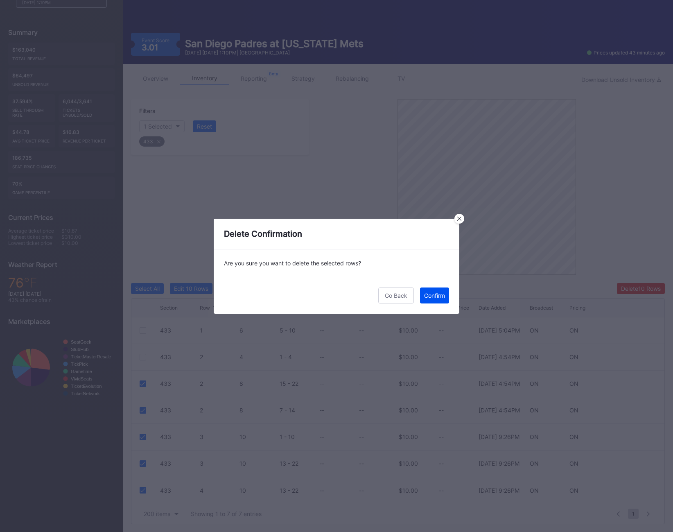
click at [443, 297] on div "Confirm" at bounding box center [434, 295] width 21 height 7
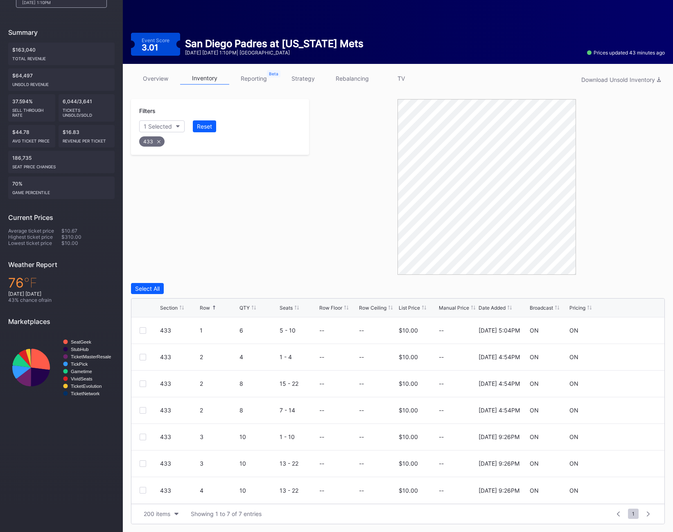
click at [157, 142] on icon at bounding box center [158, 141] width 3 height 3
click at [156, 123] on div "Section" at bounding box center [154, 126] width 20 height 7
type input "434"
click at [174, 171] on div "434" at bounding box center [186, 172] width 95 height 15
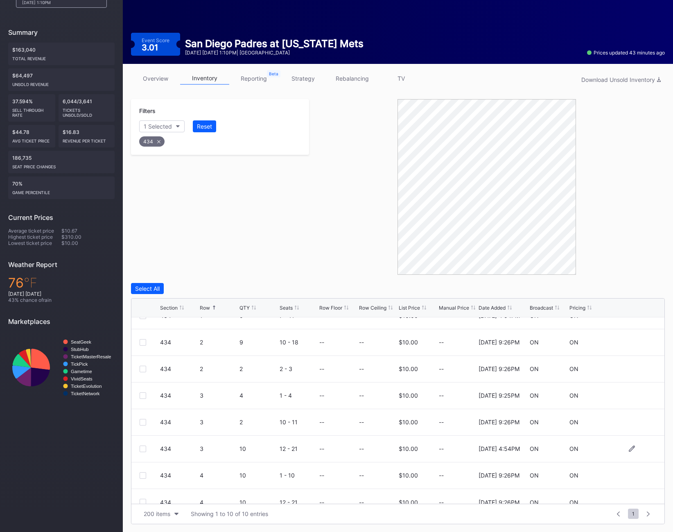
scroll to position [69, 0]
click at [143, 446] on div at bounding box center [143, 447] width 7 height 7
click at [144, 476] on div at bounding box center [143, 474] width 7 height 7
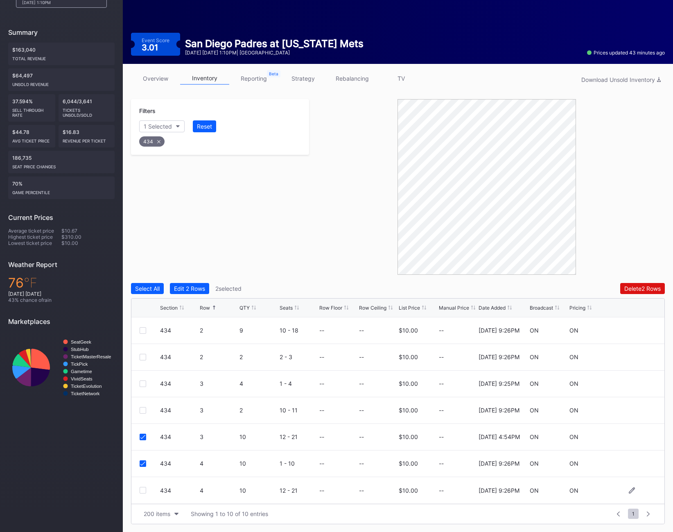
click at [145, 487] on div at bounding box center [143, 490] width 7 height 7
click at [148, 140] on div "434" at bounding box center [151, 141] width 25 height 10
click at [156, 121] on button "Section" at bounding box center [157, 126] width 37 height 12
type input "435"
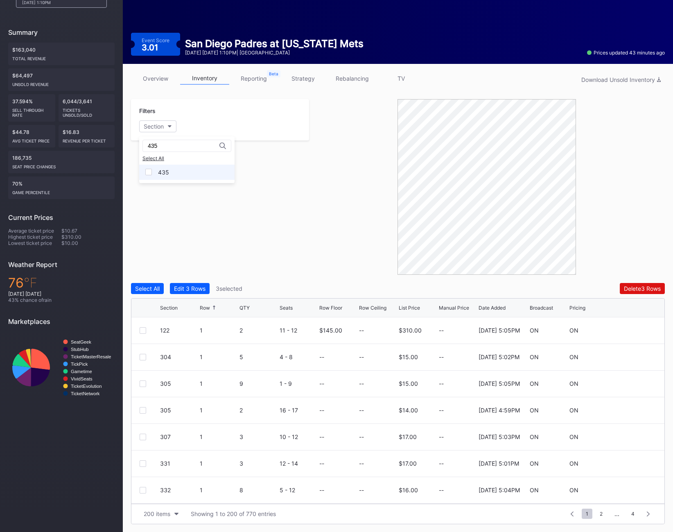
click at [164, 171] on div "435" at bounding box center [163, 172] width 11 height 7
click at [145, 358] on div at bounding box center [143, 357] width 7 height 7
click at [146, 381] on div at bounding box center [150, 384] width 20 height 7
click at [144, 383] on div at bounding box center [143, 384] width 7 height 7
click at [144, 413] on div at bounding box center [143, 410] width 7 height 7
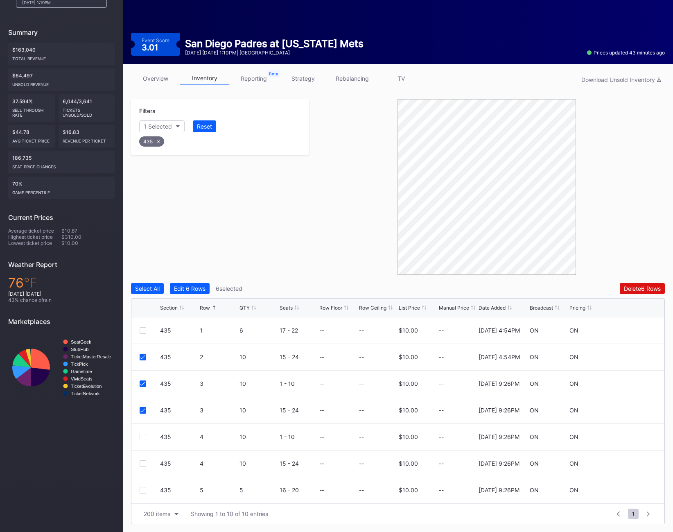
click at [157, 143] on icon at bounding box center [158, 141] width 3 height 3
click at [153, 116] on div "Filters Section" at bounding box center [220, 119] width 178 height 41
click at [151, 123] on div "Section" at bounding box center [154, 126] width 20 height 7
type input "501"
click at [182, 172] on div "501" at bounding box center [186, 172] width 95 height 15
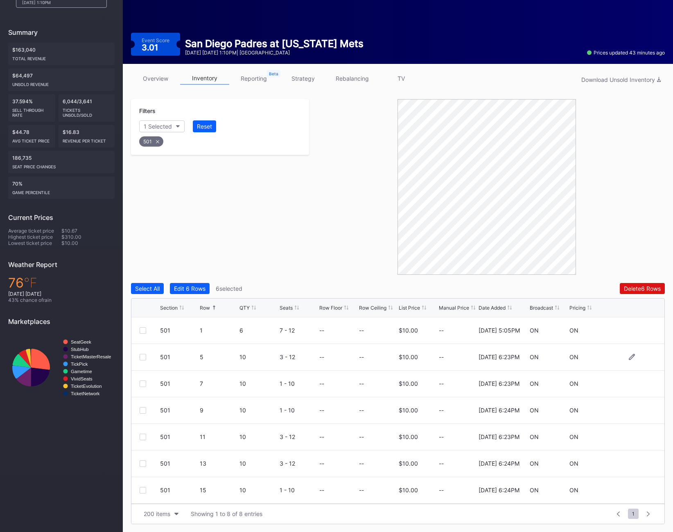
click at [142, 355] on div at bounding box center [143, 357] width 7 height 7
click at [142, 389] on div "501 7 10 1 - 10 -- -- $10.00 -- 2/21/2025 6:23PM ON ON" at bounding box center [397, 384] width 533 height 27
click at [142, 384] on div at bounding box center [143, 384] width 7 height 7
click at [141, 415] on div "501 9 10 1 - 10 -- -- $10.00 -- 2/21/2025 6:24PM ON ON" at bounding box center [397, 410] width 533 height 27
click at [141, 407] on div at bounding box center [143, 410] width 7 height 7
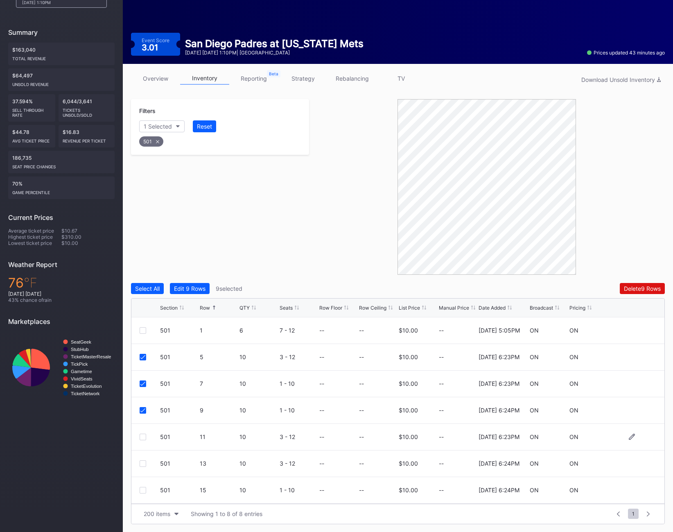
click at [143, 436] on div at bounding box center [143, 437] width 7 height 7
click at [143, 463] on div at bounding box center [143, 463] width 7 height 7
click at [142, 491] on div at bounding box center [143, 490] width 7 height 7
click at [142, 492] on div at bounding box center [143, 490] width 7 height 7
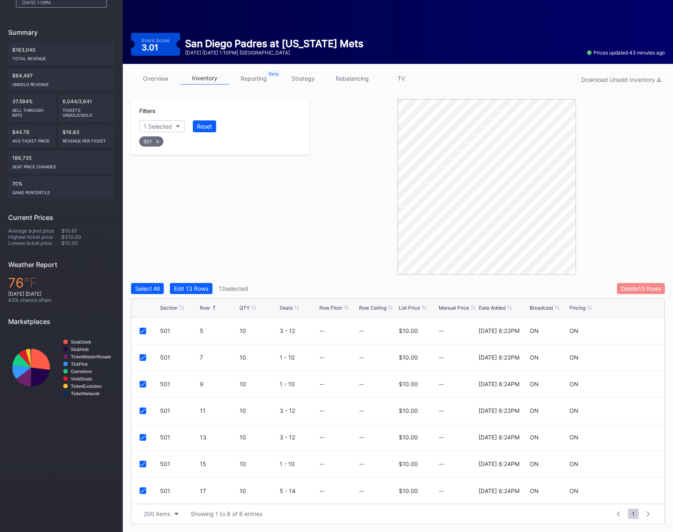
click at [644, 286] on div "Delete 13 Rows" at bounding box center [641, 288] width 40 height 7
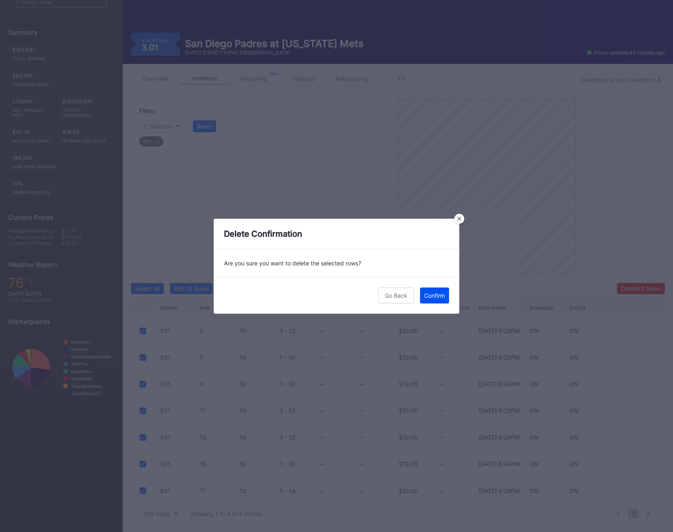
click at [443, 300] on button "Confirm" at bounding box center [434, 296] width 29 height 16
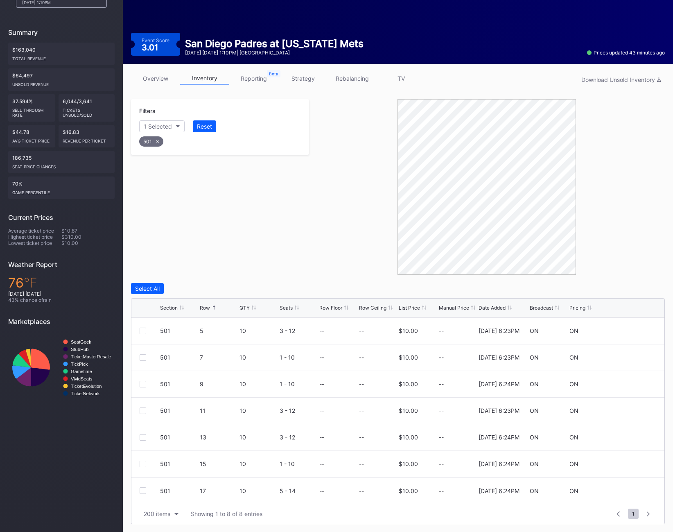
click at [157, 136] on div "501" at bounding box center [151, 141] width 24 height 10
click at [151, 125] on div "Section" at bounding box center [154, 126] width 20 height 7
type input "4"
type input "502"
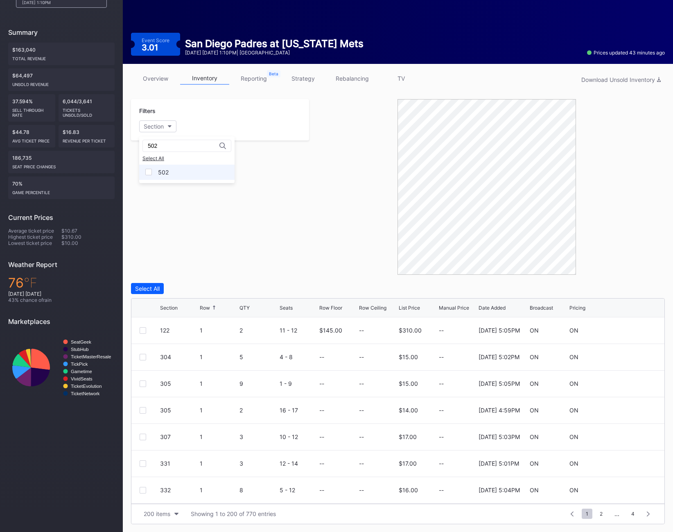
click at [164, 173] on div "502" at bounding box center [163, 172] width 11 height 7
click at [142, 408] on div at bounding box center [143, 410] width 7 height 7
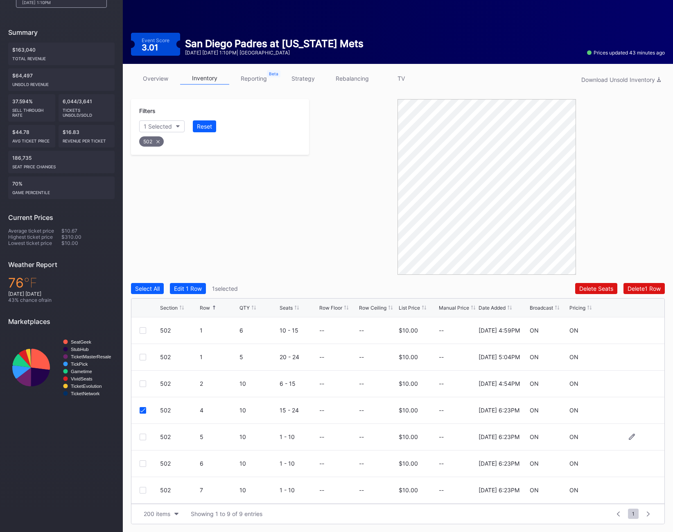
click at [143, 435] on div at bounding box center [143, 437] width 7 height 7
click at [144, 465] on div at bounding box center [143, 463] width 7 height 7
click at [141, 490] on div at bounding box center [143, 490] width 7 height 7
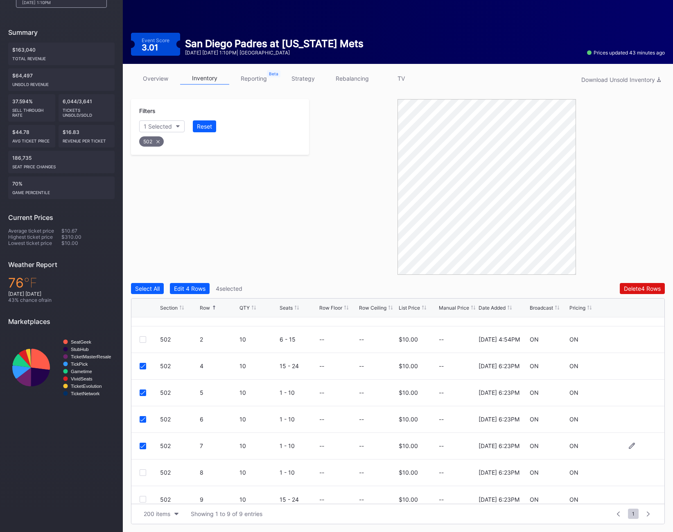
scroll to position [53, 0]
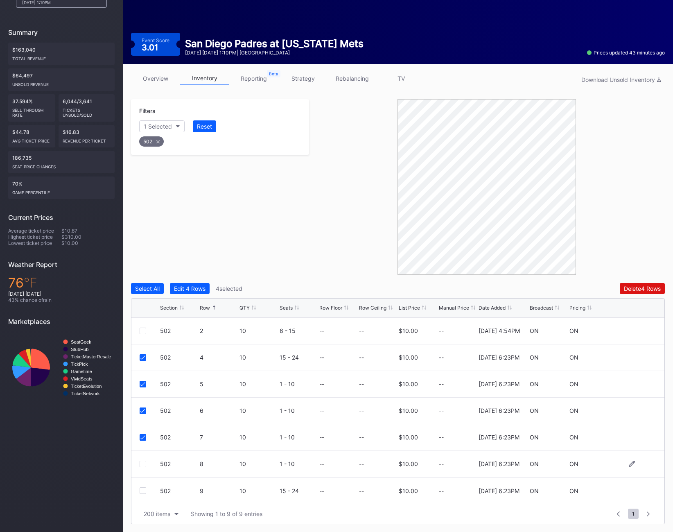
click at [141, 462] on div at bounding box center [143, 464] width 7 height 7
click at [141, 494] on div "502 9 10 15 - 24 -- -- $10.00 -- 2/21/2025 6:23PM ON ON" at bounding box center [397, 491] width 533 height 27
click at [141, 490] on div at bounding box center [143, 490] width 7 height 7
click at [157, 143] on div "502" at bounding box center [151, 141] width 25 height 10
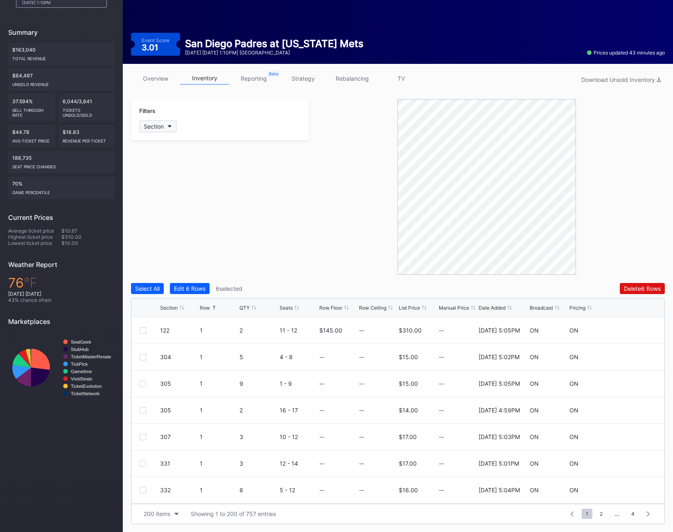
click at [151, 126] on div "Section" at bounding box center [154, 126] width 20 height 7
type input "503"
click at [177, 176] on div "503" at bounding box center [186, 172] width 95 height 15
click at [143, 438] on div at bounding box center [143, 437] width 7 height 7
click at [143, 465] on div at bounding box center [143, 463] width 7 height 7
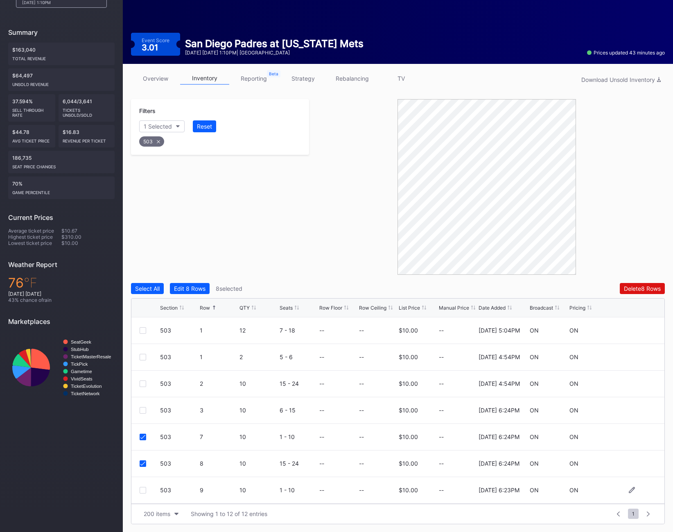
click at [143, 490] on div at bounding box center [143, 490] width 7 height 7
click at [157, 143] on icon at bounding box center [158, 141] width 3 height 3
click at [154, 125] on div "Section" at bounding box center [154, 126] width 20 height 7
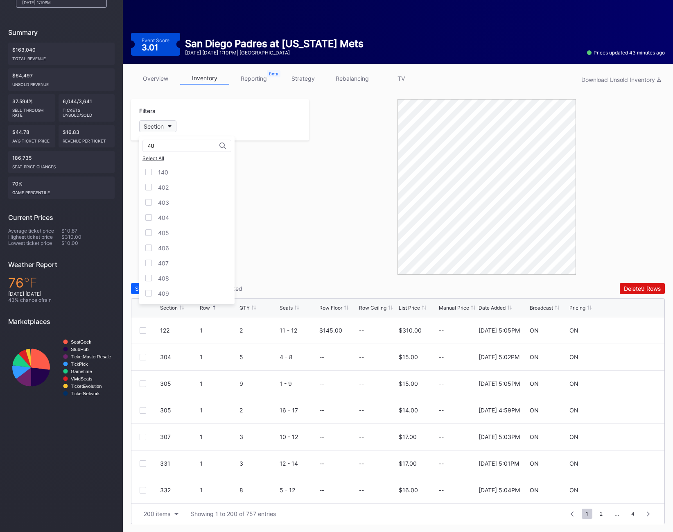
type input "4"
type input "504"
click at [172, 178] on div "504" at bounding box center [186, 172] width 95 height 15
click at [146, 409] on div at bounding box center [150, 410] width 20 height 7
click at [143, 408] on div at bounding box center [143, 410] width 7 height 7
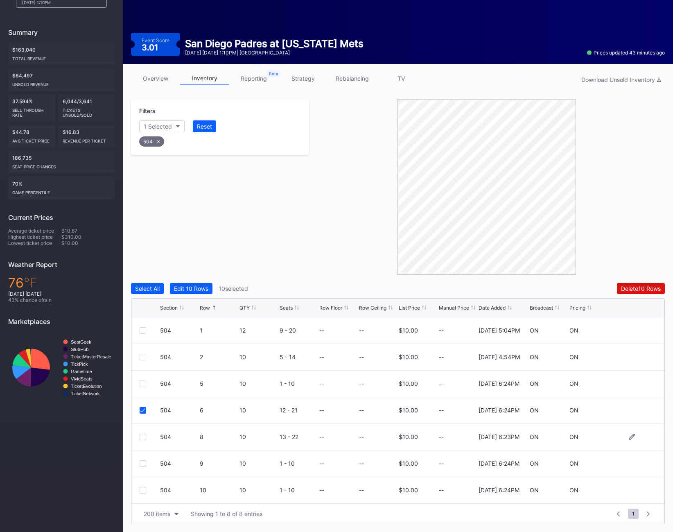
click at [142, 437] on div at bounding box center [143, 437] width 7 height 7
click at [143, 467] on div "504 9 10 1 - 10 -- -- $10.00 -- 2/21/2025 6:24PM ON ON" at bounding box center [397, 464] width 533 height 27
click at [139, 461] on div "504 9 10 1 - 10 -- -- $10.00 -- 2/21/2025 6:24PM ON ON" at bounding box center [397, 464] width 533 height 27
click at [142, 466] on div at bounding box center [143, 463] width 7 height 7
click at [154, 141] on div "504" at bounding box center [151, 141] width 25 height 10
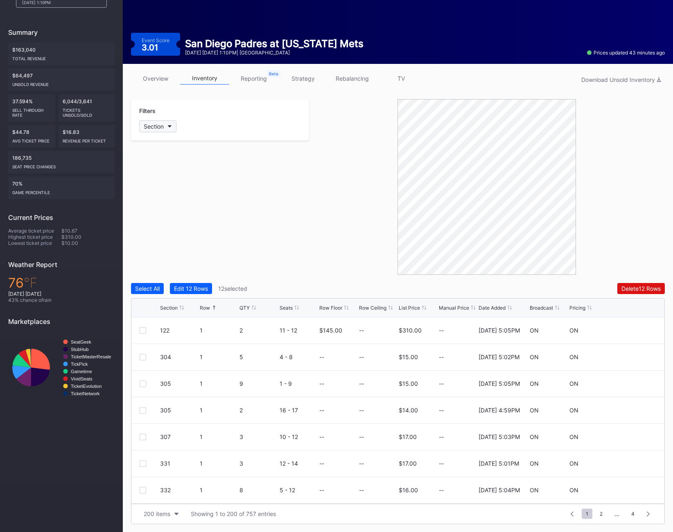
click at [152, 124] on div "Section" at bounding box center [154, 126] width 20 height 7
type input "505"
click at [165, 170] on div "505" at bounding box center [163, 172] width 11 height 7
click at [141, 437] on div at bounding box center [143, 437] width 7 height 7
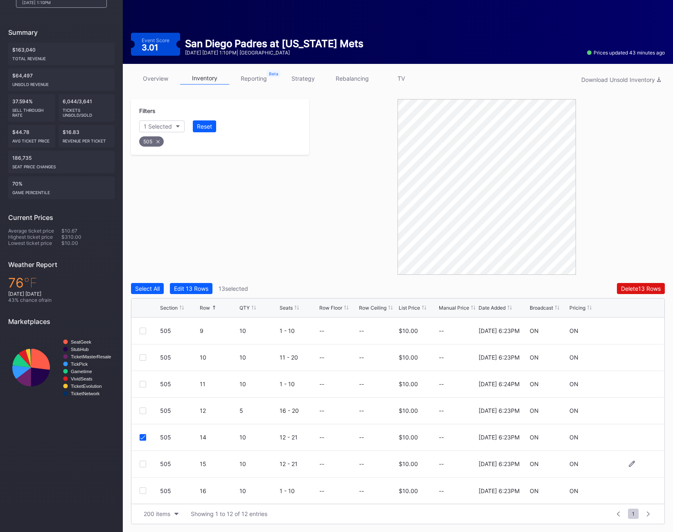
click at [141, 456] on div "505 15 10 12 - 21 -- -- $10.00 -- 2/21/2025 6:23PM ON ON" at bounding box center [397, 464] width 533 height 27
click at [141, 464] on div at bounding box center [143, 464] width 7 height 7
click at [141, 487] on div "505 16 10 1 - 10 -- -- $10.00 -- 2/21/2025 6:23PM ON ON" at bounding box center [397, 491] width 533 height 27
click at [141, 491] on div at bounding box center [143, 490] width 7 height 7
click at [154, 144] on div "505" at bounding box center [151, 141] width 25 height 10
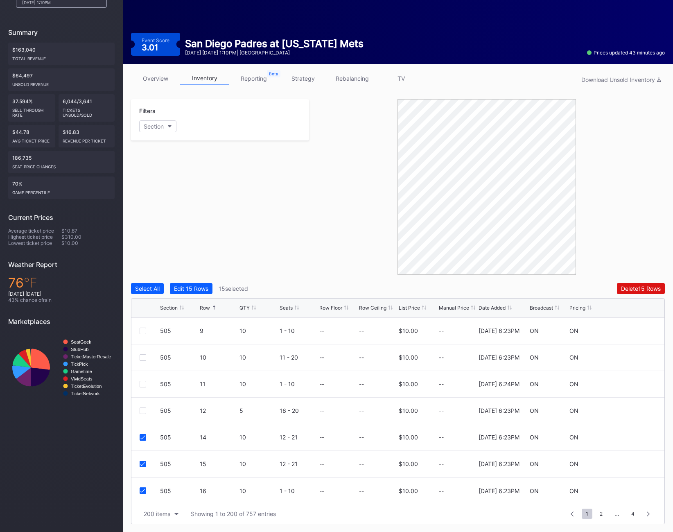
scroll to position [0, 0]
click at [150, 125] on div "Section" at bounding box center [154, 126] width 20 height 7
type input "506"
click at [163, 171] on div "506" at bounding box center [163, 172] width 11 height 7
click at [143, 435] on div at bounding box center [143, 437] width 7 height 7
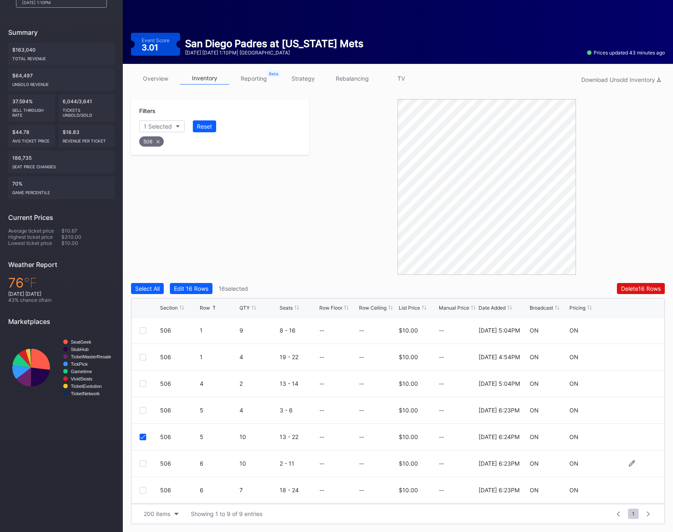
click at [145, 465] on div at bounding box center [143, 463] width 7 height 7
click at [143, 490] on div at bounding box center [143, 490] width 7 height 7
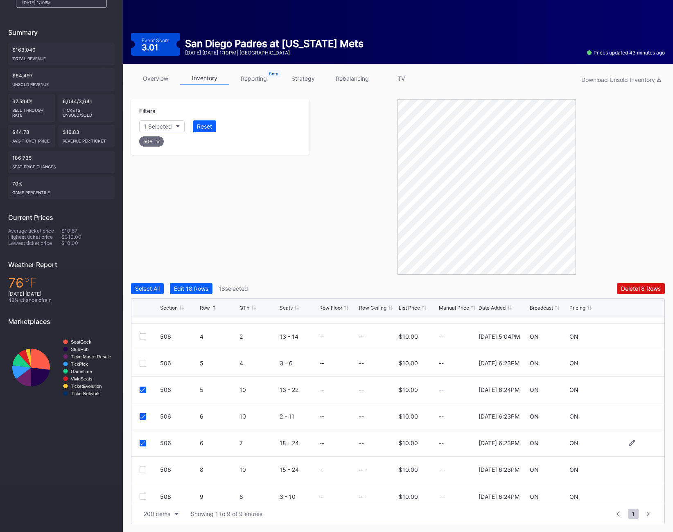
scroll to position [53, 0]
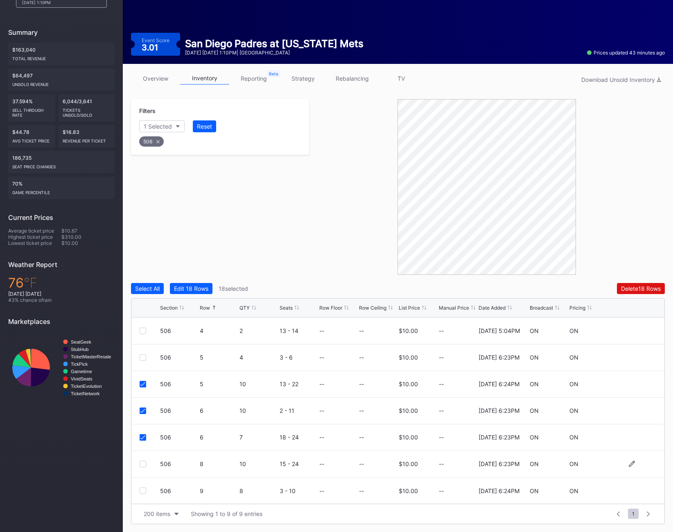
click at [147, 463] on div at bounding box center [150, 464] width 20 height 7
click at [144, 462] on div at bounding box center [143, 464] width 7 height 7
click at [142, 493] on div at bounding box center [143, 490] width 7 height 7
click at [156, 141] on icon at bounding box center [157, 141] width 3 height 3
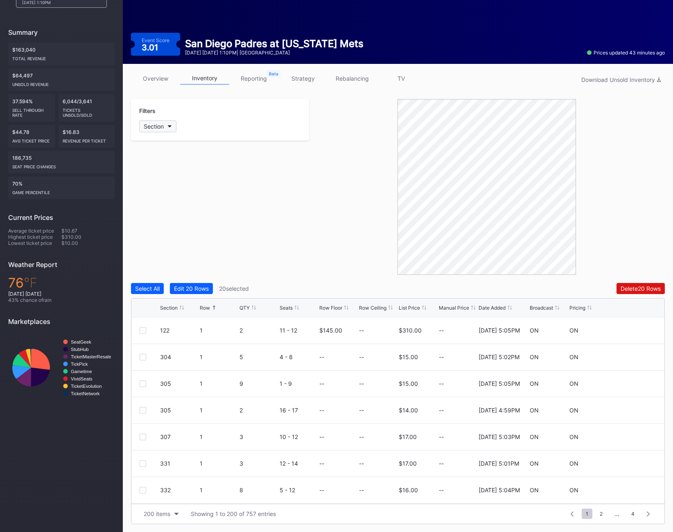
click at [154, 125] on div "Section" at bounding box center [154, 126] width 20 height 7
type input "508"
click at [164, 176] on div "508" at bounding box center [186, 172] width 95 height 15
click at [139, 465] on div "508 14 10 1 - 10 -- -- $10.00 -- 2/21/2025 6:23PM ON ON" at bounding box center [397, 464] width 533 height 27
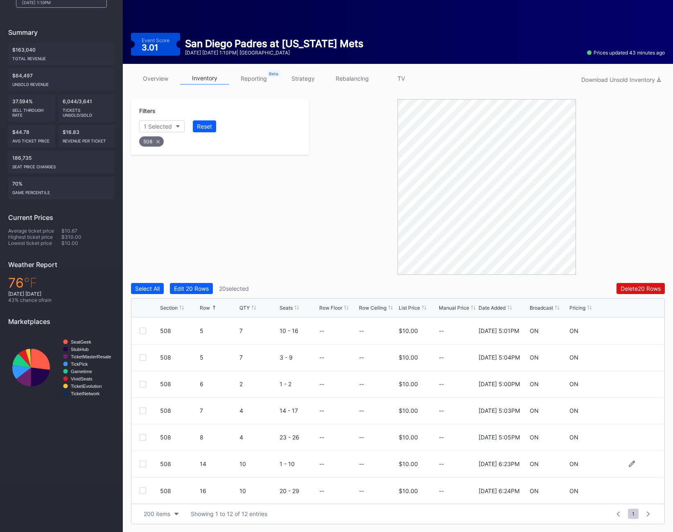
click at [140, 465] on div at bounding box center [143, 464] width 7 height 7
click at [142, 495] on div "508 16 10 20 - 29 -- -- $10.00 -- 2/21/2025 6:24PM ON ON" at bounding box center [397, 491] width 533 height 27
click at [141, 484] on div "508 16 10 20 - 29 -- -- $10.00 -- 2/21/2025 6:24PM ON ON" at bounding box center [397, 491] width 533 height 27
click at [141, 490] on div at bounding box center [143, 490] width 7 height 7
click at [156, 143] on div "508" at bounding box center [151, 141] width 25 height 10
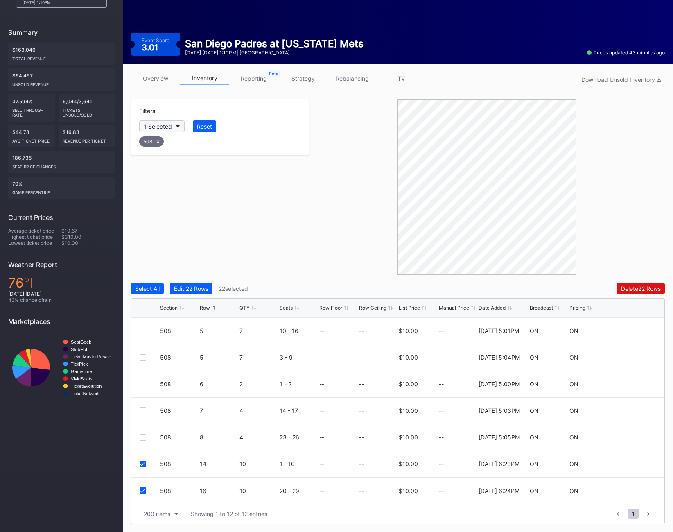
scroll to position [0, 0]
click at [153, 120] on button "Section" at bounding box center [157, 126] width 37 height 12
type input "509"
click at [168, 176] on div "509" at bounding box center [186, 172] width 95 height 15
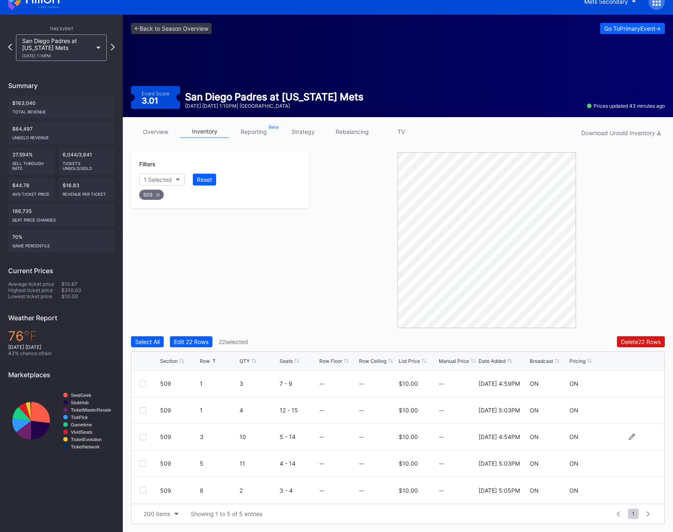
click at [140, 438] on div at bounding box center [143, 437] width 7 height 7
click at [140, 461] on div at bounding box center [143, 463] width 7 height 7
click at [140, 487] on div at bounding box center [143, 490] width 7 height 7
click at [635, 341] on div "Delete 25 Rows" at bounding box center [641, 341] width 40 height 7
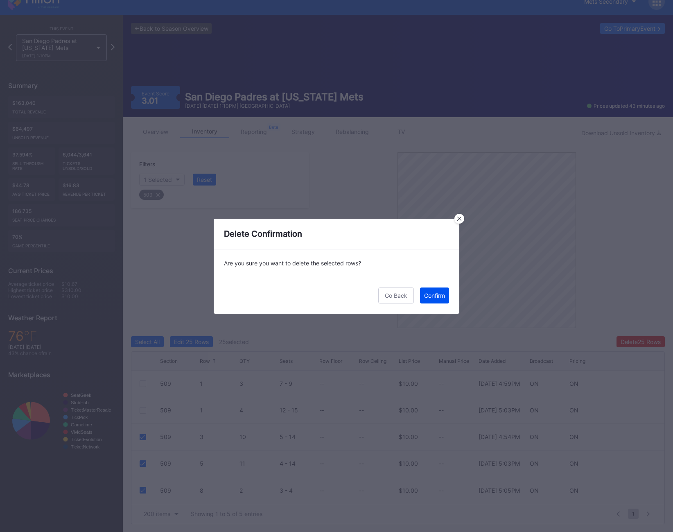
click at [437, 292] on div "Confirm" at bounding box center [434, 295] width 21 height 7
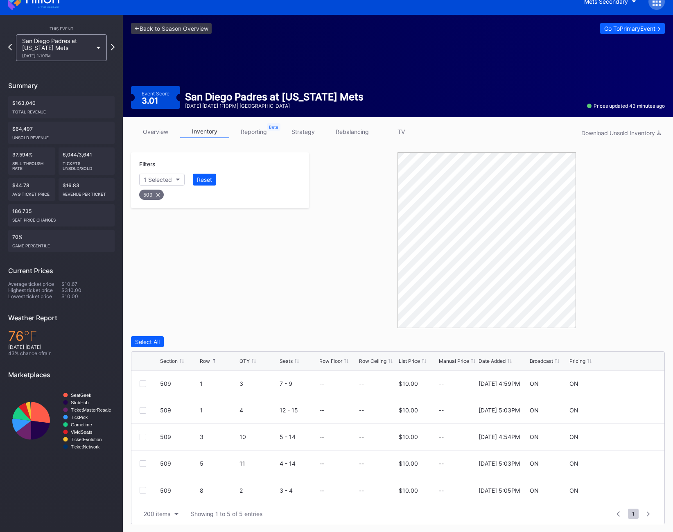
click at [156, 194] on icon at bounding box center [157, 194] width 3 height 3
click at [154, 179] on div "Section" at bounding box center [154, 179] width 20 height 7
type input "519"
click at [161, 225] on div "519" at bounding box center [163, 225] width 10 height 7
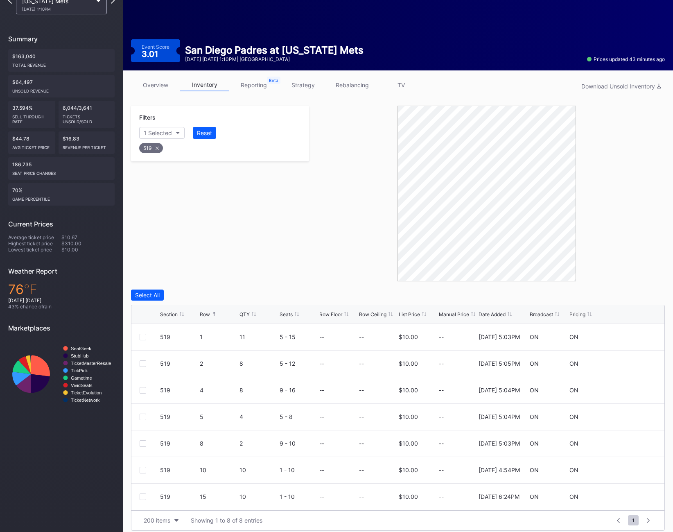
scroll to position [65, 0]
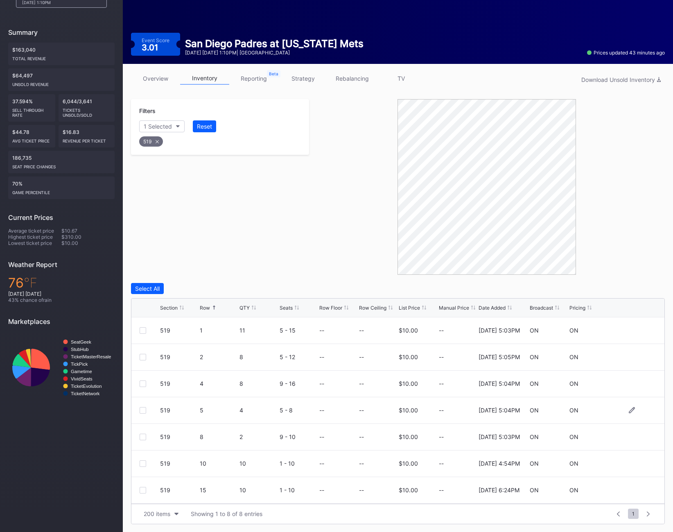
click at [144, 412] on div at bounding box center [143, 410] width 7 height 7
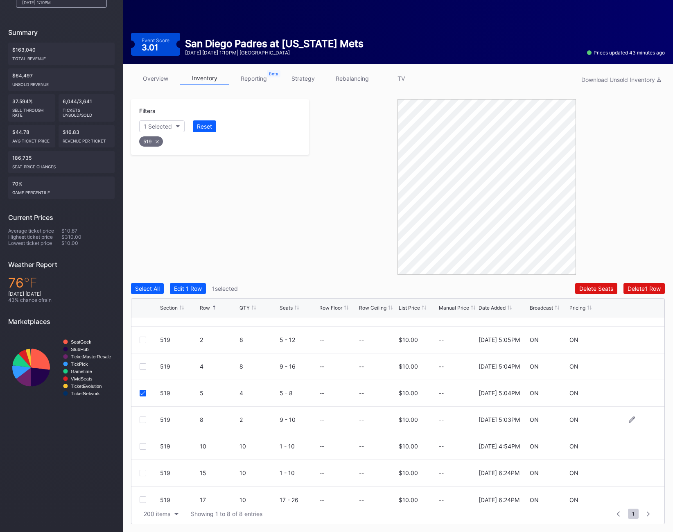
scroll to position [26, 0]
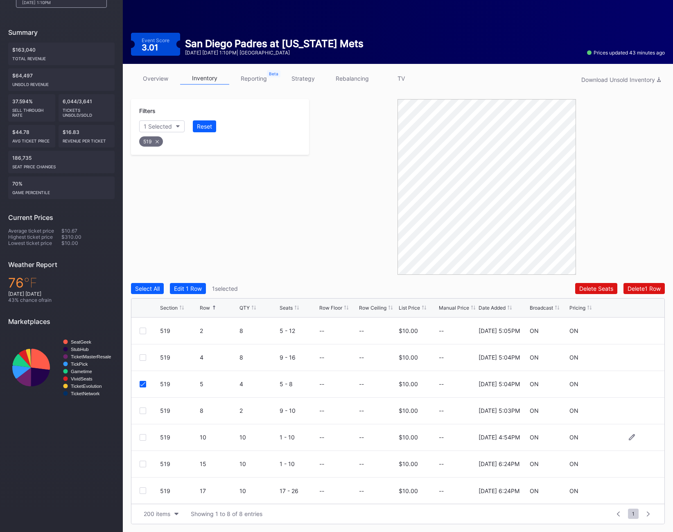
click at [143, 435] on div at bounding box center [143, 437] width 7 height 7
click at [143, 461] on div at bounding box center [143, 464] width 7 height 7
click at [142, 488] on div at bounding box center [143, 490] width 7 height 7
click at [154, 141] on div "519" at bounding box center [151, 141] width 24 height 10
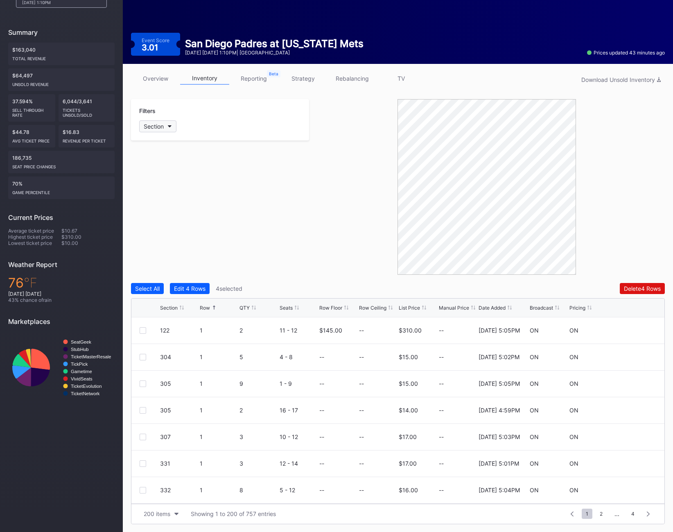
click at [154, 124] on div "Section" at bounding box center [154, 126] width 20 height 7
type input "522"
click at [178, 172] on div "522" at bounding box center [186, 172] width 95 height 15
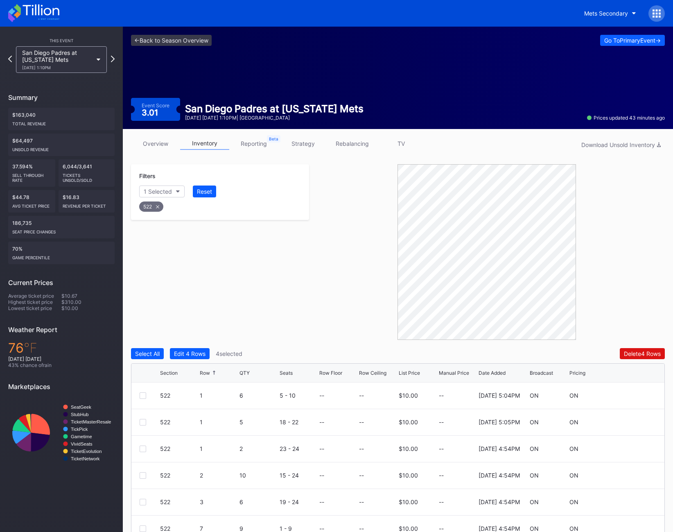
scroll to position [65, 0]
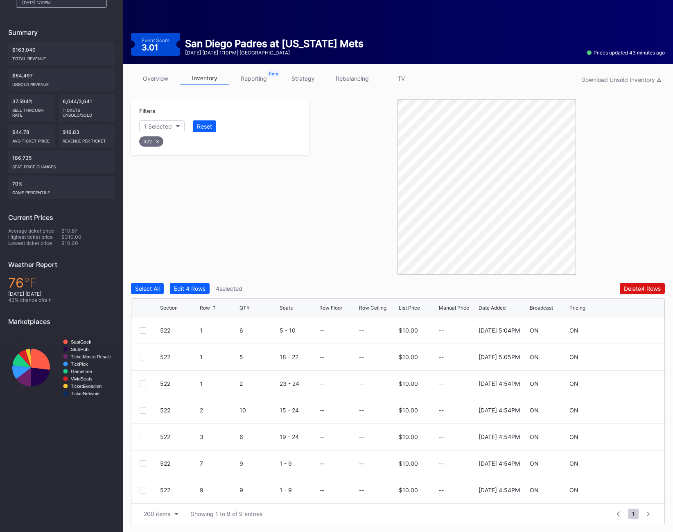
click at [142, 408] on div at bounding box center [143, 410] width 7 height 7
click at [142, 428] on div "522 3 6 19 - 24 -- -- $10.00 -- [DATE] 4:54PM ON ON" at bounding box center [397, 437] width 533 height 27
click at [142, 432] on div "522 3 6 19 - 24 -- -- $10.00 -- [DATE] 4:54PM ON ON" at bounding box center [397, 437] width 533 height 27
click at [142, 437] on div at bounding box center [143, 437] width 7 height 7
click at [145, 463] on div at bounding box center [143, 463] width 7 height 7
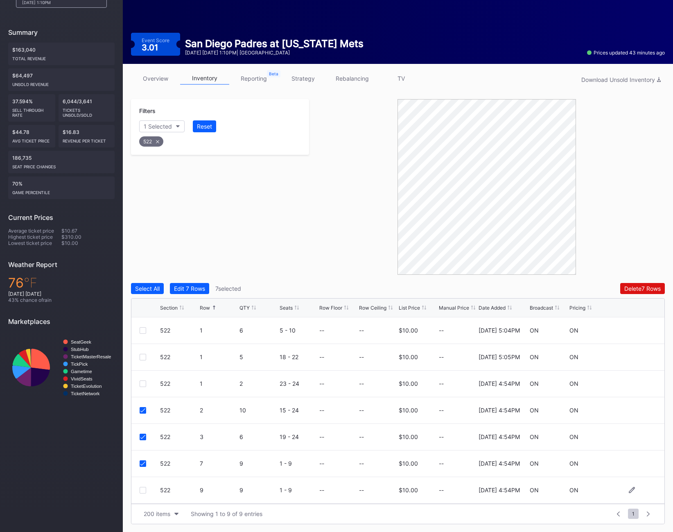
click at [144, 490] on div at bounding box center [143, 490] width 7 height 7
click at [143, 464] on div at bounding box center [143, 464] width 7 height 7
click at [143, 490] on div at bounding box center [143, 490] width 7 height 7
click at [159, 139] on div "522" at bounding box center [151, 141] width 24 height 10
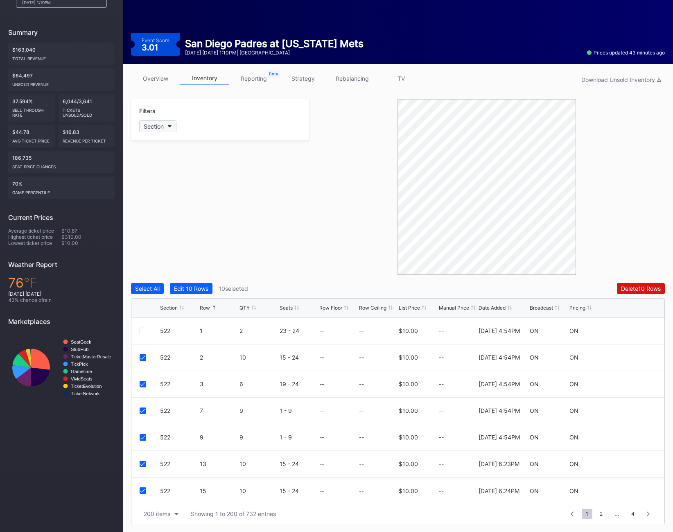
scroll to position [0, 0]
click at [158, 125] on div "Section" at bounding box center [154, 126] width 20 height 7
type input "524"
click at [171, 170] on div "524" at bounding box center [186, 172] width 95 height 15
click at [143, 410] on div at bounding box center [143, 410] width 7 height 7
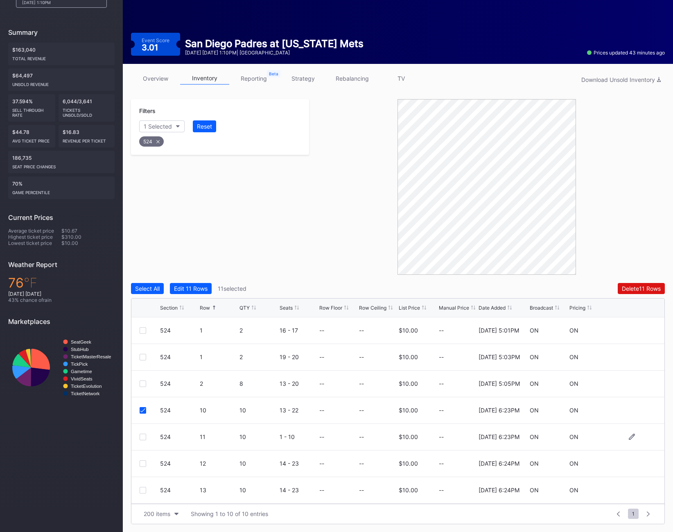
click at [143, 437] on div at bounding box center [143, 437] width 7 height 7
click at [144, 468] on div "524 12 10 14 - 23 -- -- $10.00 -- [DATE] 6:24PM ON ON" at bounding box center [397, 464] width 533 height 27
click at [144, 464] on div at bounding box center [143, 463] width 7 height 7
click at [144, 492] on div at bounding box center [143, 490] width 7 height 7
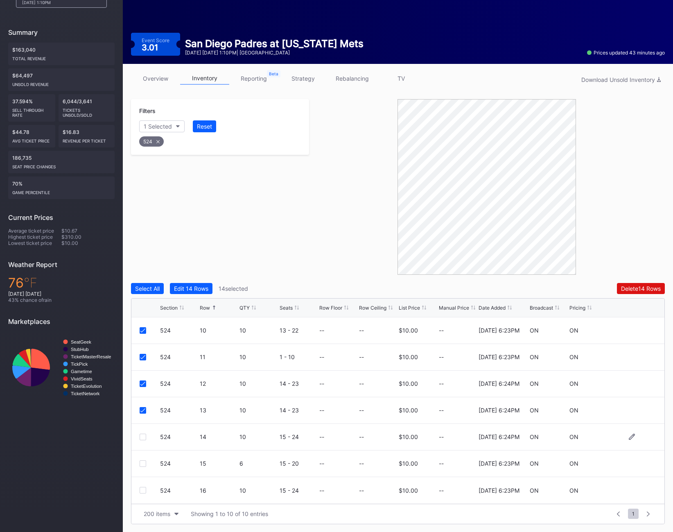
click at [143, 437] on div at bounding box center [143, 437] width 7 height 7
click at [141, 463] on div at bounding box center [143, 463] width 7 height 7
click at [143, 490] on div at bounding box center [143, 490] width 7 height 7
click at [153, 141] on div "524" at bounding box center [151, 141] width 25 height 10
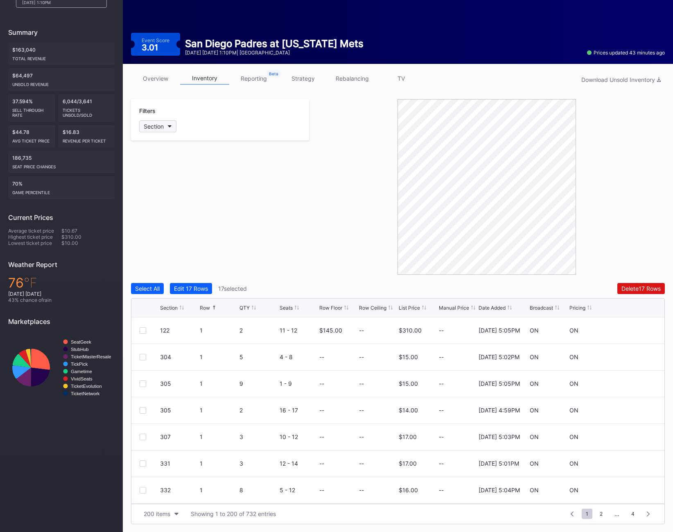
click at [154, 126] on div "Section" at bounding box center [154, 126] width 20 height 7
type input "527"
click at [162, 175] on div "527" at bounding box center [163, 172] width 10 height 7
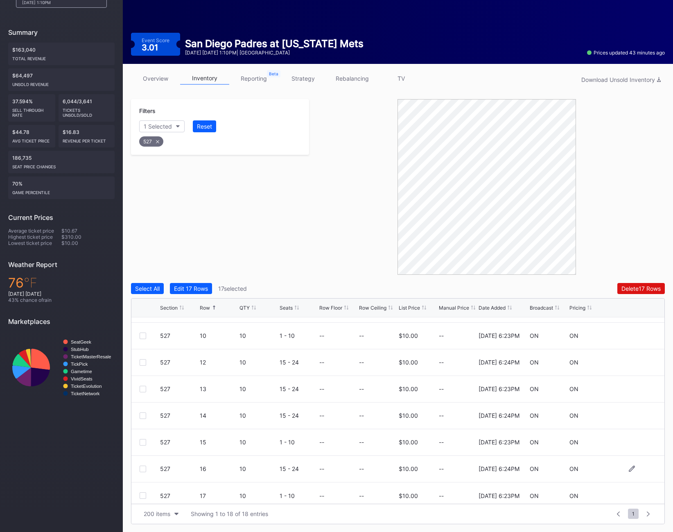
scroll to position [249, 0]
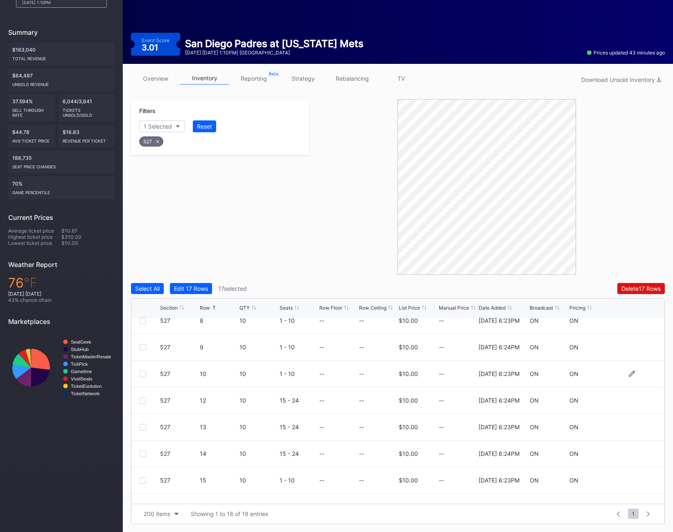
click at [143, 373] on div at bounding box center [143, 374] width 7 height 7
click at [144, 401] on div at bounding box center [143, 400] width 7 height 7
click at [144, 423] on div "527 13 10 15 - 24 -- -- $10.00 -- [DATE] 6:23PM ON ON" at bounding box center [397, 427] width 533 height 27
click at [144, 427] on div at bounding box center [143, 427] width 7 height 7
click at [143, 450] on div "527 14 10 15 - 24 -- -- $10.00 -- [DATE] 6:24PM ON ON" at bounding box center [397, 454] width 533 height 27
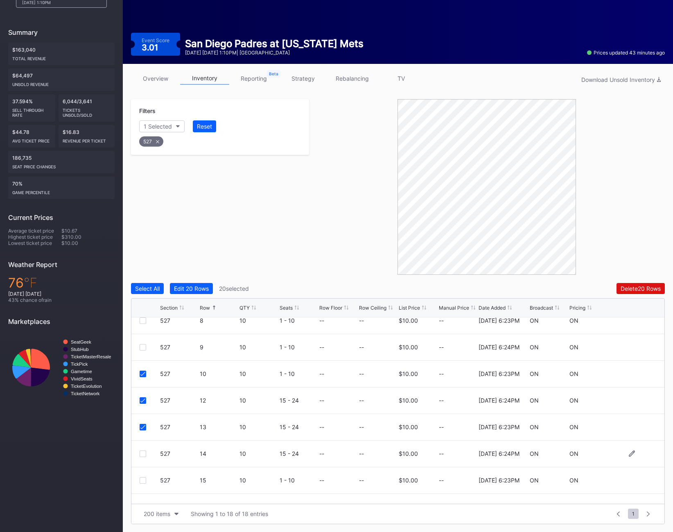
click at [143, 453] on div at bounding box center [143, 454] width 7 height 7
click at [143, 480] on div at bounding box center [143, 480] width 7 height 7
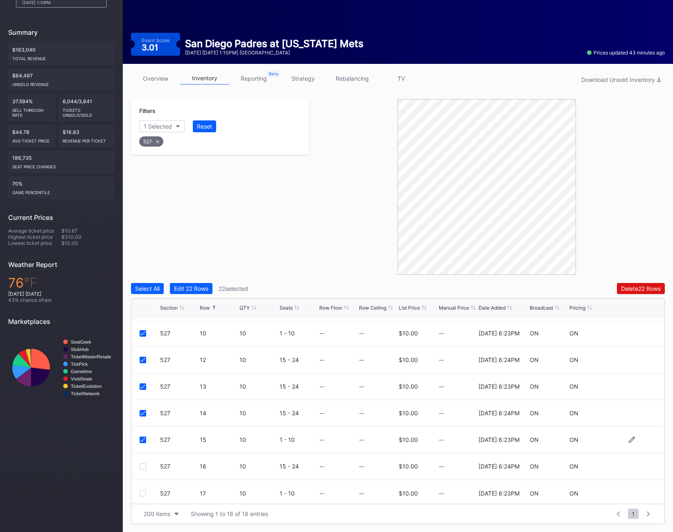
scroll to position [292, 0]
click at [143, 461] on div at bounding box center [143, 464] width 7 height 7
click at [142, 488] on div at bounding box center [143, 490] width 7 height 7
click at [157, 144] on div "527" at bounding box center [151, 141] width 24 height 10
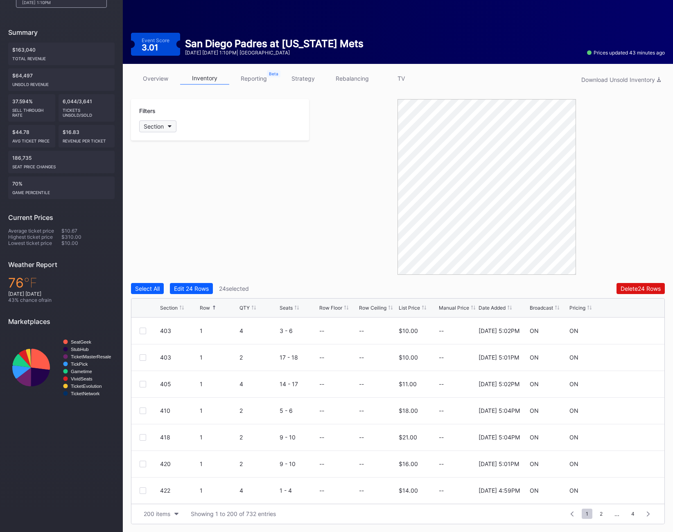
scroll to position [0, 0]
click at [156, 125] on div "Section" at bounding box center [154, 126] width 20 height 7
type input "528"
click at [165, 170] on div "528" at bounding box center [163, 172] width 11 height 7
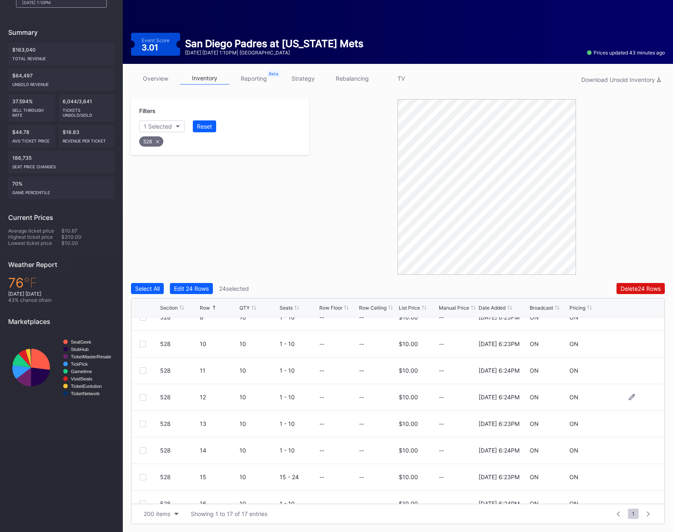
scroll to position [225, 0]
click at [142, 345] on div at bounding box center [143, 345] width 7 height 7
click at [144, 370] on div at bounding box center [143, 372] width 7 height 7
click at [143, 398] on div at bounding box center [143, 398] width 7 height 7
click at [145, 424] on div at bounding box center [143, 425] width 7 height 7
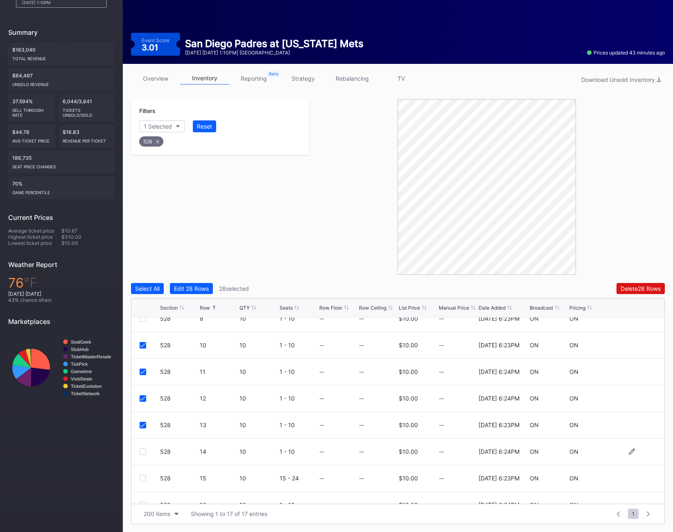
click at [145, 451] on div at bounding box center [143, 452] width 7 height 7
click at [145, 475] on div at bounding box center [143, 478] width 7 height 7
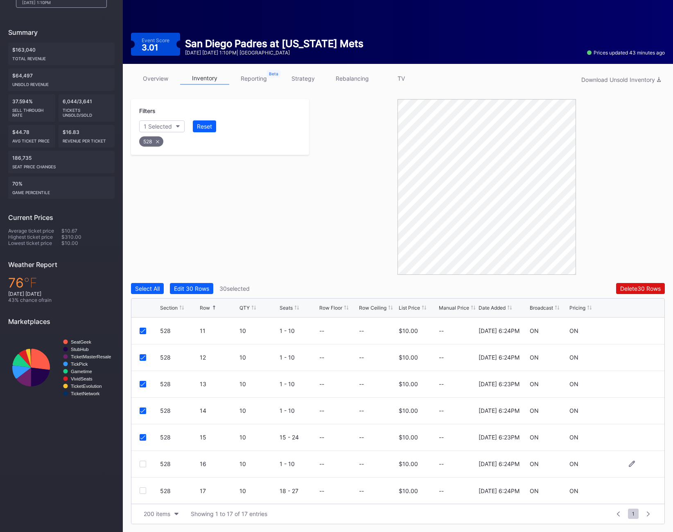
scroll to position [265, 0]
click at [144, 466] on div at bounding box center [143, 464] width 7 height 7
click at [142, 491] on div at bounding box center [143, 491] width 7 height 7
click at [156, 145] on div "528" at bounding box center [151, 141] width 24 height 10
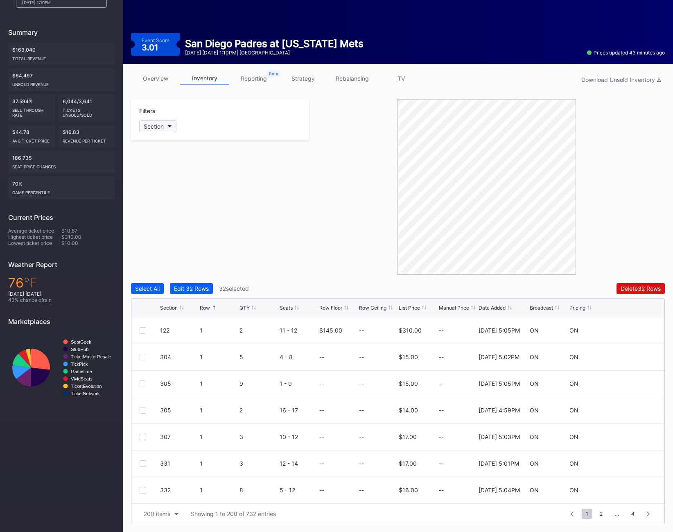
click at [156, 127] on div "Section" at bounding box center [154, 126] width 20 height 7
type input "531"
click at [158, 175] on div "531" at bounding box center [163, 172] width 10 height 7
click at [142, 381] on div at bounding box center [143, 384] width 7 height 7
click at [143, 413] on div at bounding box center [143, 410] width 7 height 7
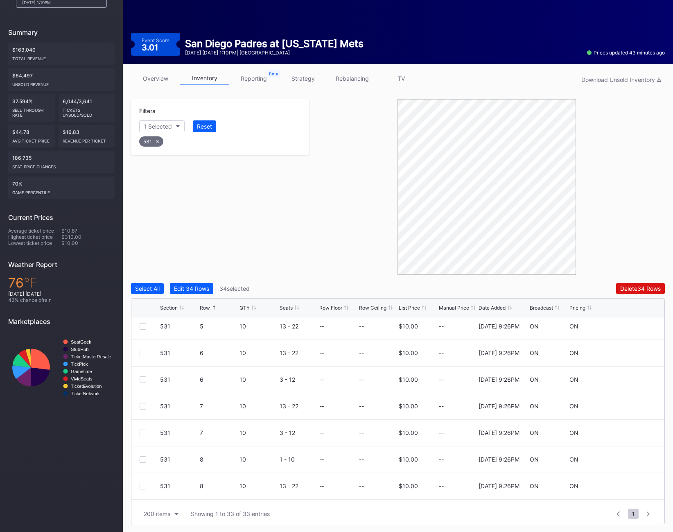
scroll to position [245, 0]
click at [144, 406] on div at bounding box center [143, 405] width 7 height 7
click at [141, 435] on div at bounding box center [143, 432] width 7 height 7
click at [147, 145] on div "531" at bounding box center [151, 141] width 24 height 10
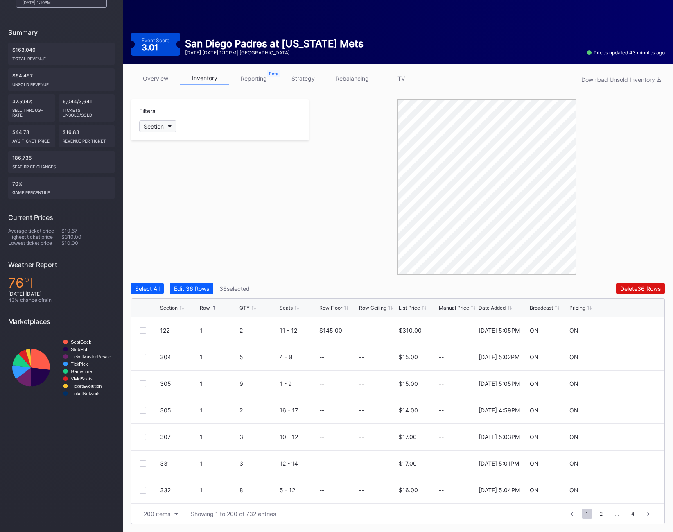
click at [151, 127] on div "Section" at bounding box center [154, 126] width 20 height 7
type input "534"
click at [159, 170] on div "534" at bounding box center [163, 172] width 11 height 7
click at [141, 463] on div at bounding box center [143, 463] width 7 height 7
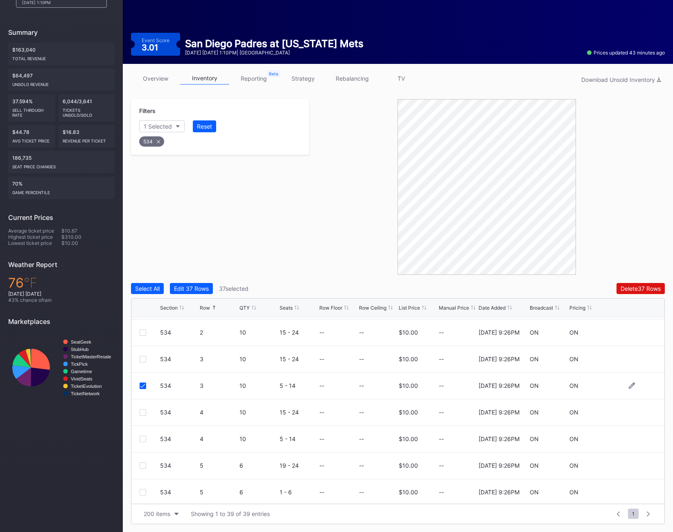
scroll to position [84, 0]
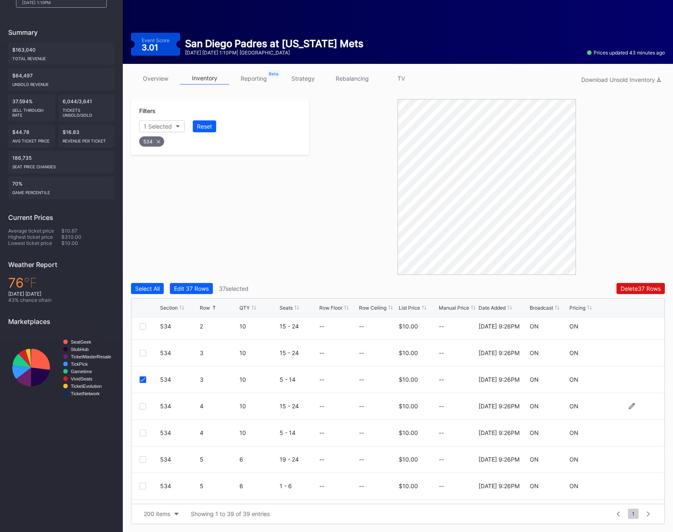
click at [143, 408] on div at bounding box center [143, 406] width 7 height 7
click at [142, 430] on div at bounding box center [143, 433] width 7 height 7
click at [154, 138] on div "534" at bounding box center [151, 141] width 25 height 10
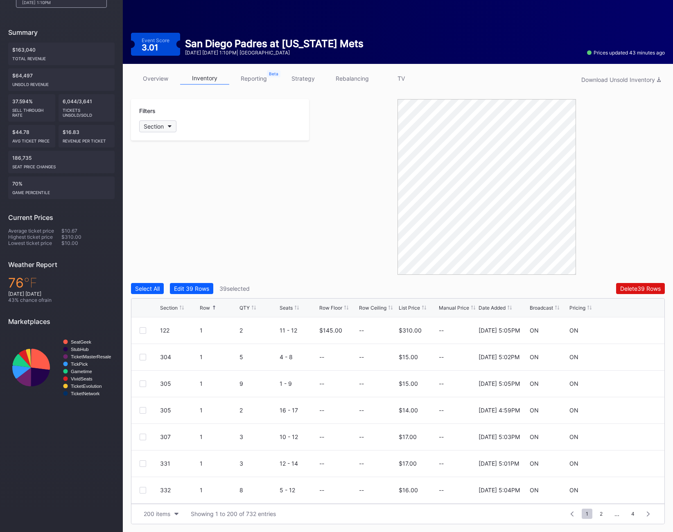
click at [154, 126] on div "Section" at bounding box center [154, 126] width 20 height 7
type input "535"
click at [156, 173] on div "535" at bounding box center [186, 172] width 95 height 15
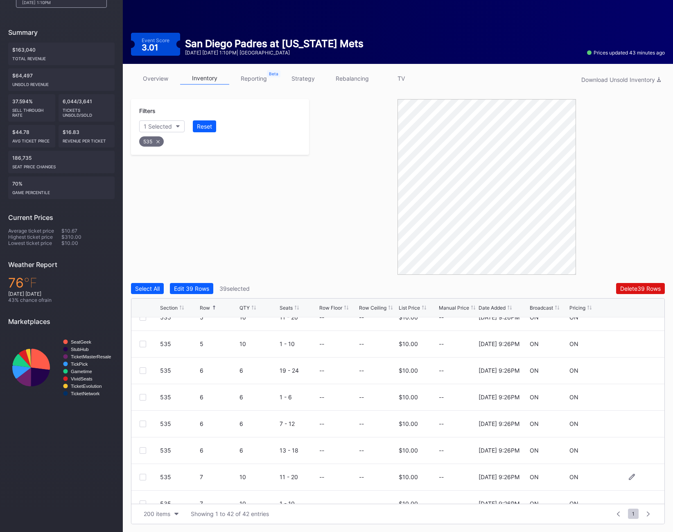
scroll to position [222, 0]
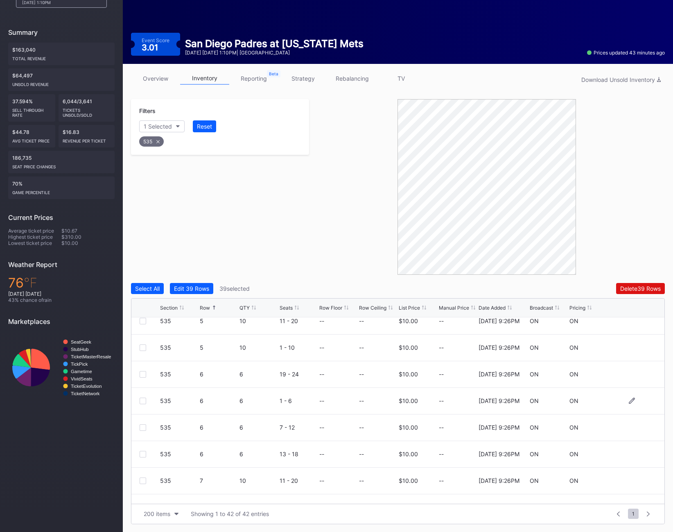
click at [147, 402] on div at bounding box center [150, 401] width 20 height 7
click at [145, 401] on div at bounding box center [143, 401] width 7 height 7
click at [144, 424] on div "535 6 6 7 - 12 -- -- $10.00 -- [DATE] 9:26PM ON ON" at bounding box center [397, 428] width 533 height 27
click at [143, 430] on div at bounding box center [143, 427] width 7 height 7
click at [143, 454] on div at bounding box center [143, 454] width 7 height 7
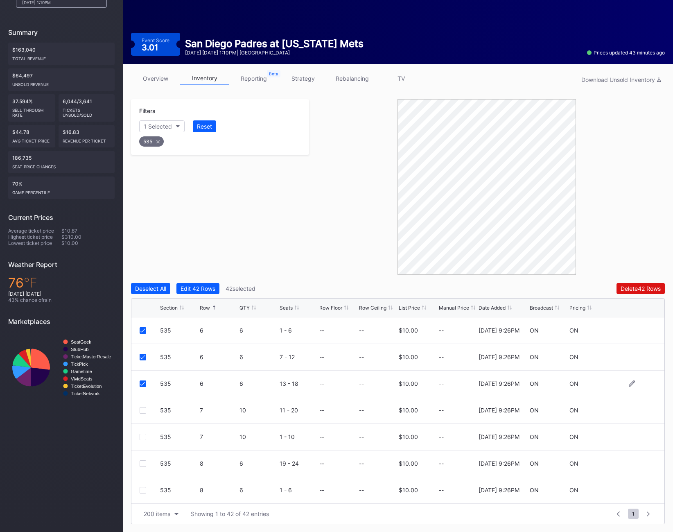
scroll to position [294, 0]
click at [142, 410] on div at bounding box center [143, 409] width 7 height 7
click at [143, 433] on div at bounding box center [143, 436] width 7 height 7
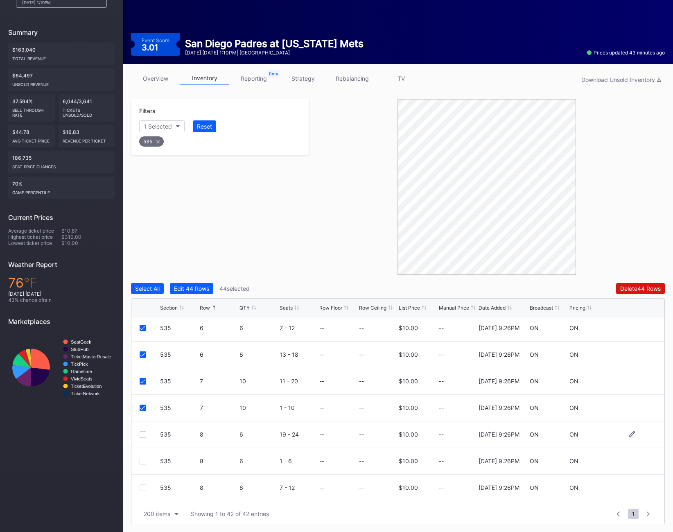
click at [144, 431] on div at bounding box center [143, 434] width 7 height 7
click at [140, 455] on div "535 8 6 1 - 6 -- -- $10.00 -- [DATE] 9:26PM ON ON" at bounding box center [397, 461] width 533 height 27
click at [140, 461] on div at bounding box center [143, 461] width 7 height 7
click at [140, 485] on div at bounding box center [143, 488] width 7 height 7
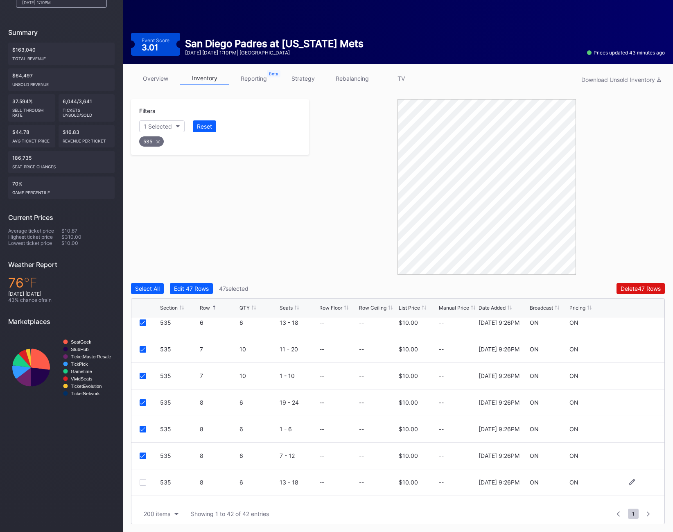
click at [141, 484] on div at bounding box center [143, 482] width 7 height 7
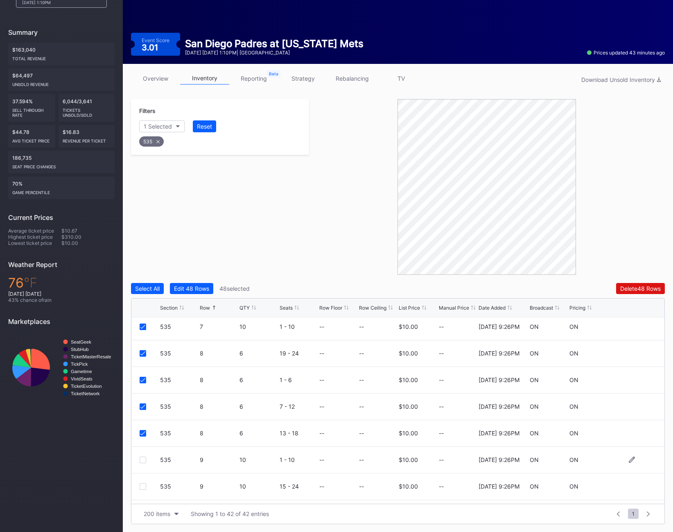
click at [141, 457] on div at bounding box center [143, 460] width 7 height 7
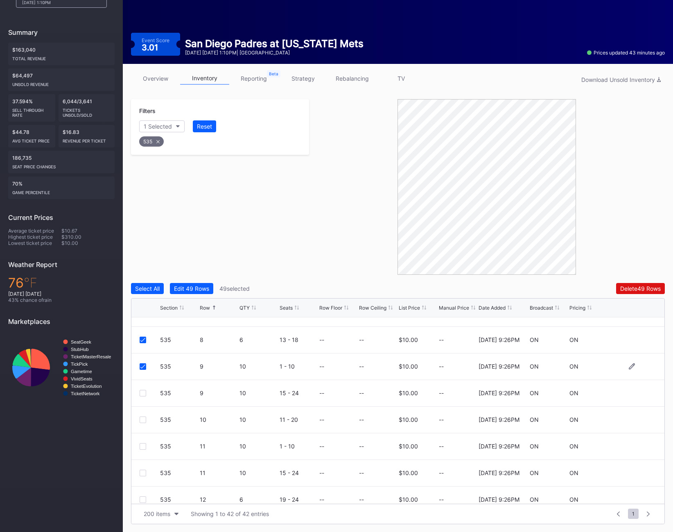
scroll to position [497, 0]
click at [141, 421] on div at bounding box center [143, 419] width 7 height 7
click at [146, 449] on div "535 11 10 1 - 10 -- -- $10.00 -- [DATE] 9:26PM ON ON" at bounding box center [397, 446] width 533 height 27
click at [143, 448] on div at bounding box center [143, 446] width 7 height 7
click at [143, 472] on div at bounding box center [143, 472] width 7 height 7
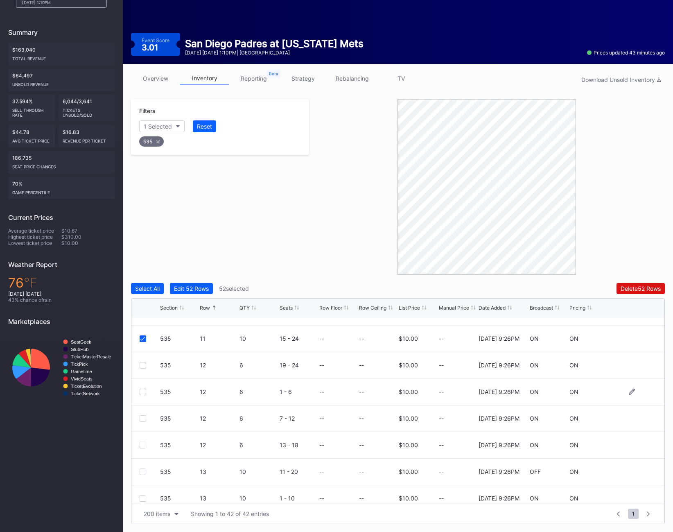
scroll to position [633, 0]
click at [141, 363] on div at bounding box center [143, 363] width 7 height 7
click at [142, 391] on div at bounding box center [143, 390] width 7 height 7
click at [142, 418] on div at bounding box center [143, 416] width 7 height 7
click at [143, 446] on div at bounding box center [143, 443] width 7 height 7
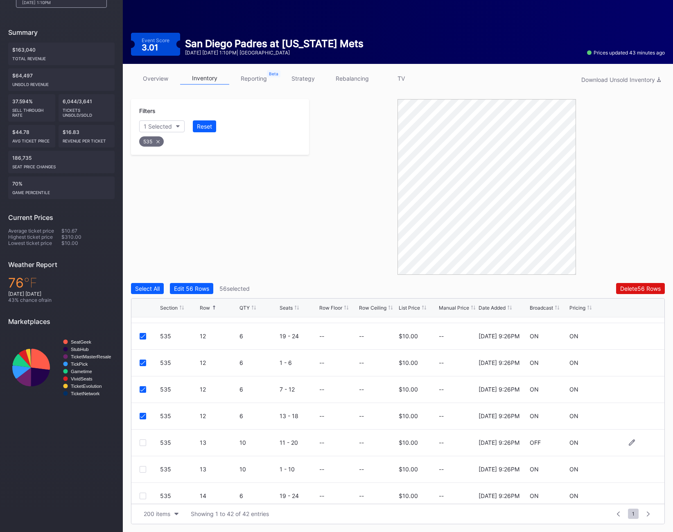
scroll to position [674, 0]
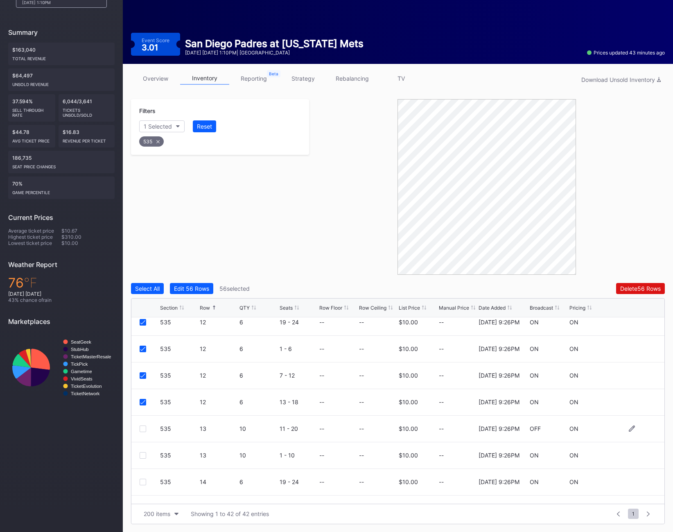
click at [141, 431] on div at bounding box center [143, 429] width 7 height 7
click at [141, 455] on div at bounding box center [143, 455] width 7 height 7
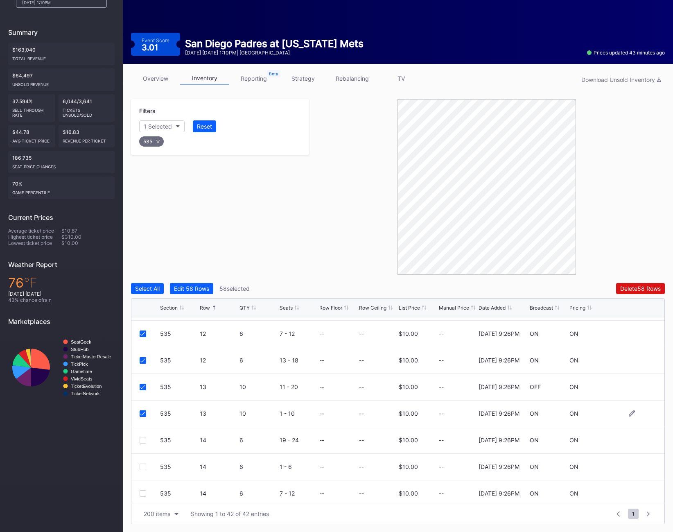
scroll to position [717, 0]
click at [629, 289] on div "Delete 58 Rows" at bounding box center [641, 288] width 41 height 7
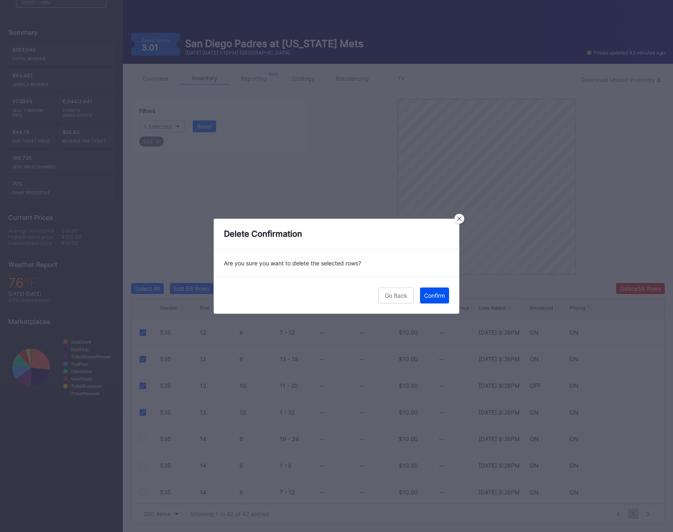
click at [435, 293] on div "Confirm" at bounding box center [434, 295] width 21 height 7
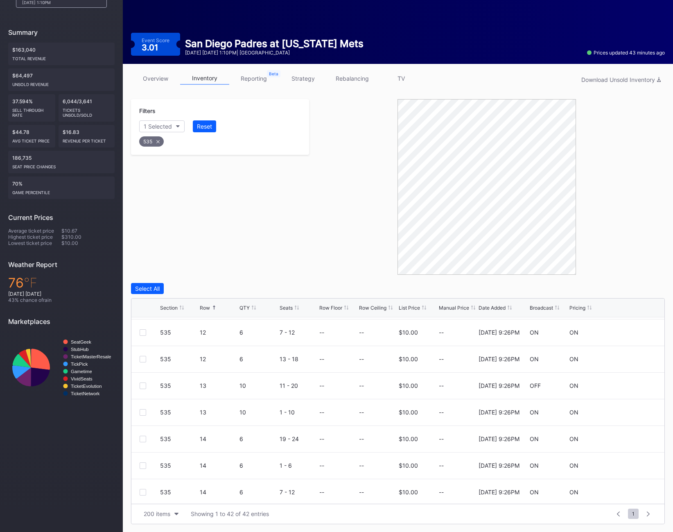
click at [151, 146] on div "535" at bounding box center [151, 141] width 25 height 10
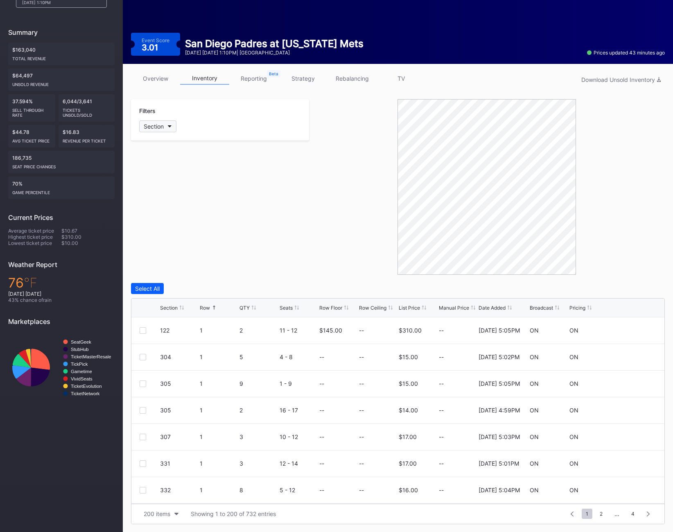
click at [152, 120] on button "Section" at bounding box center [157, 126] width 37 height 12
type input "536"
click at [156, 165] on div "536" at bounding box center [186, 172] width 95 height 15
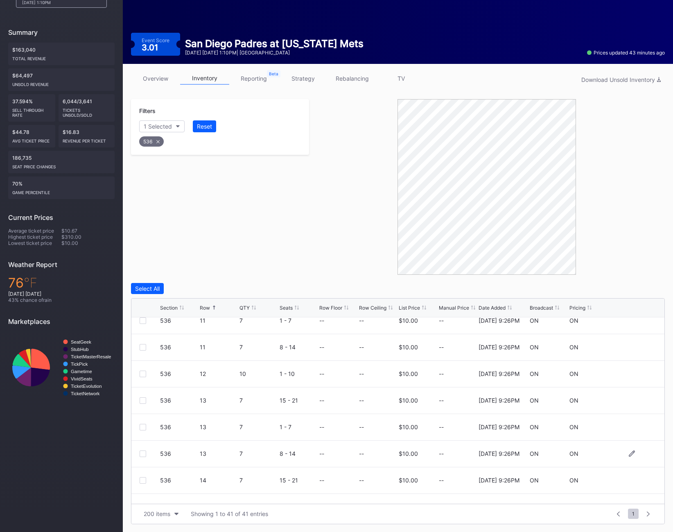
scroll to position [649, 0]
click at [144, 453] on div at bounding box center [143, 453] width 7 height 7
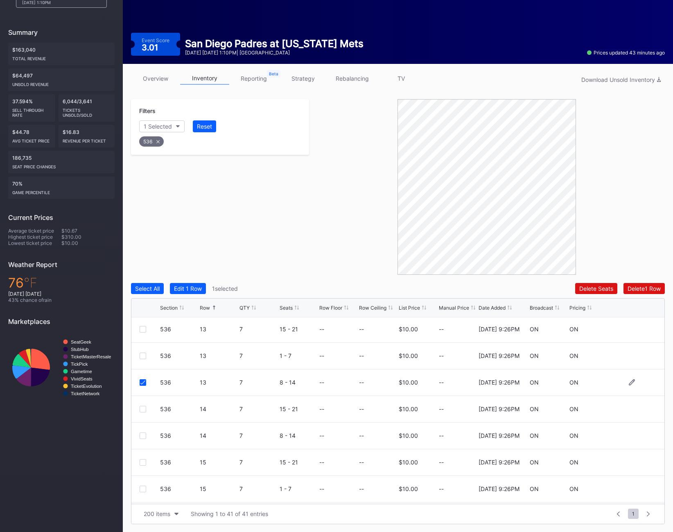
scroll to position [722, 0]
click at [143, 407] on div at bounding box center [143, 407] width 7 height 7
click at [141, 433] on div at bounding box center [143, 434] width 7 height 7
click at [141, 462] on div at bounding box center [143, 461] width 7 height 7
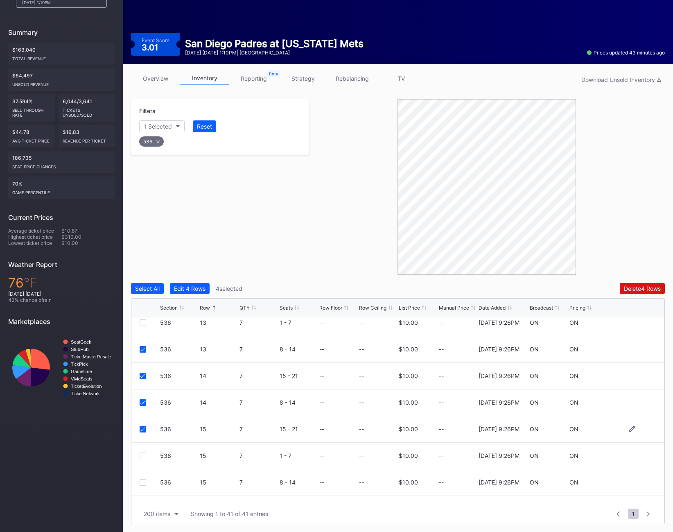
scroll to position [760, 0]
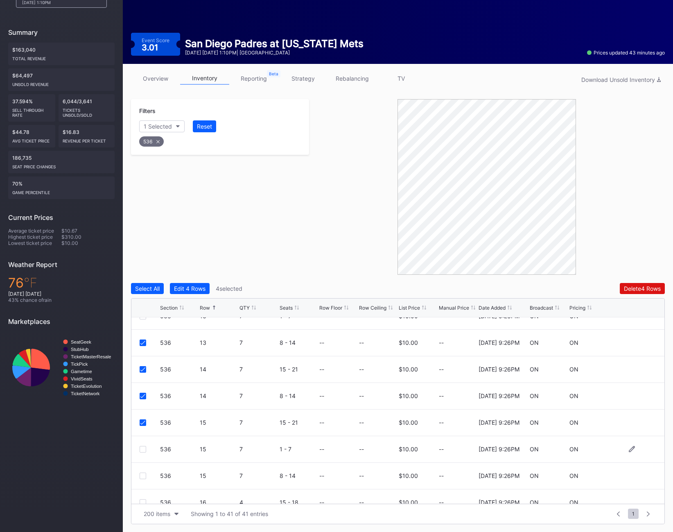
click at [141, 457] on div "536 15 7 1 - 7 -- -- $10.00 -- [DATE] 9:26PM ON ON" at bounding box center [397, 449] width 533 height 27
click at [141, 451] on div at bounding box center [143, 449] width 7 height 7
click at [141, 478] on div at bounding box center [143, 476] width 7 height 7
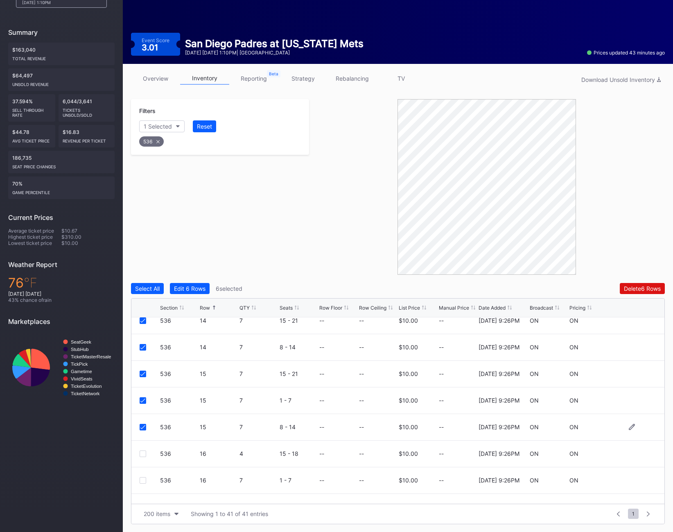
scroll to position [810, 0]
click at [144, 451] on div at bounding box center [143, 452] width 7 height 7
click at [144, 481] on div at bounding box center [143, 479] width 7 height 7
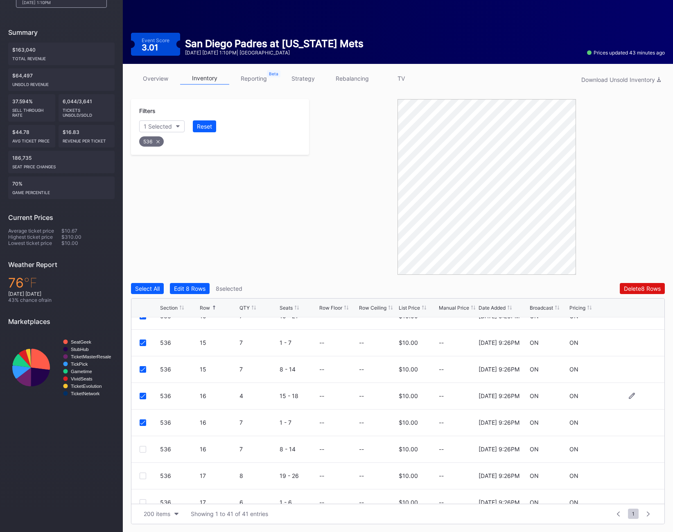
scroll to position [873, 0]
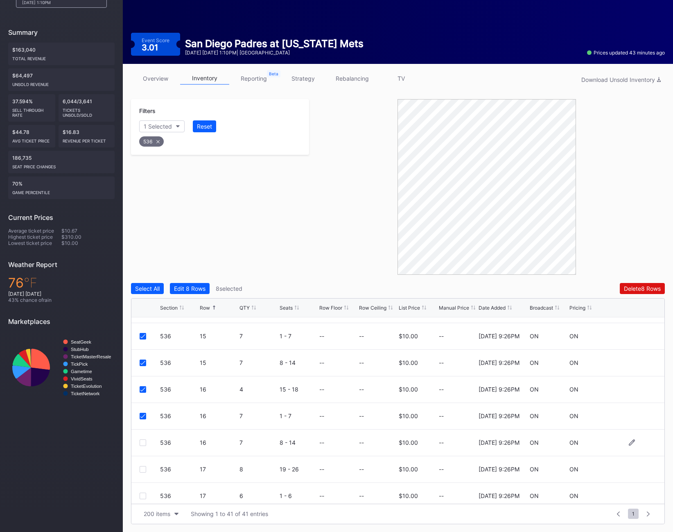
click at [140, 441] on div at bounding box center [143, 443] width 7 height 7
click at [143, 468] on div at bounding box center [143, 469] width 7 height 7
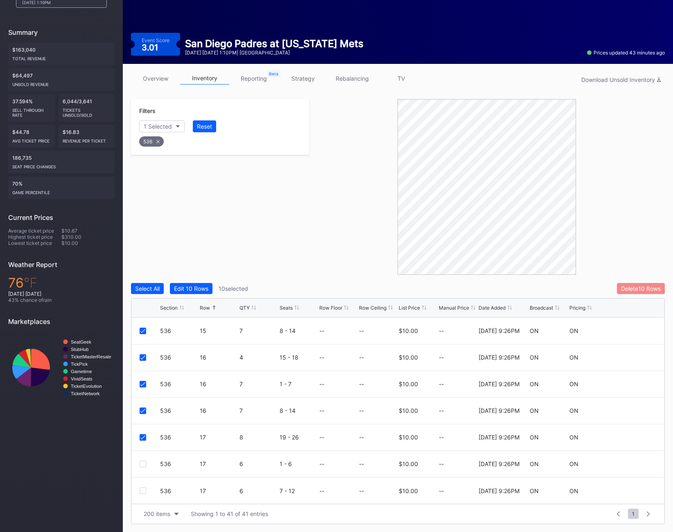
click at [641, 286] on div "Delete 10 Rows" at bounding box center [641, 288] width 40 height 7
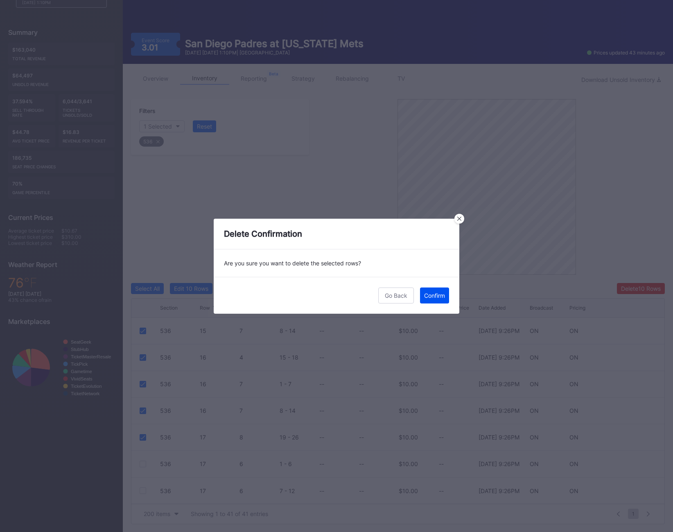
click at [433, 296] on div "Confirm" at bounding box center [434, 295] width 21 height 7
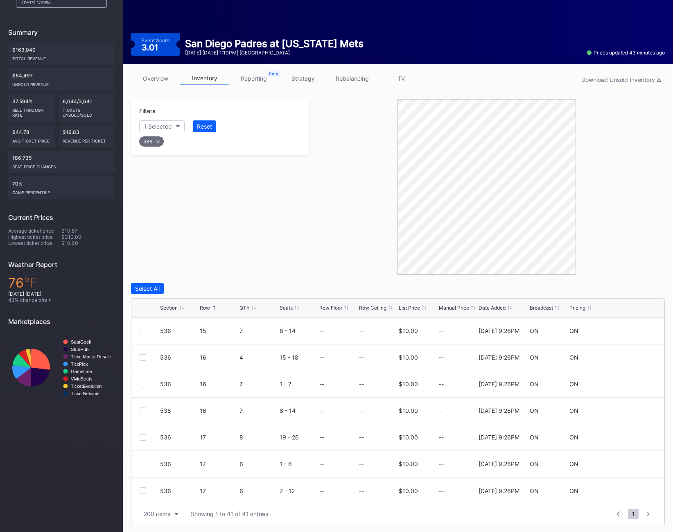
click at [153, 141] on div "536" at bounding box center [151, 141] width 25 height 10
click at [150, 129] on div "Section" at bounding box center [154, 126] width 20 height 7
type input "537"
click at [175, 166] on div "537" at bounding box center [186, 172] width 95 height 15
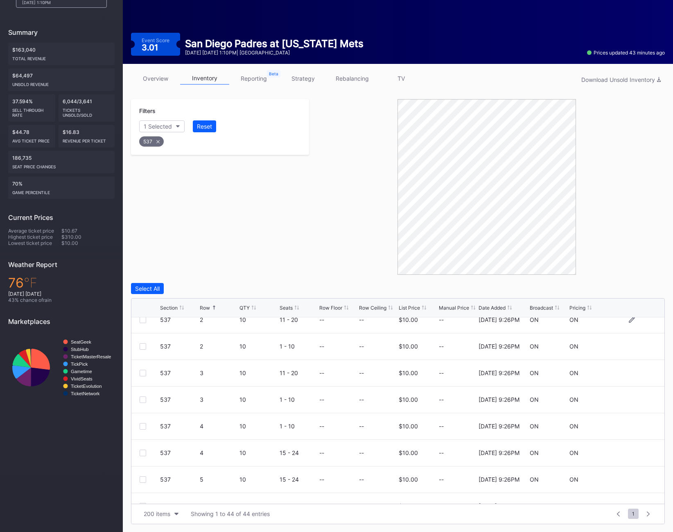
scroll to position [117, 0]
click at [142, 453] on div at bounding box center [143, 453] width 7 height 7
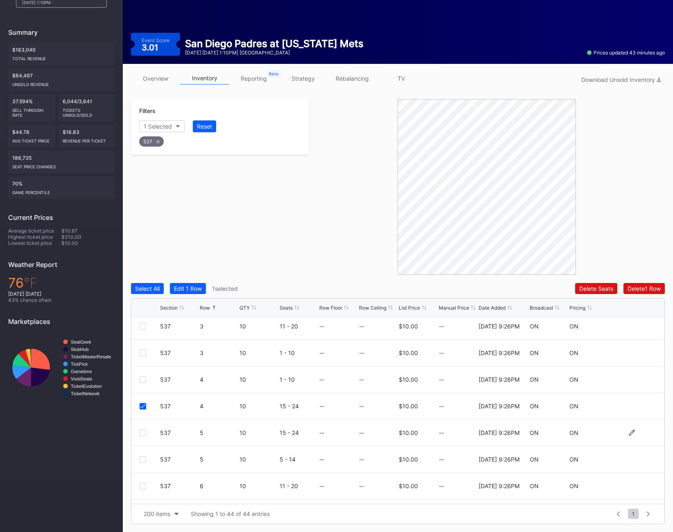
scroll to position [168, 0]
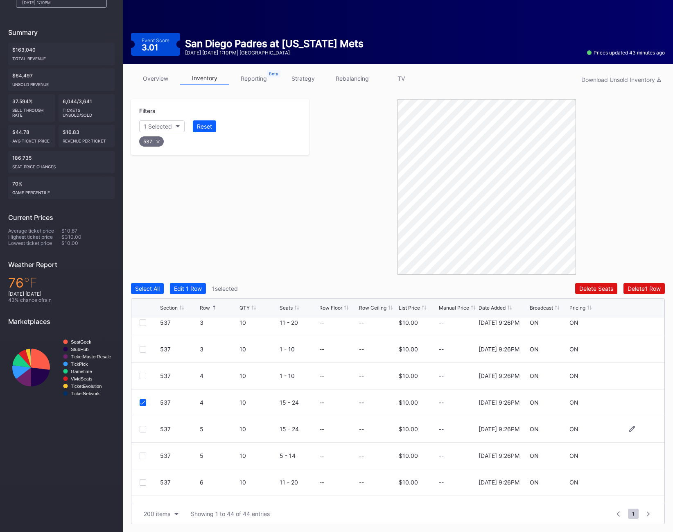
click at [141, 426] on div at bounding box center [143, 429] width 7 height 7
click at [143, 453] on div at bounding box center [143, 456] width 7 height 7
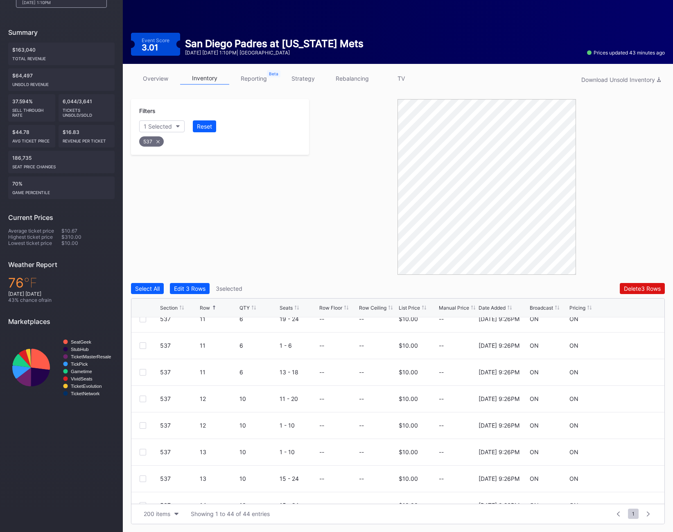
scroll to position [684, 0]
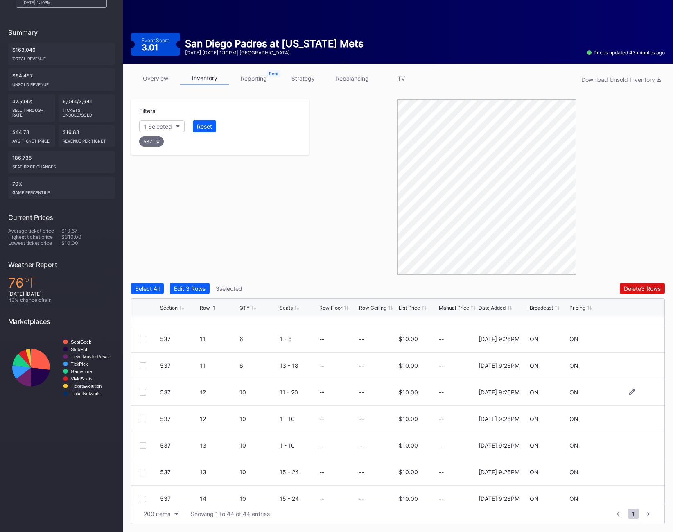
click at [143, 390] on div at bounding box center [143, 392] width 7 height 7
click at [142, 419] on div at bounding box center [143, 419] width 7 height 7
click at [142, 444] on div at bounding box center [143, 445] width 7 height 7
click at [142, 472] on div at bounding box center [143, 472] width 7 height 7
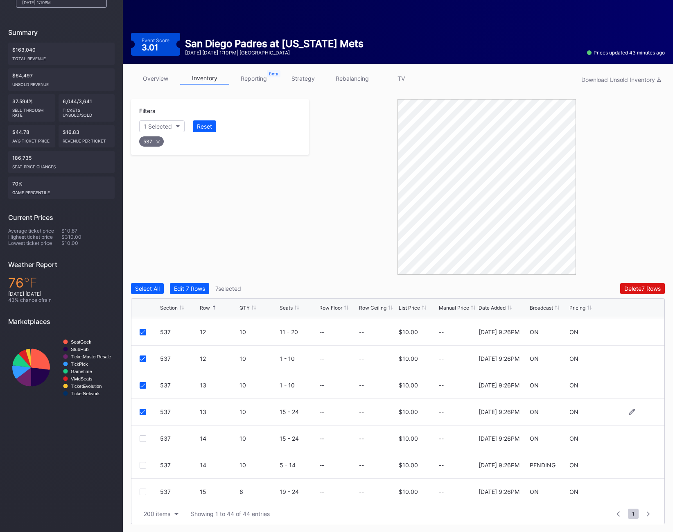
scroll to position [745, 0]
click at [142, 436] on div at bounding box center [143, 438] width 7 height 7
click at [141, 467] on div at bounding box center [143, 464] width 7 height 7
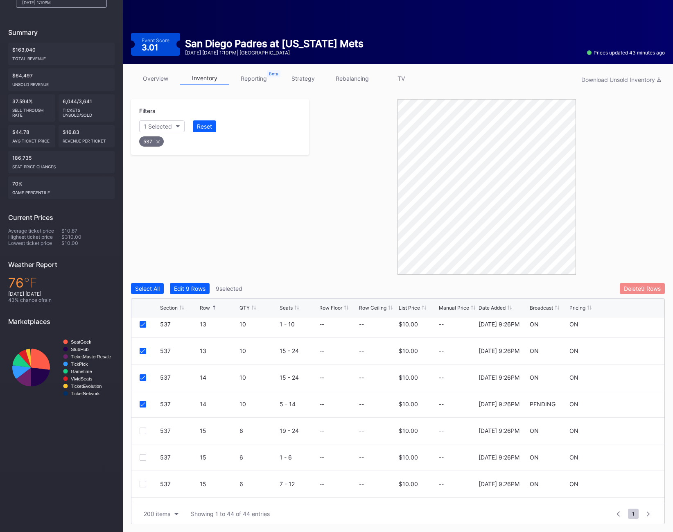
click at [644, 285] on div "Delete 9 Rows" at bounding box center [642, 288] width 37 height 7
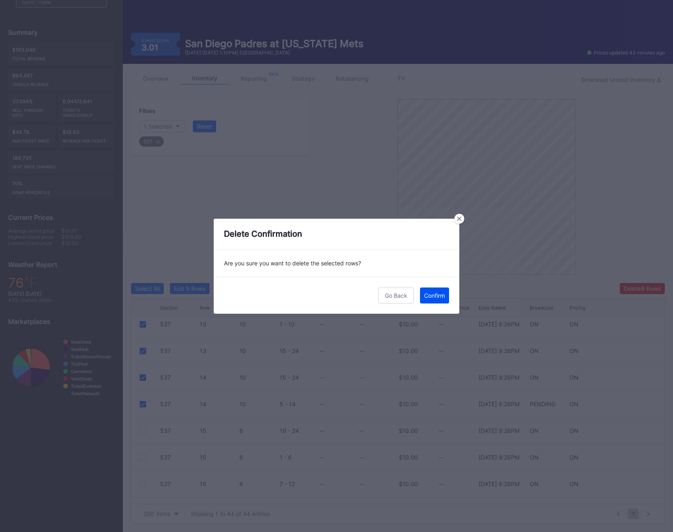
click at [429, 292] on div "Confirm" at bounding box center [434, 295] width 21 height 7
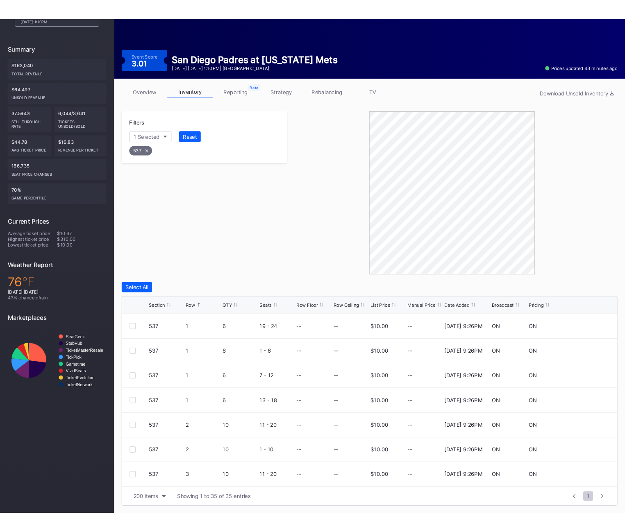
scroll to position [0, 0]
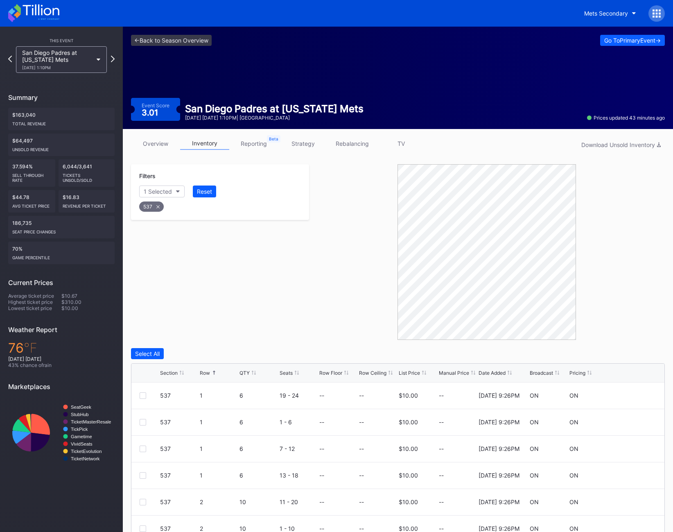
click at [654, 13] on icon at bounding box center [654, 13] width 2 height 2
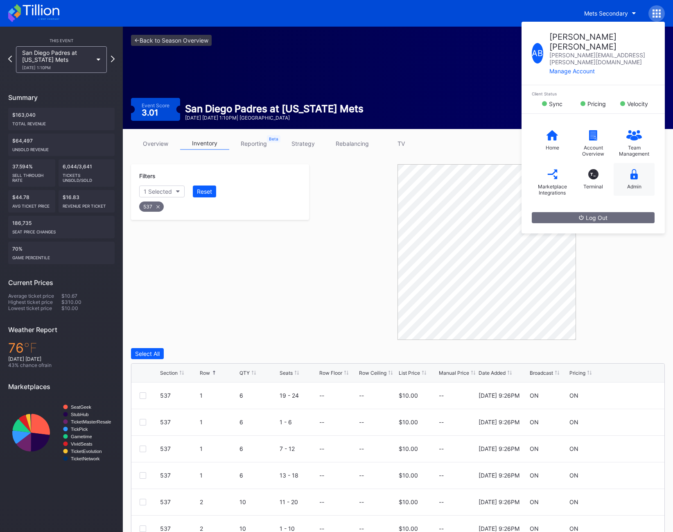
click at [628, 184] on div "Admin" at bounding box center [635, 187] width 14 height 6
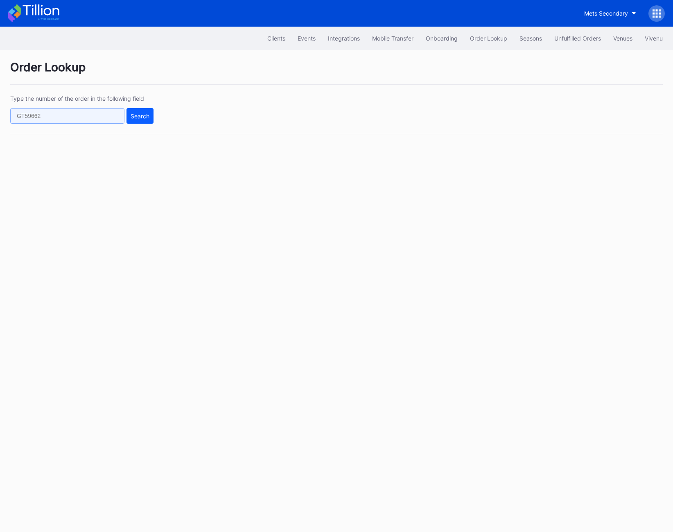
click at [44, 115] on input "text" at bounding box center [67, 116] width 114 height 16
paste input "16113805"
type input "16113805"
click at [152, 123] on button "Search" at bounding box center [140, 116] width 27 height 16
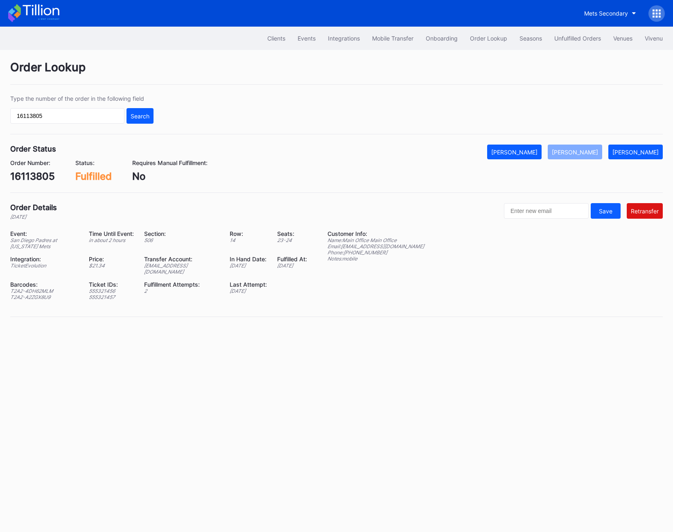
click at [158, 267] on div "[EMAIL_ADDRESS][DOMAIN_NAME]" at bounding box center [182, 269] width 76 height 12
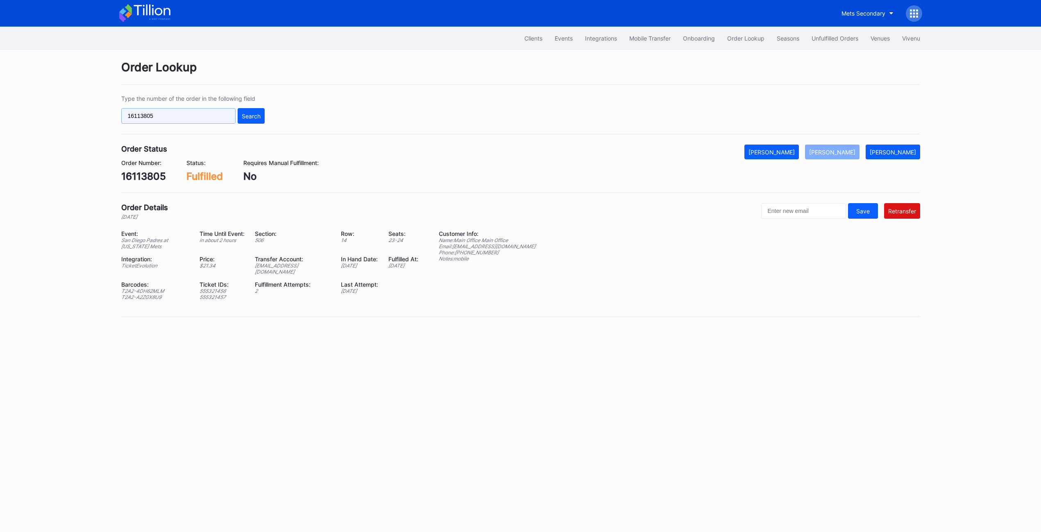
click at [182, 110] on input "16113805" at bounding box center [178, 116] width 114 height 16
click at [258, 110] on button "Search" at bounding box center [251, 116] width 27 height 16
click at [268, 267] on div "[EMAIL_ADDRESS][DOMAIN_NAME]" at bounding box center [293, 269] width 76 height 12
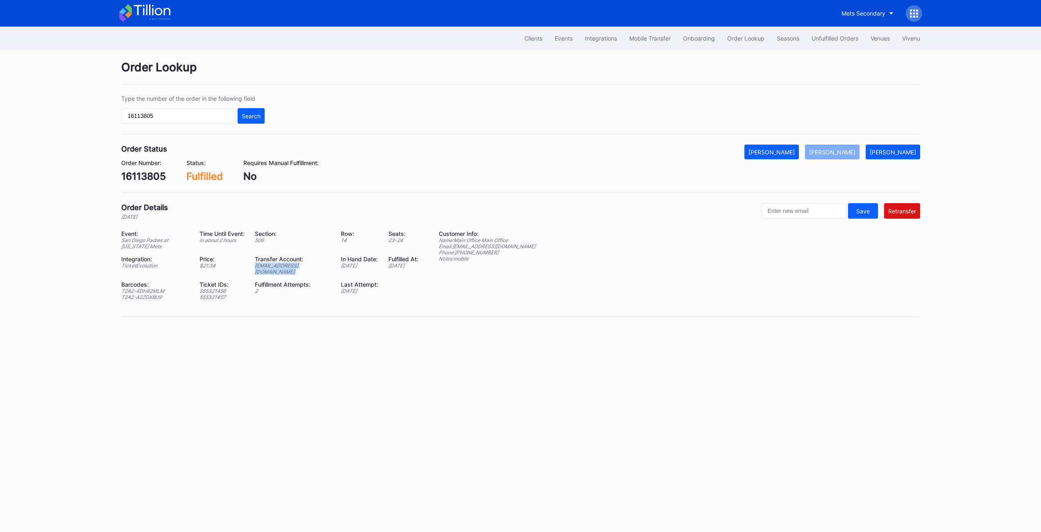
click at [268, 267] on div "[EMAIL_ADDRESS][DOMAIN_NAME]" at bounding box center [293, 269] width 76 height 12
copy div "[EMAIL_ADDRESS][DOMAIN_NAME]"
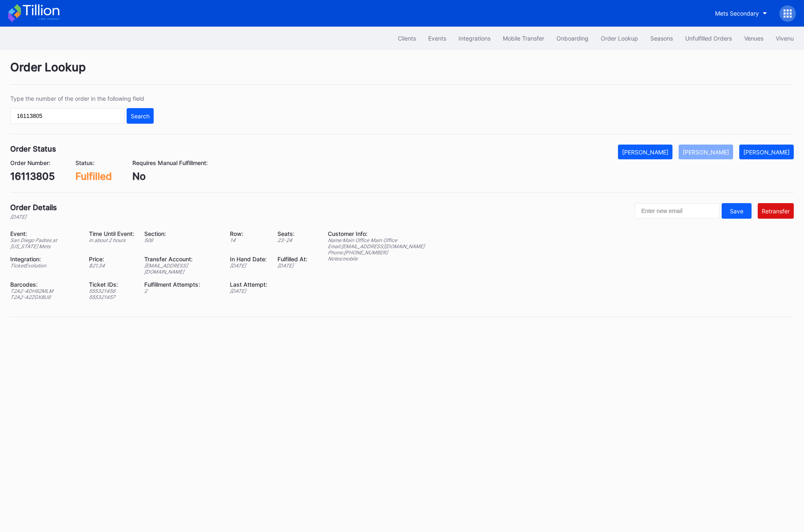
click at [178, 265] on div "[EMAIL_ADDRESS][DOMAIN_NAME]" at bounding box center [182, 269] width 76 height 12
copy div "[EMAIL_ADDRESS][DOMAIN_NAME]"
click at [43, 174] on div "16113805" at bounding box center [32, 176] width 45 height 12
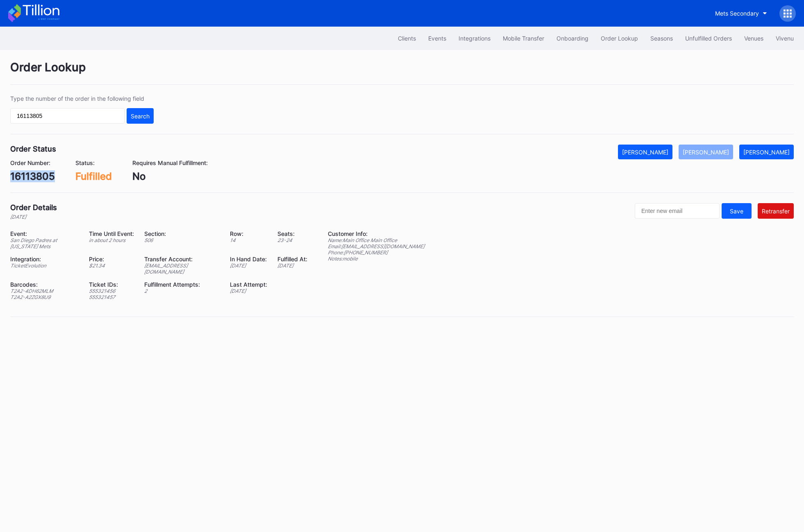
click at [43, 174] on div "16113805" at bounding box center [32, 176] width 45 height 12
copy div "16113805"
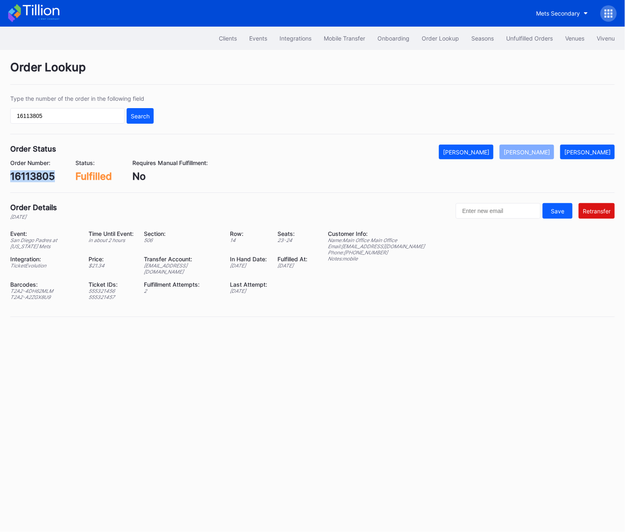
click at [40, 172] on div "16113805" at bounding box center [32, 176] width 45 height 12
